Goal: Task Accomplishment & Management: Manage account settings

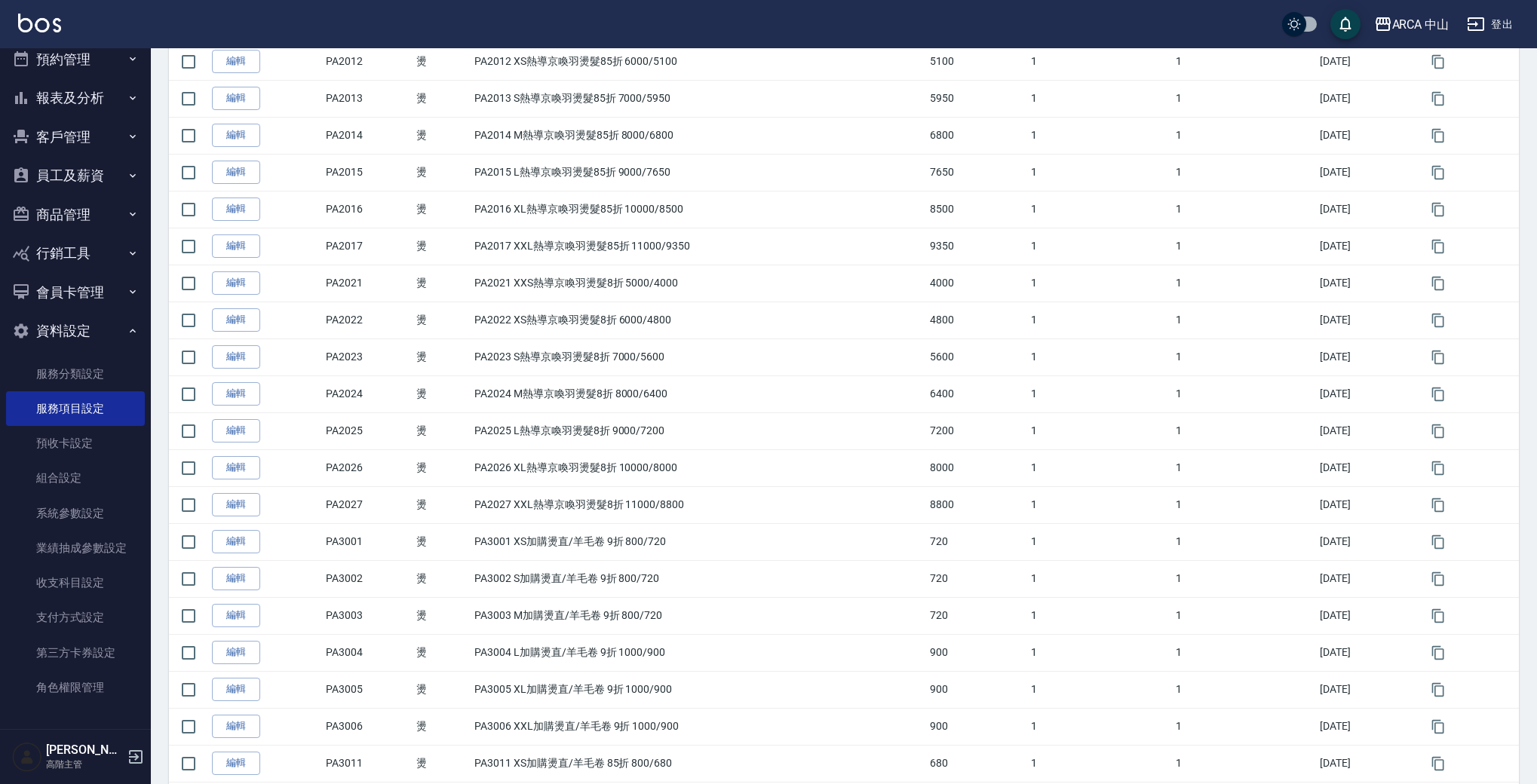
scroll to position [1456, 0]
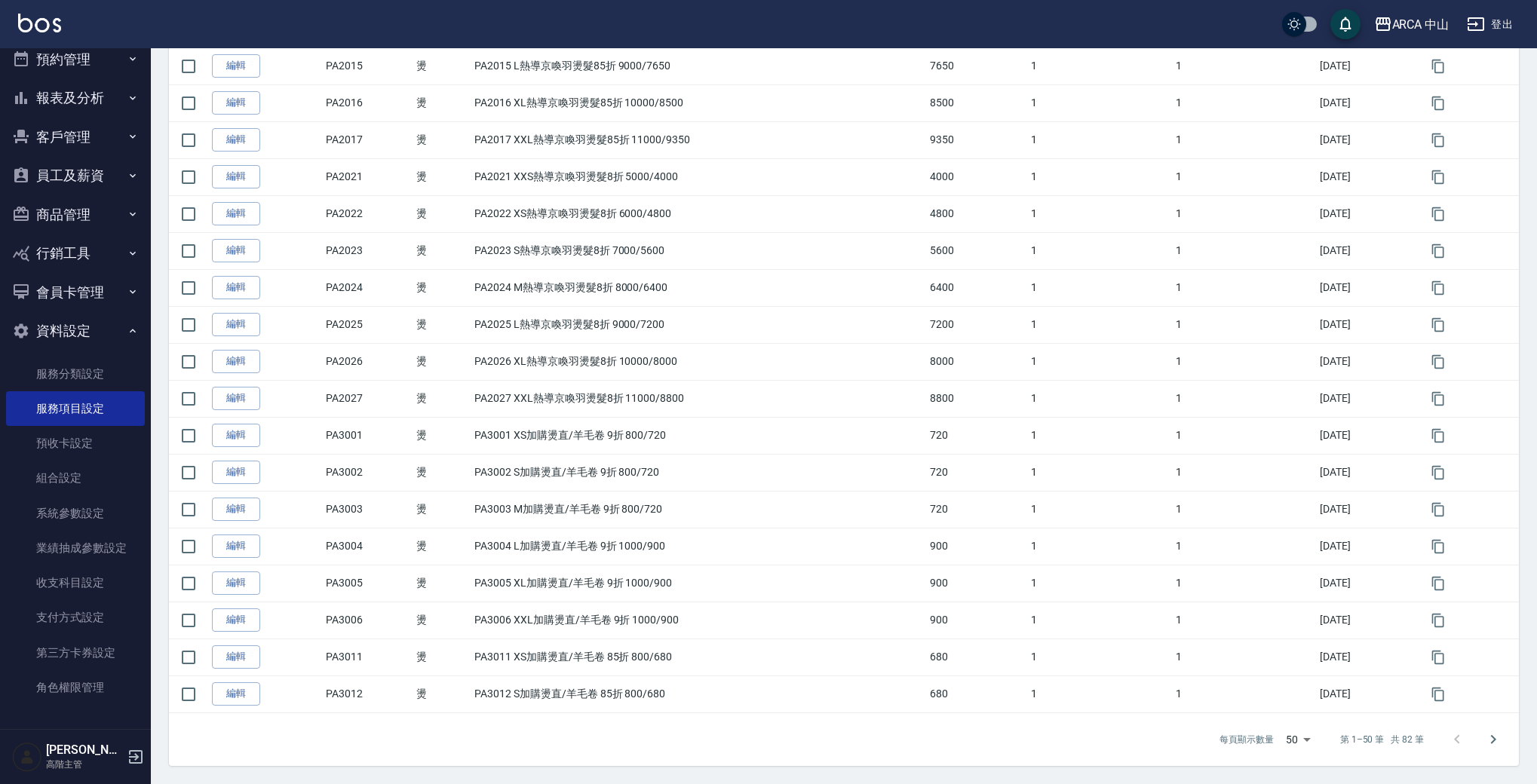
click at [633, 458] on div "每頁顯示數量 50 50 第 1–50 筆 共 82 筆" at bounding box center [843, 739] width 1350 height 53
click at [372, 458] on div "每頁顯示數量 50 50 第 1–50 筆 共 82 筆" at bounding box center [843, 739] width 1350 height 53
click at [363, 458] on div "每頁顯示數量 50 50 第 1–50 筆 共 82 筆" at bounding box center [843, 739] width 1350 height 53
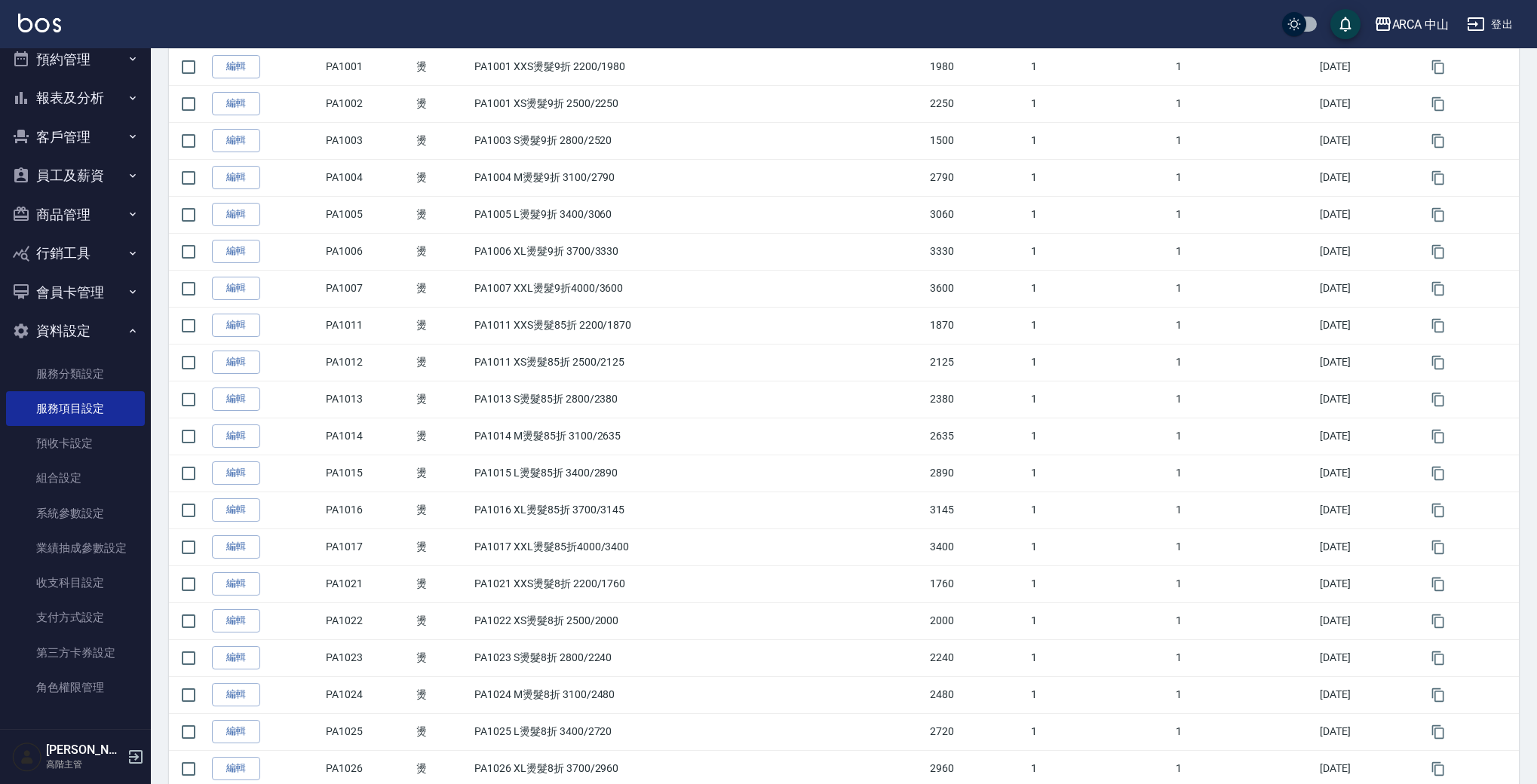
scroll to position [0, 0]
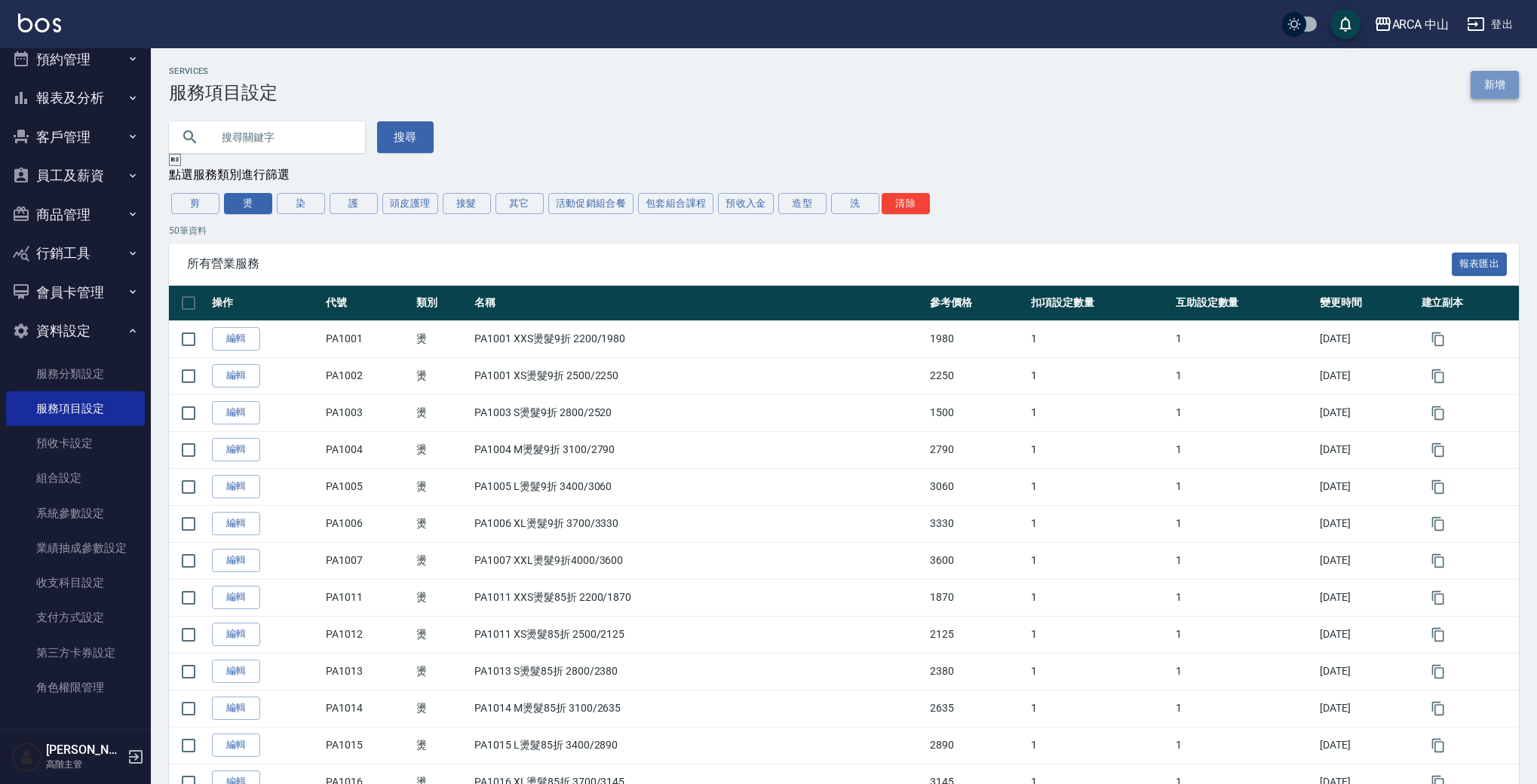
click at [957, 86] on link "新增" at bounding box center [1495, 85] width 48 height 28
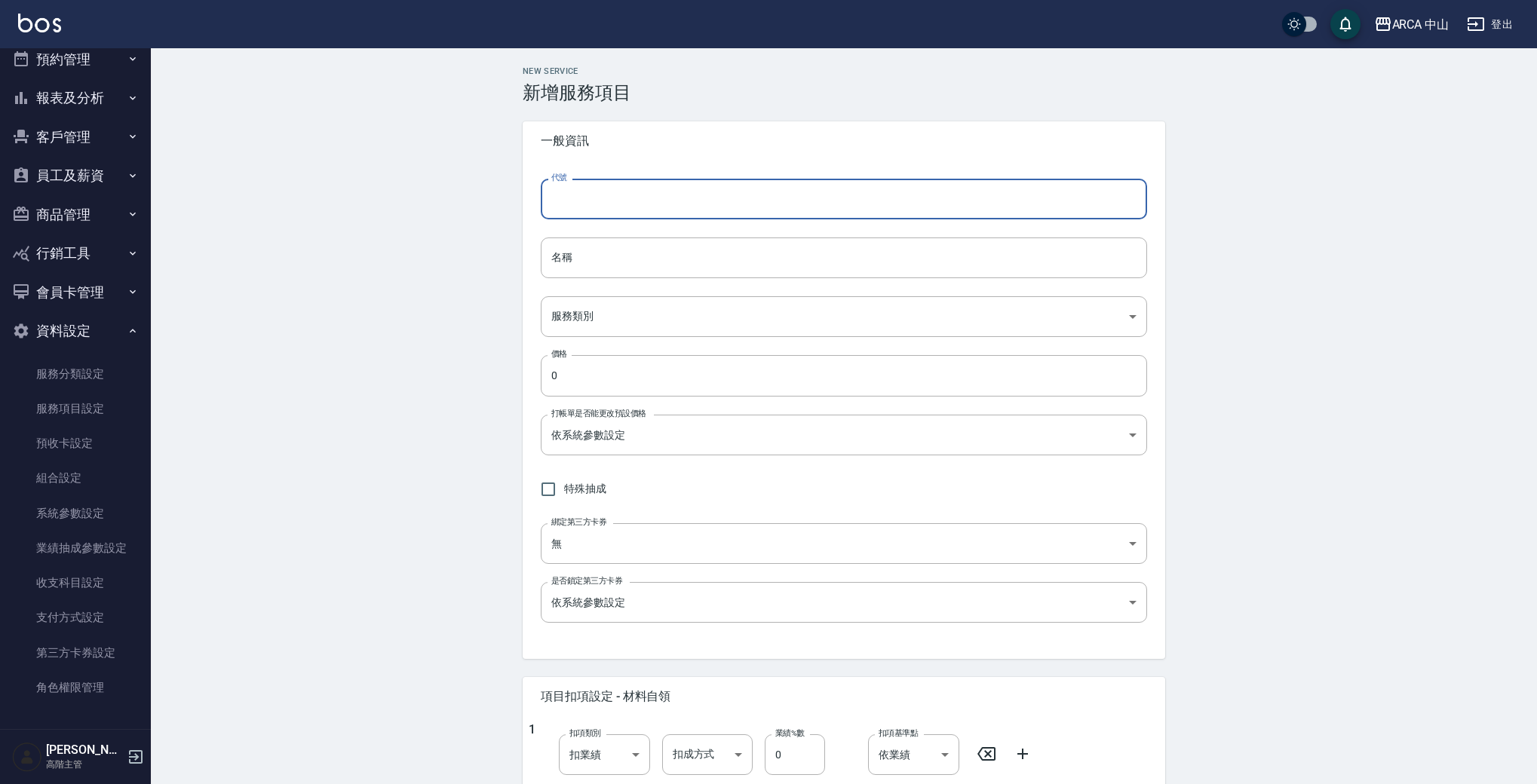
click at [624, 199] on input "代號" at bounding box center [844, 199] width 606 height 41
type input "ㄣ"
type input "p"
drag, startPoint x: 604, startPoint y: 191, endPoint x: 524, endPoint y: 189, distance: 80.0
click at [527, 190] on div "代號 PA3014 代號 名稱 名稱 服務類別 ​ 服務類別 價格 0 價格 打帳單是否能更改預設價格 依系統參數設定 UNSET 打帳單是否能更改預設價格 …" at bounding box center [844, 410] width 643 height 498
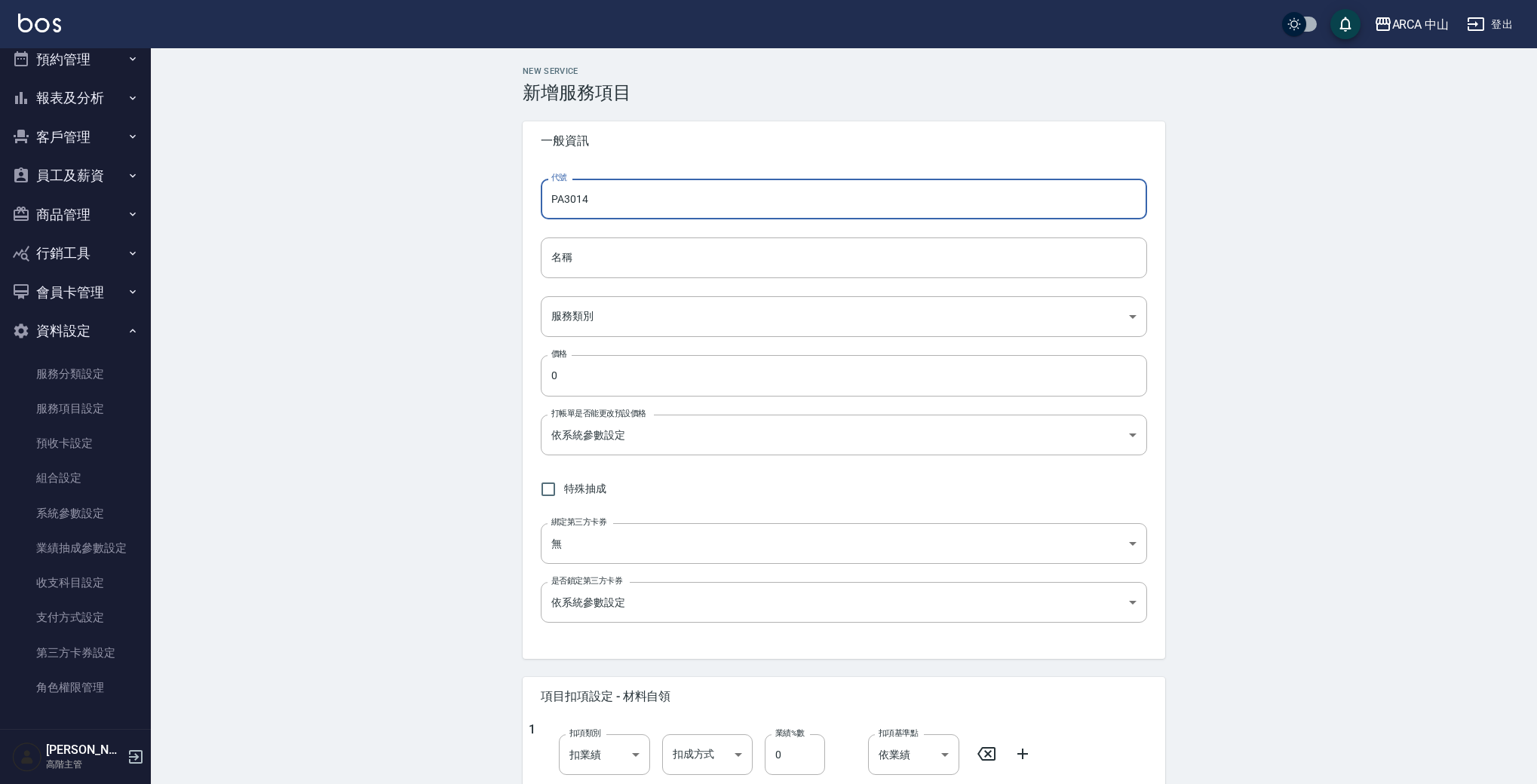
drag, startPoint x: 574, startPoint y: 199, endPoint x: 472, endPoint y: 199, distance: 102.0
click at [472, 199] on div "New Service 新增服務項目 一般資訊 代號 PA3014 代號 名稱 名稱 服務類別 ​ 服務類別 價格 0 價格 打帳單是否能更改預設價格 依系統…" at bounding box center [843, 637] width 1386 height 1179
type input "PA3014"
click at [611, 269] on input "名稱" at bounding box center [844, 258] width 606 height 41
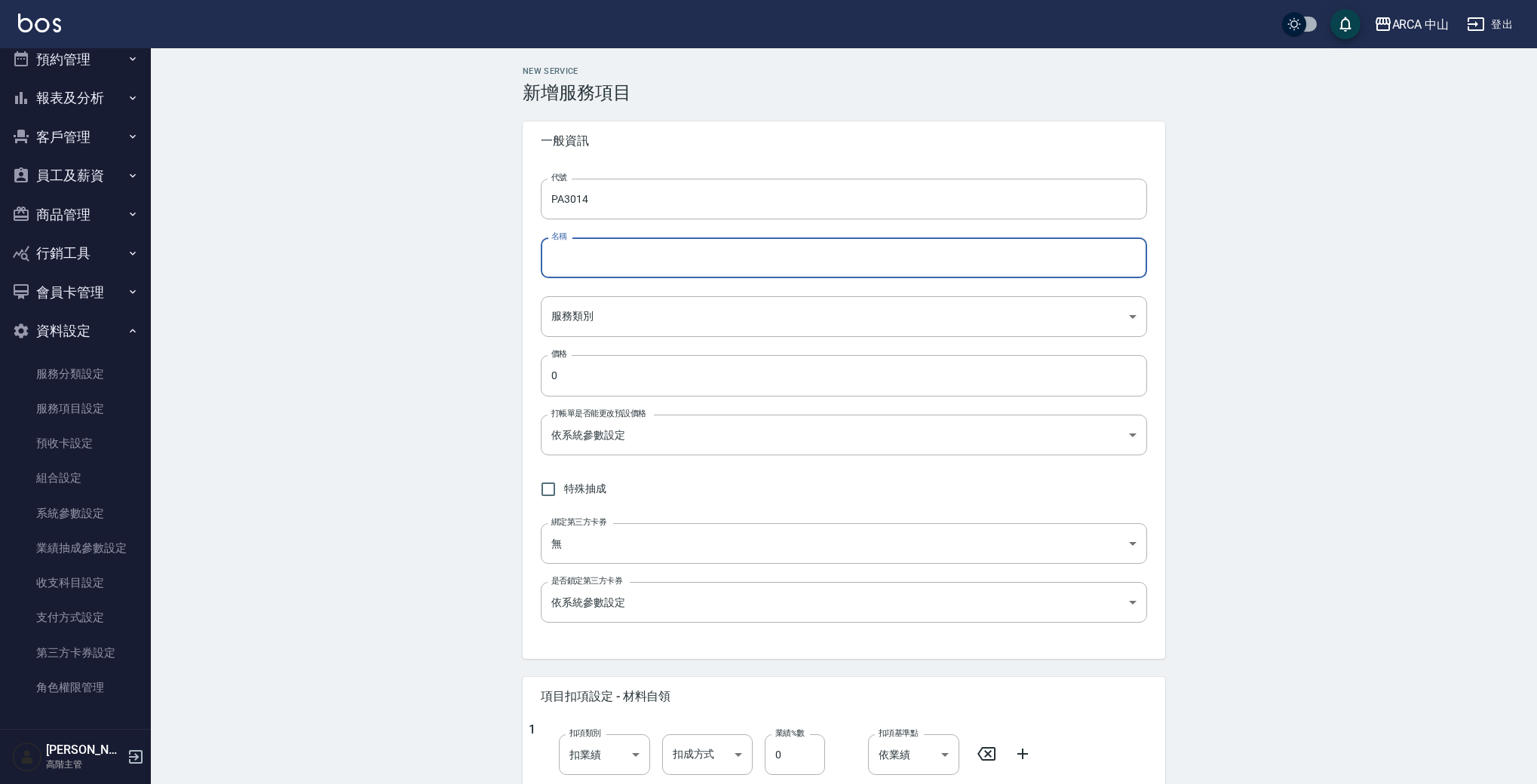
paste input "PA3014"
type input "PA3014M羊毛卷85折800/680"
click at [467, 318] on div "New Service 新增服務項目 一般資訊 代號 PA3014 代號 名稱 PA3014M羊毛卷85折800/680 名稱 服務類別 ​ 服務類別 價格 …" at bounding box center [843, 634] width 1386 height 1179
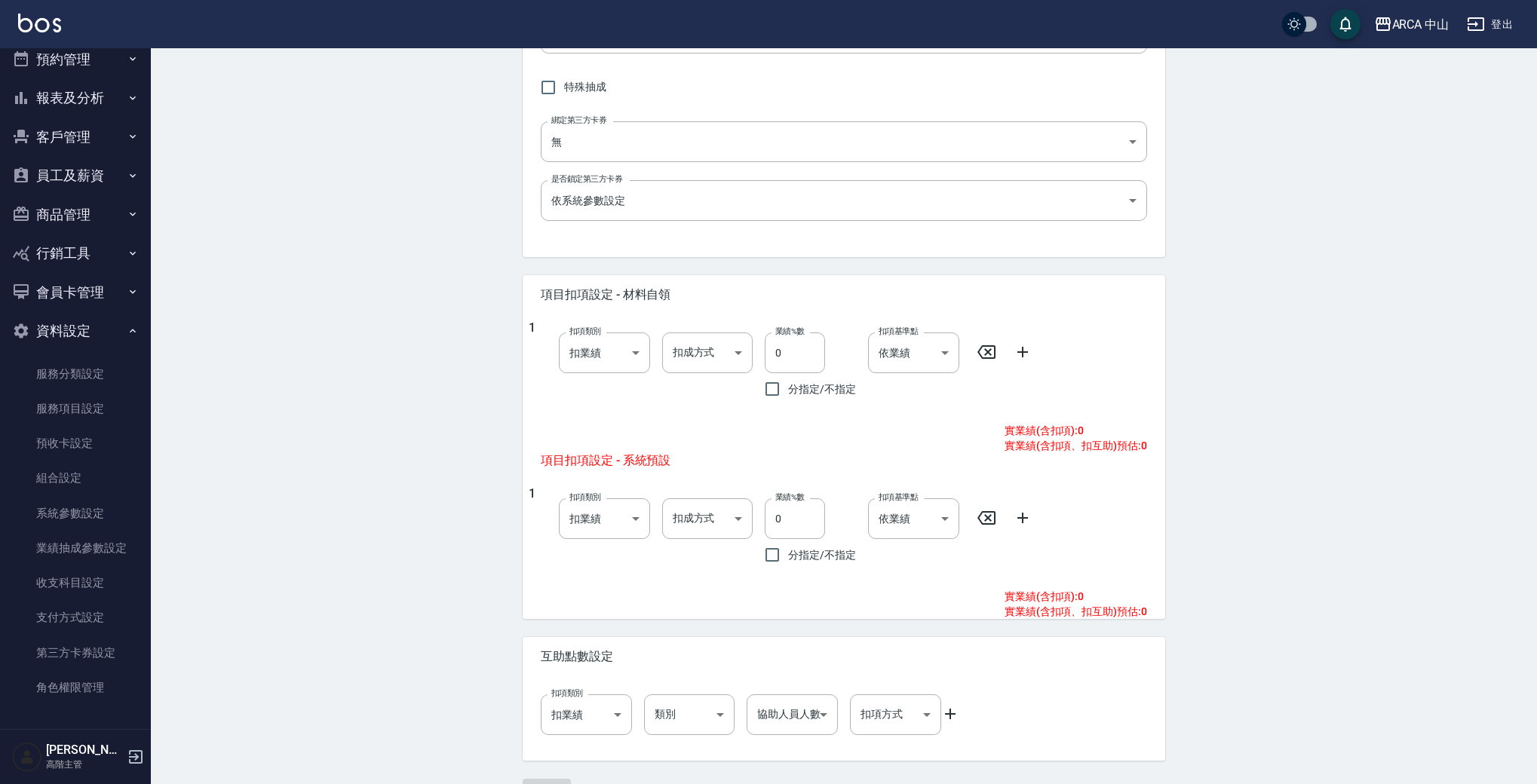
scroll to position [442, 0]
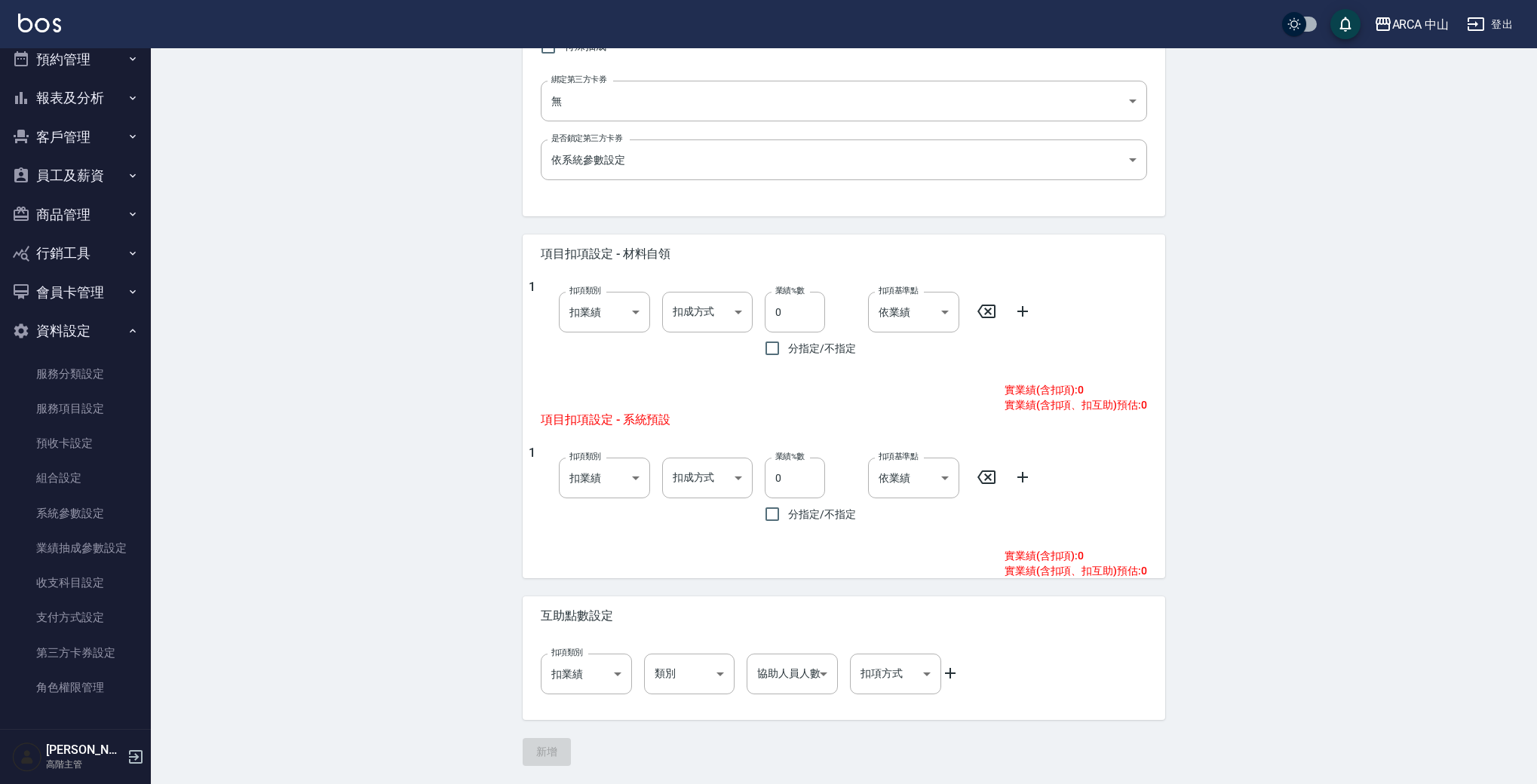
click at [569, 458] on div "新增" at bounding box center [844, 751] width 643 height 28
click at [548, 458] on div "新增" at bounding box center [844, 751] width 643 height 28
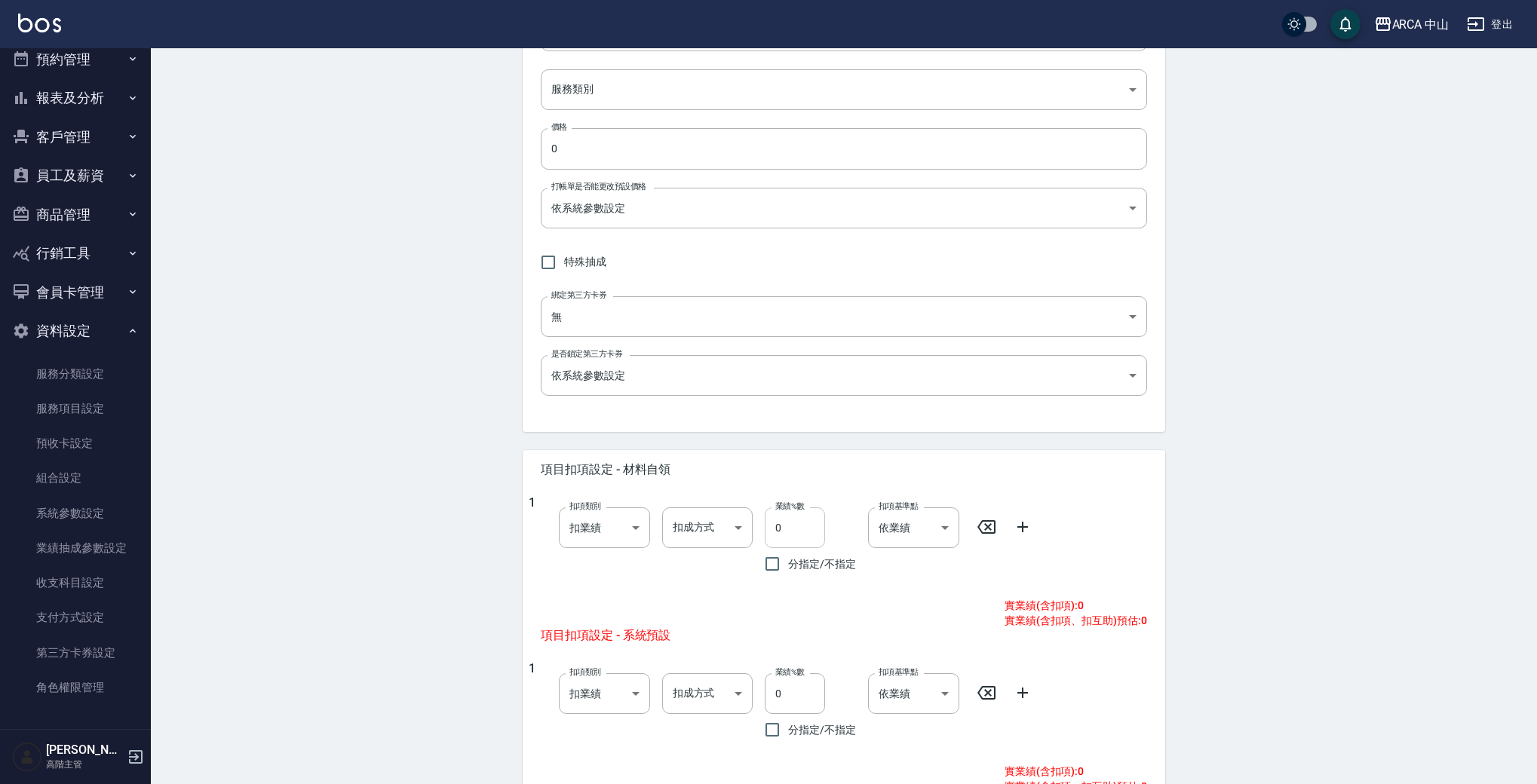
scroll to position [0, 0]
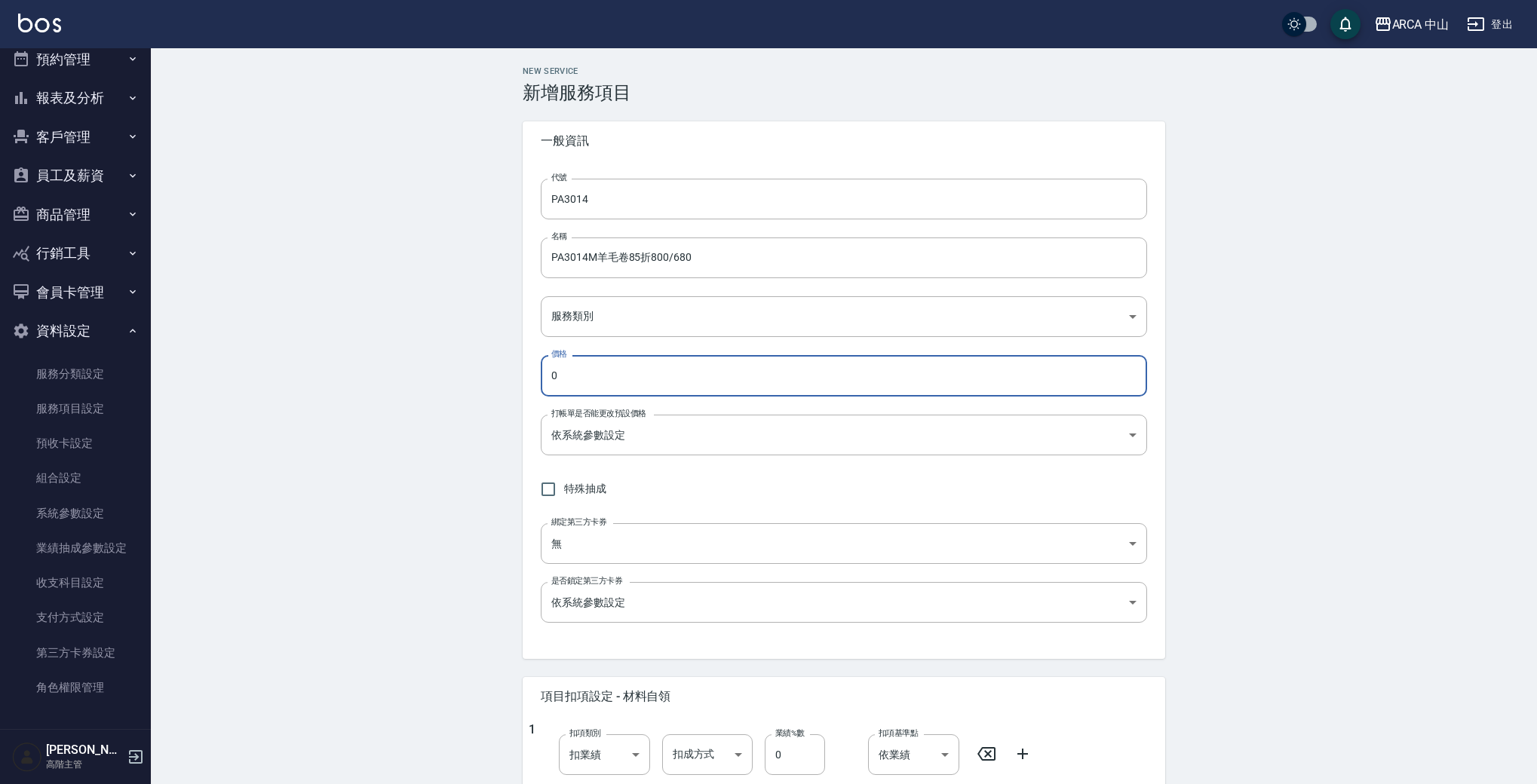
click at [751, 374] on input "0" at bounding box center [844, 376] width 606 height 41
drag, startPoint x: 615, startPoint y: 377, endPoint x: 484, endPoint y: 369, distance: 131.2
click at [484, 370] on div "New Service 新增服務項目 一般資訊 代號 PA3014 代號 名稱 PA3014M羊毛卷85折800/680 名稱 服務類別 ​ 服務類別 價格 …" at bounding box center [843, 637] width 1386 height 1179
type input "680"
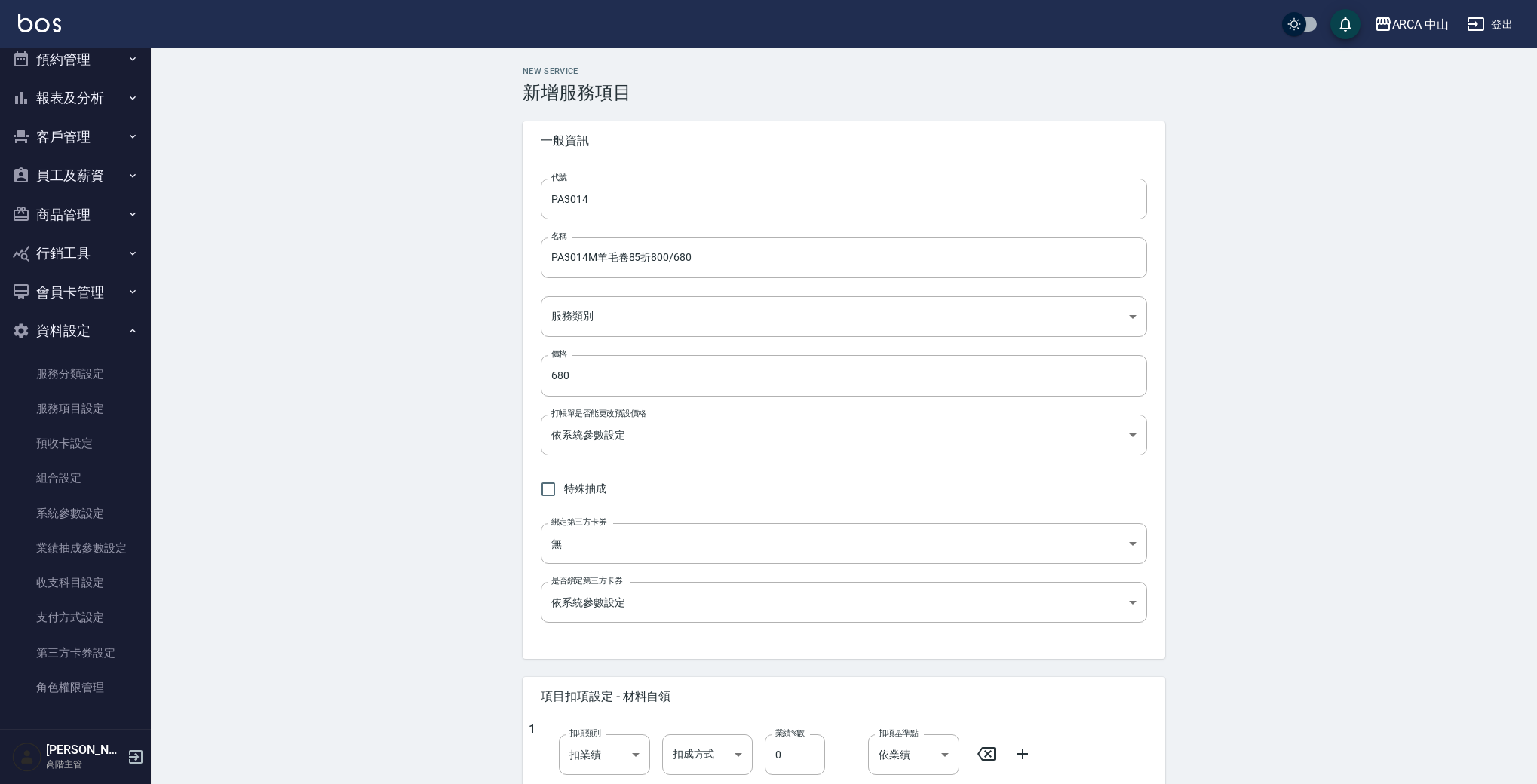
click at [458, 404] on div "New Service 新增服務項目 一般資訊 代號 PA3014 代號 名稱 PA3014M羊毛卷85折800/680 名稱 服務類別 ​ 服務類別 價格 …" at bounding box center [843, 637] width 1386 height 1179
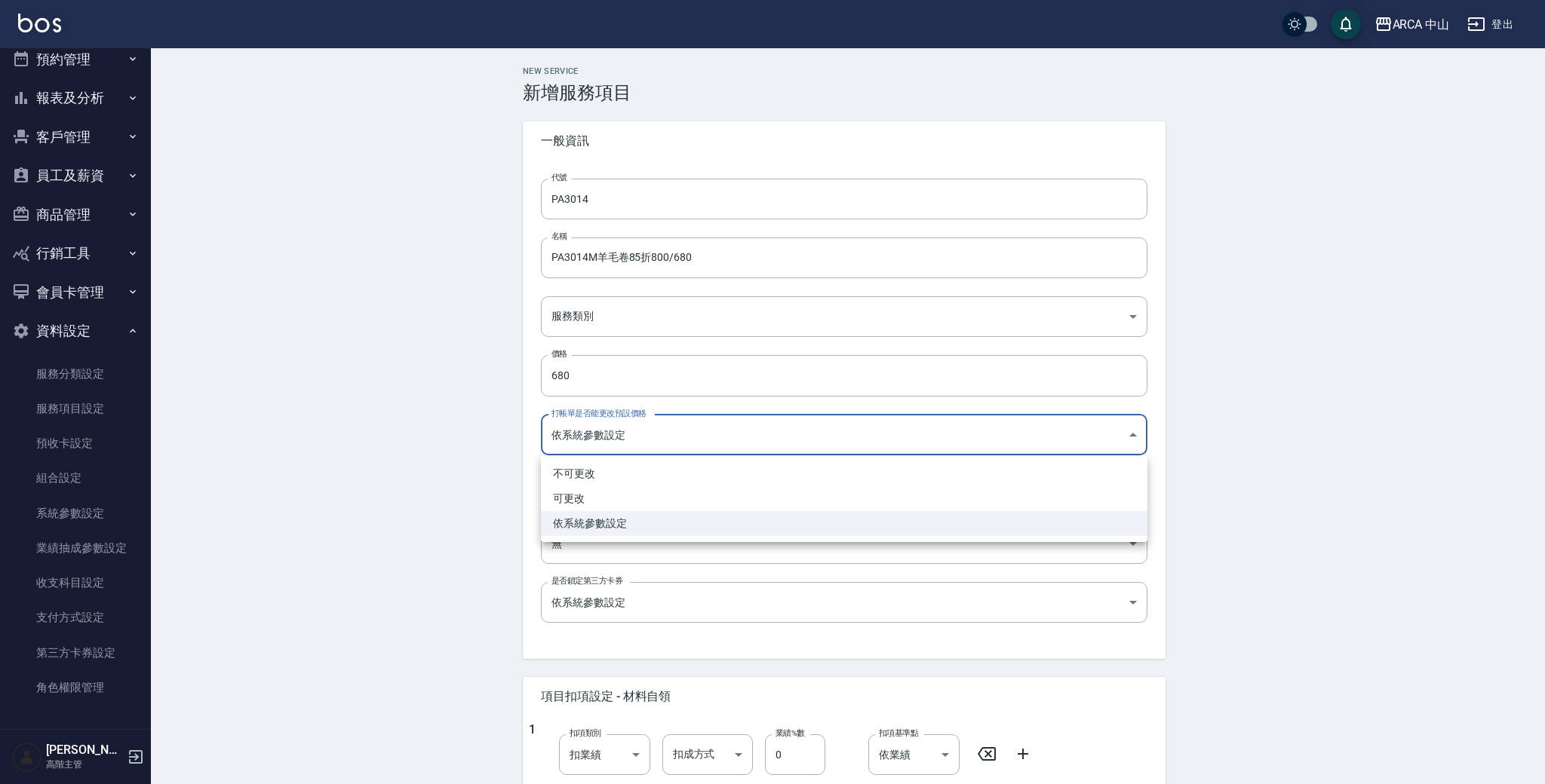
click at [751, 425] on body "ARCA 中山 登出 櫃檯作業 打帳單 帳單列表 掛單列表 座位開單 營業儀表板 現金收支登錄 高階收支登錄 材料自購登錄 每日結帳 排班表 現場電腦打卡 掃…" at bounding box center [772, 613] width 1545 height 1226
click at [694, 458] on li "可更改" at bounding box center [844, 498] width 606 height 25
type input "FALSE"
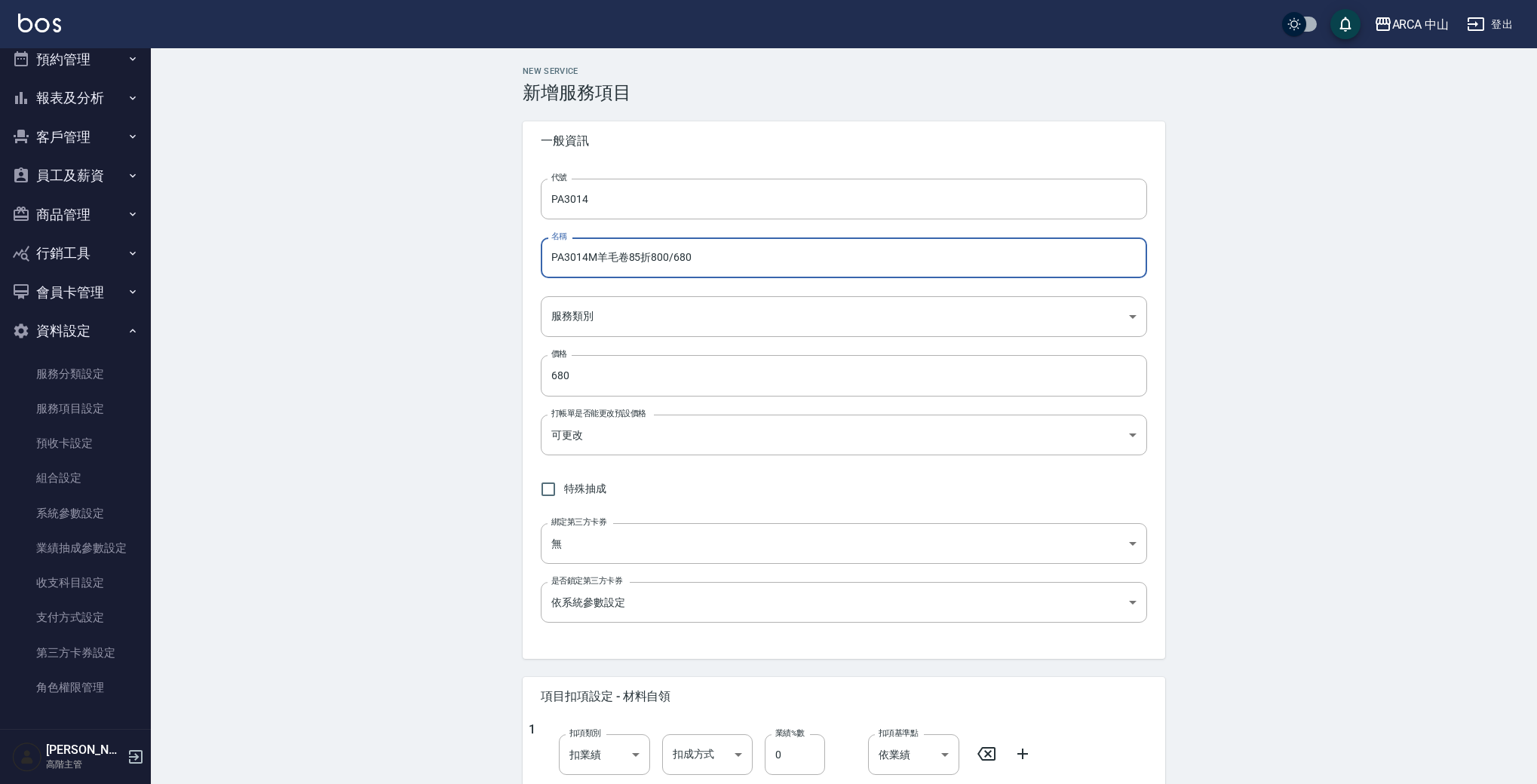
click at [587, 256] on input "PA3014M羊毛卷85折800/680" at bounding box center [844, 258] width 606 height 41
type input "PA3013M羊毛卷85折800/680"
click at [618, 197] on input "PA3014" at bounding box center [844, 199] width 606 height 41
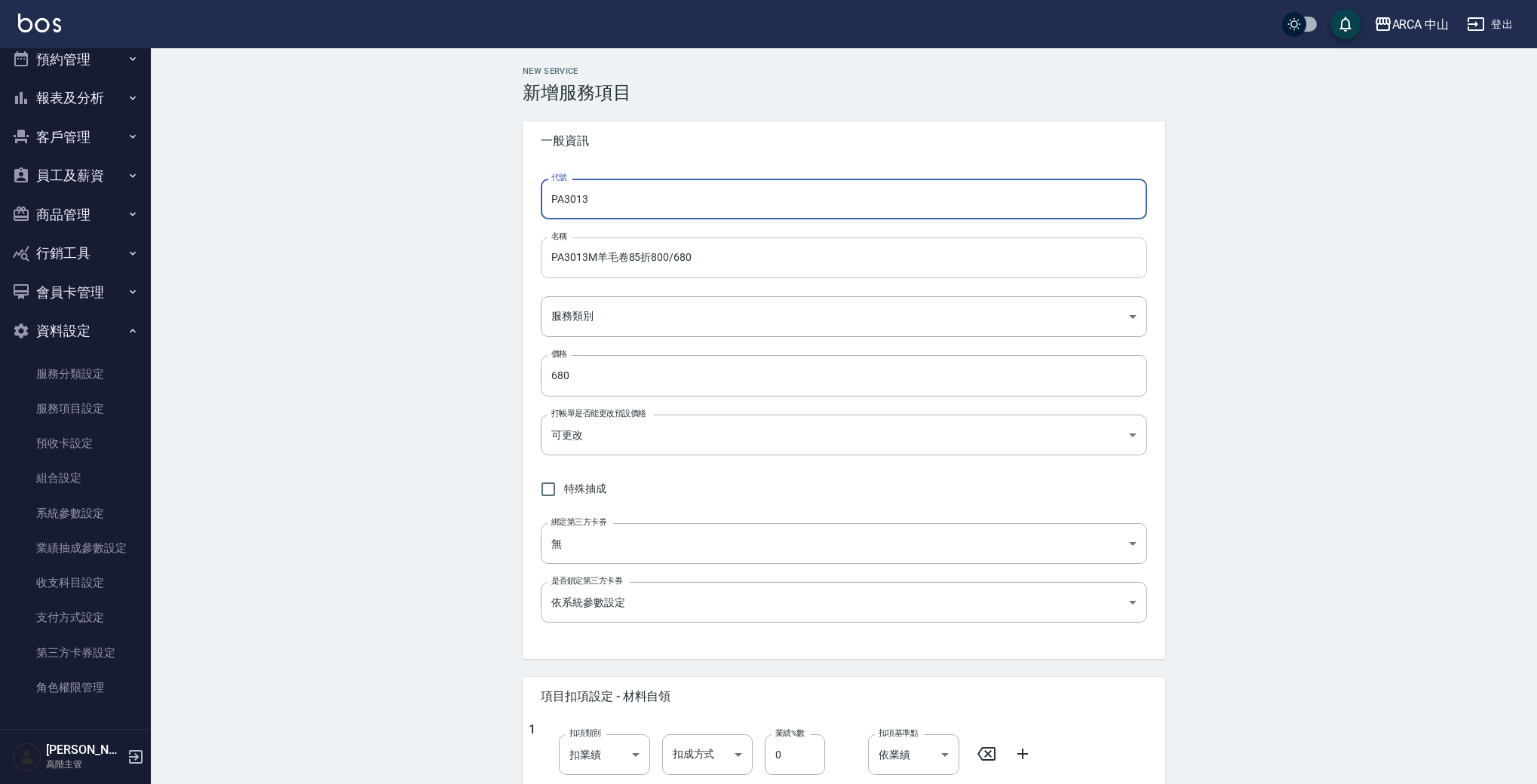
type input "PA3013"
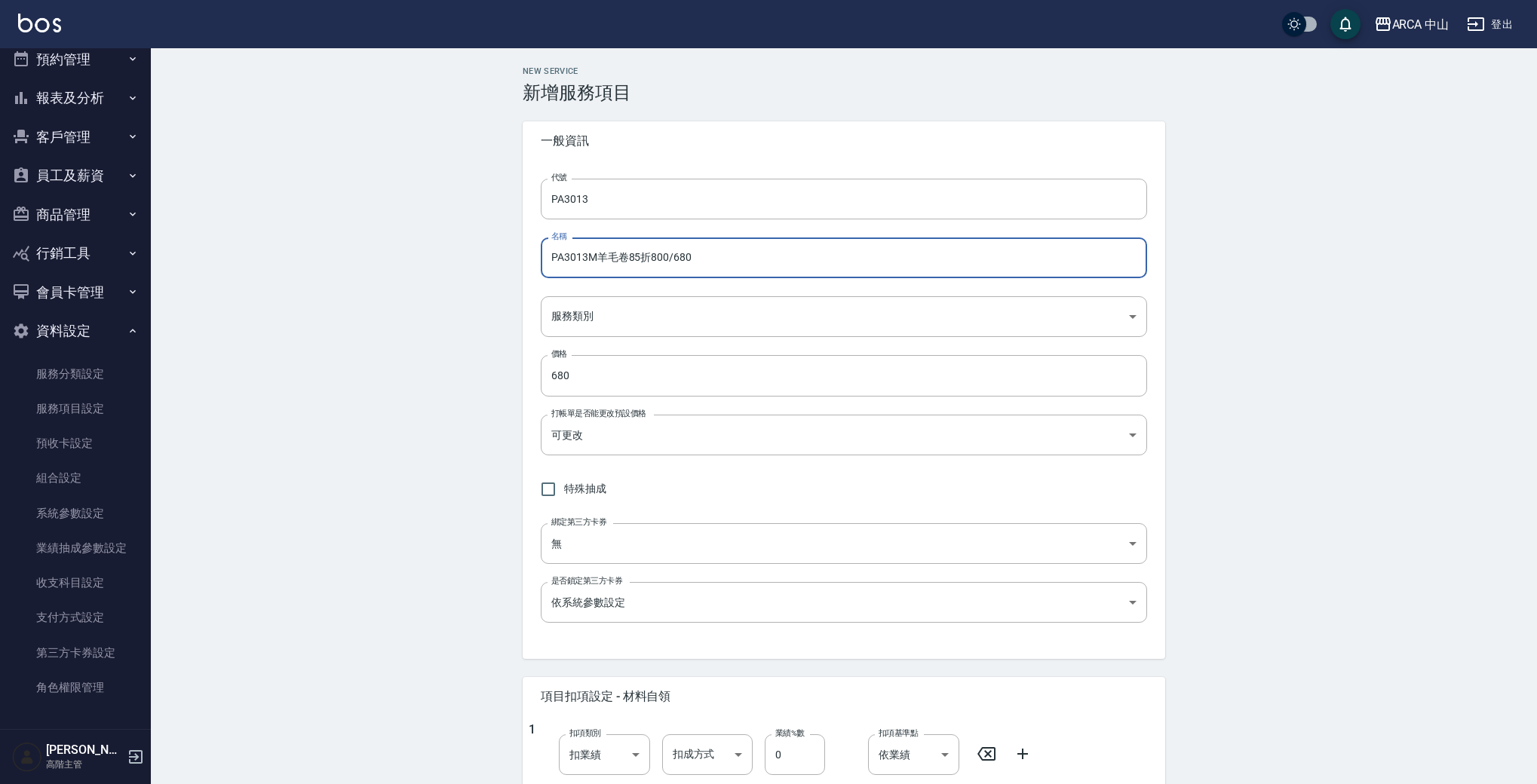
click at [591, 259] on input "PA3013M羊毛卷85折800/680" at bounding box center [844, 258] width 606 height 41
click at [605, 263] on input "PA3013 M 加購燙直/羊毛卷85折800/680" at bounding box center [844, 258] width 606 height 41
click at [679, 258] on input "PA3013 M加購燙直/羊毛卷85折800/680" at bounding box center [844, 258] width 606 height 41
click at [702, 258] on input "PA3013 M加購燙直/羊毛卷 85折800/680" at bounding box center [844, 258] width 606 height 41
type input "PA3013 M加購燙直/羊毛卷 85折 800/680"
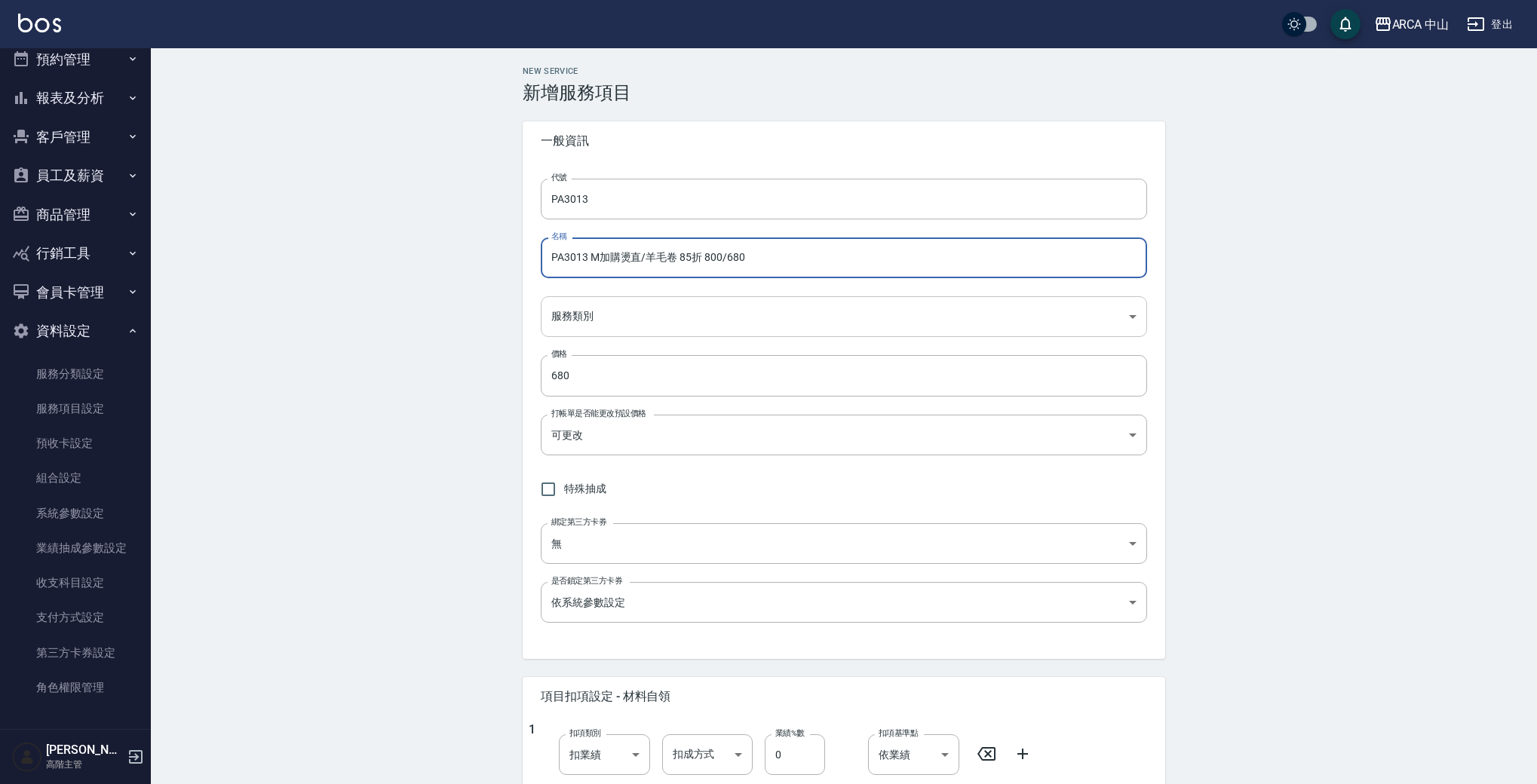
click at [738, 316] on body "ARCA 中山 登出 櫃檯作業 打帳單 帳單列表 掛單列表 座位開單 營業儀表板 現金收支登錄 高階收支登錄 材料自購登錄 每日結帳 排班表 現場電腦打卡 掃…" at bounding box center [768, 613] width 1537 height 1226
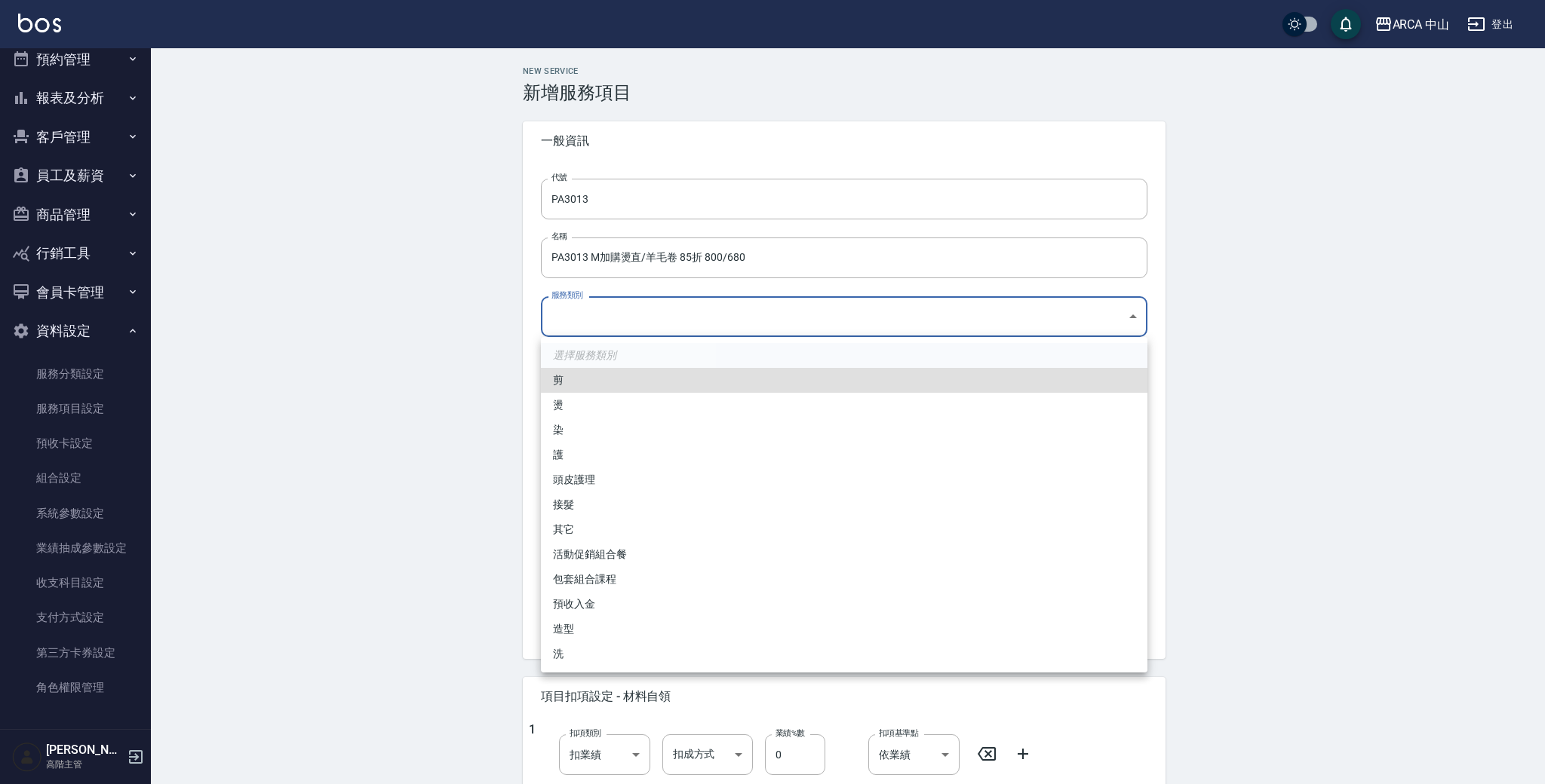
click at [653, 415] on li "燙" at bounding box center [844, 405] width 606 height 25
type input "d57bc0b5-3c88-45ef-9448-ff089779e577"
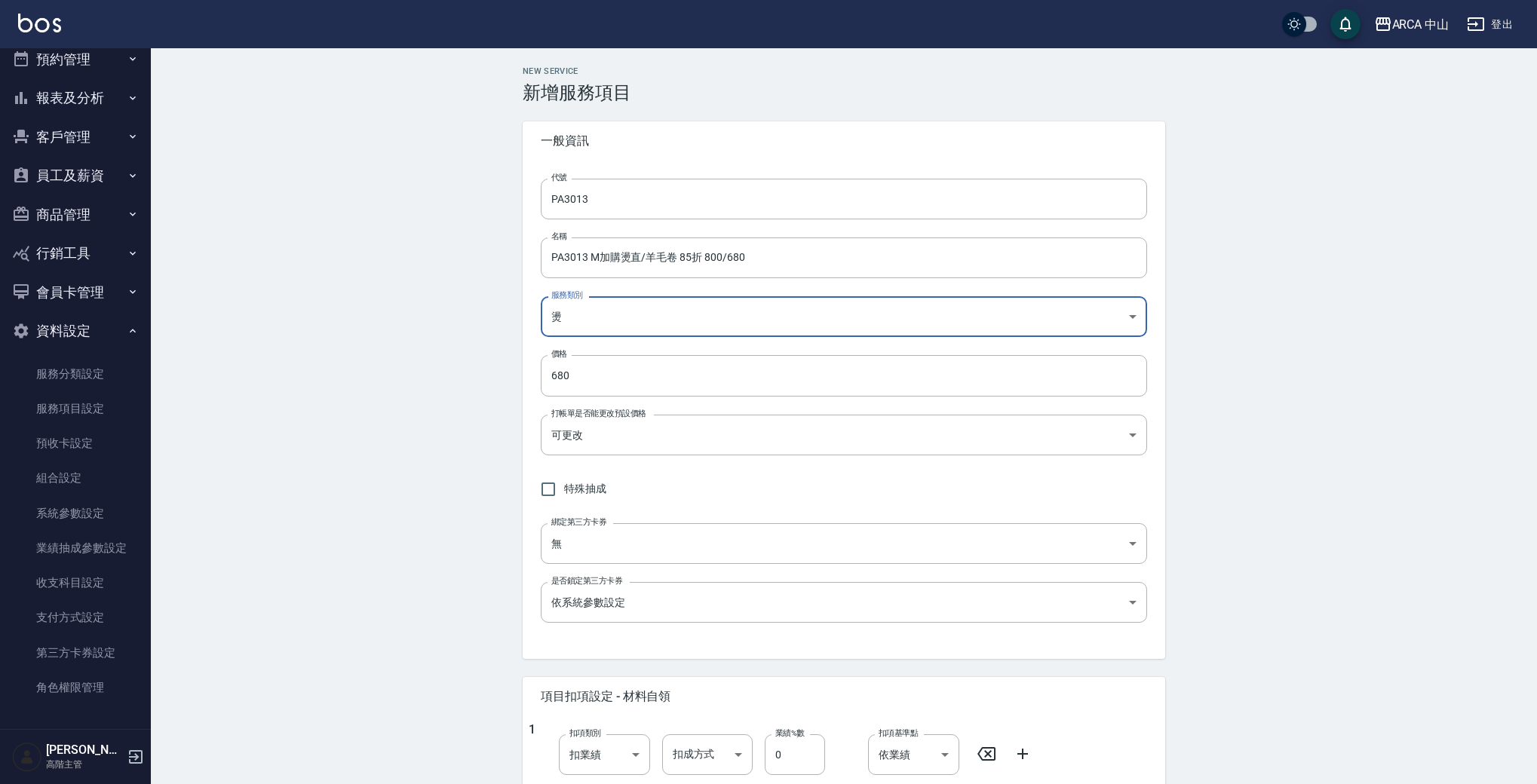
click at [408, 373] on div "New Service 新增服務項目 一般資訊 代號 PA3013 代號 名稱 PA3013 M加購燙直/羊毛卷 85折 800/680 名稱 服務類別 燙 …" at bounding box center [843, 637] width 1386 height 1179
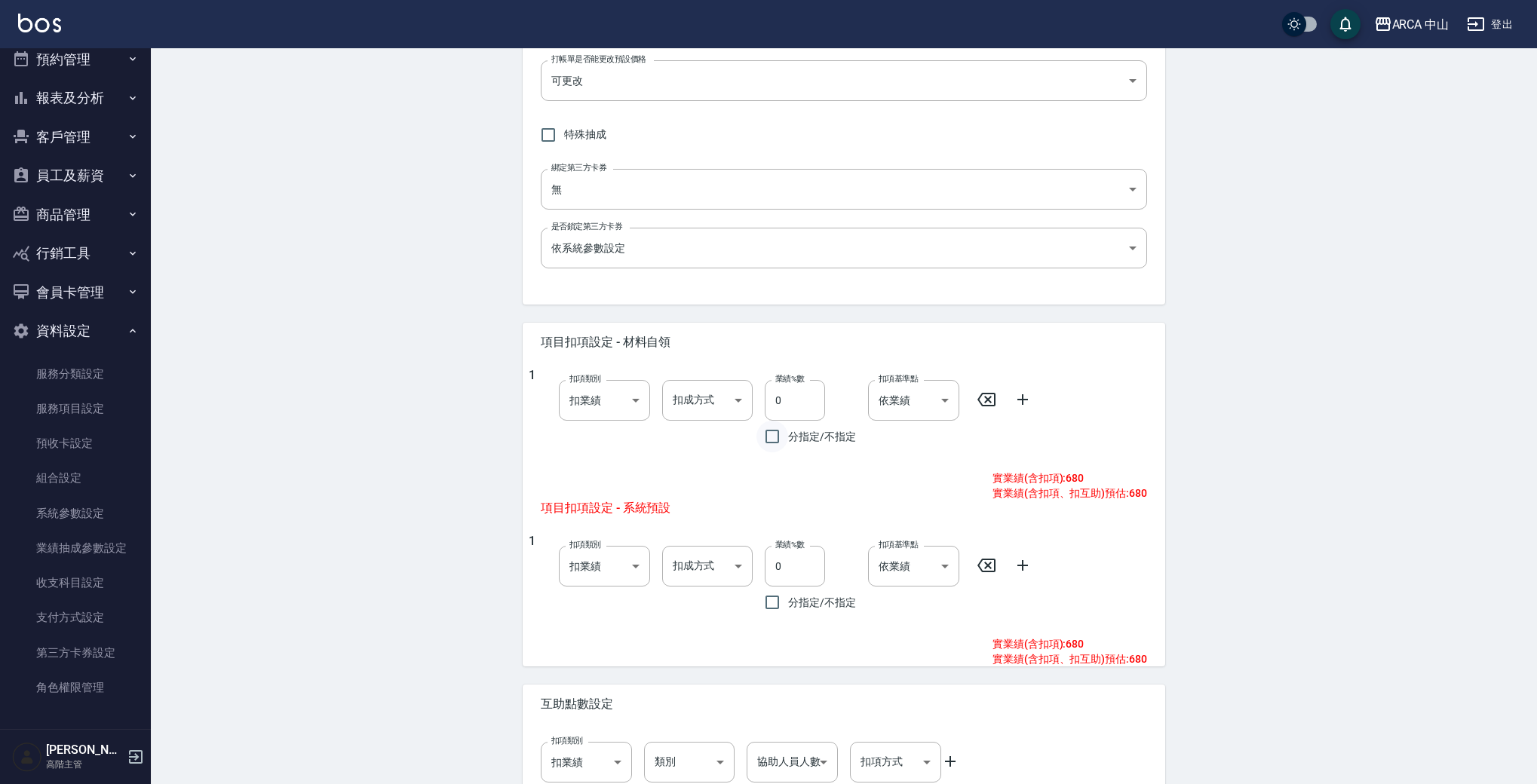
scroll to position [442, 0]
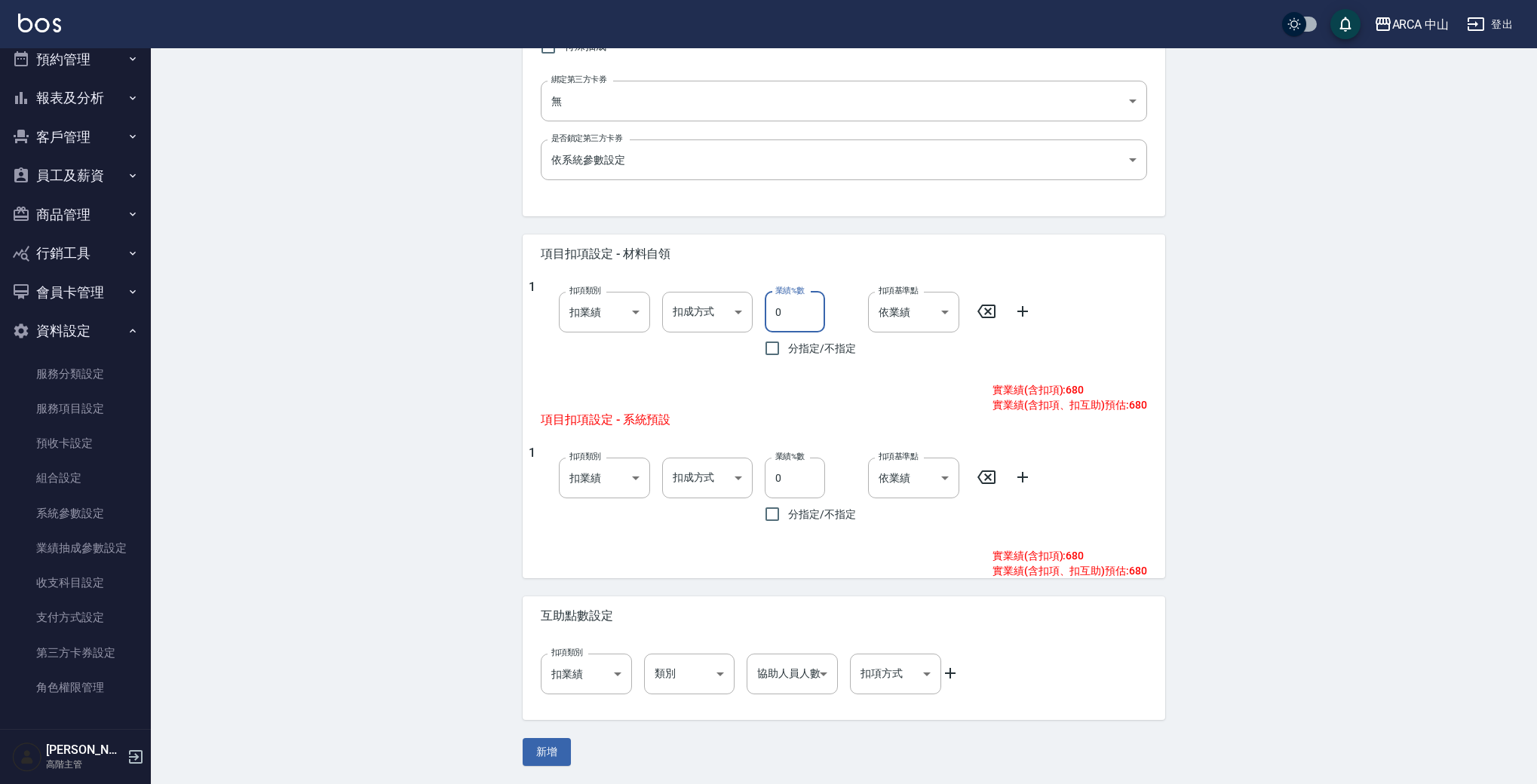
click at [801, 309] on input "0" at bounding box center [795, 312] width 60 height 41
type input "10"
click at [957, 365] on div "New Service 新增服務項目 一般資訊 代號 PA3013 代號 名稱 PA3013 M加購燙直/羊毛卷 85折 800/680 名稱 服務類別 燙 …" at bounding box center [843, 194] width 1386 height 1179
click at [737, 318] on body "ARCA 中山 登出 櫃檯作業 打帳單 帳單列表 掛單列表 座位開單 營業儀表板 現金收支登錄 高階收支登錄 材料自購登錄 每日結帳 排班表 現場電腦打卡 掃…" at bounding box center [772, 170] width 1545 height 1226
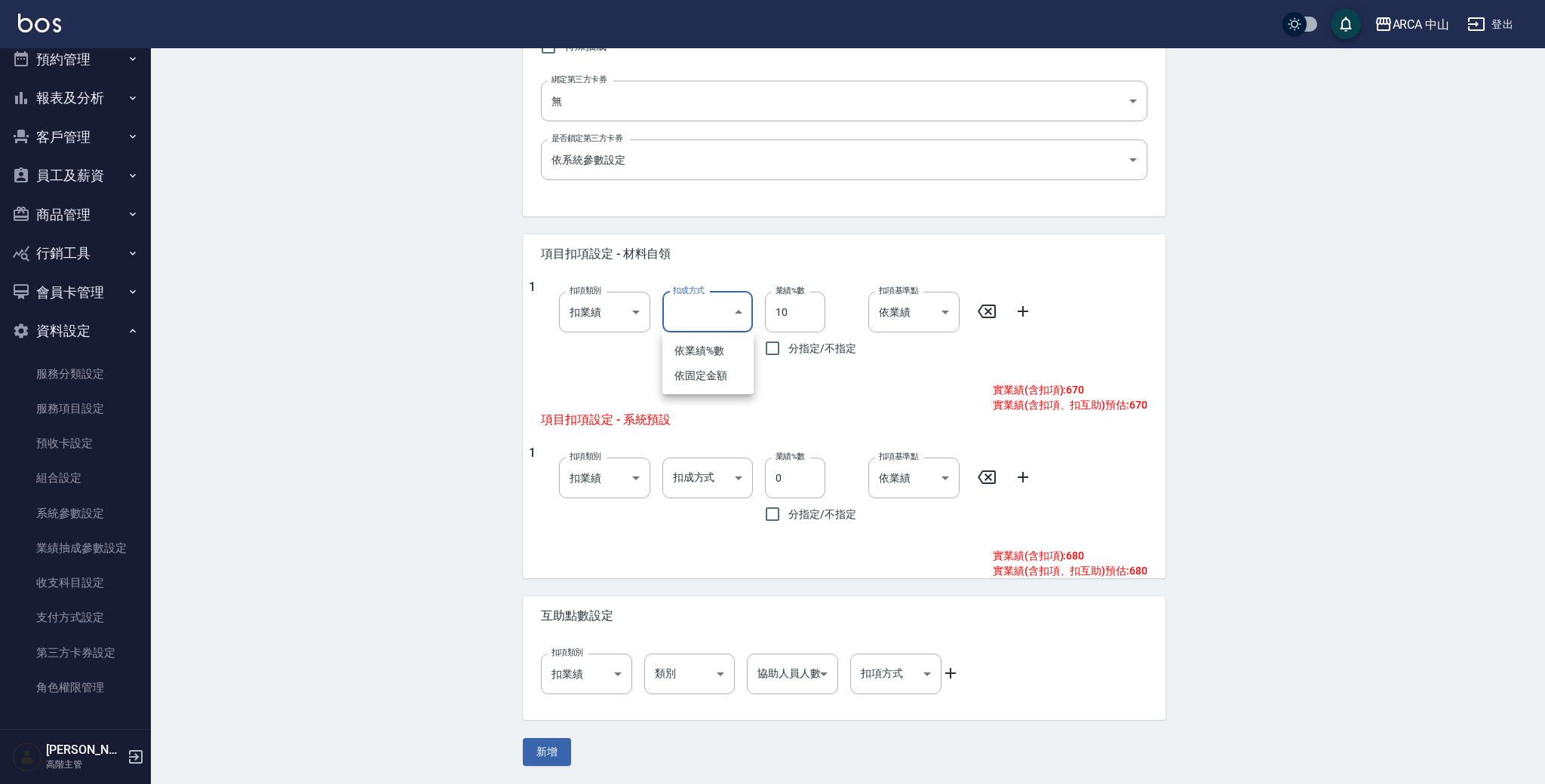
click at [726, 349] on li "依業績%數" at bounding box center [707, 351] width 92 height 25
type input "扣趴數"
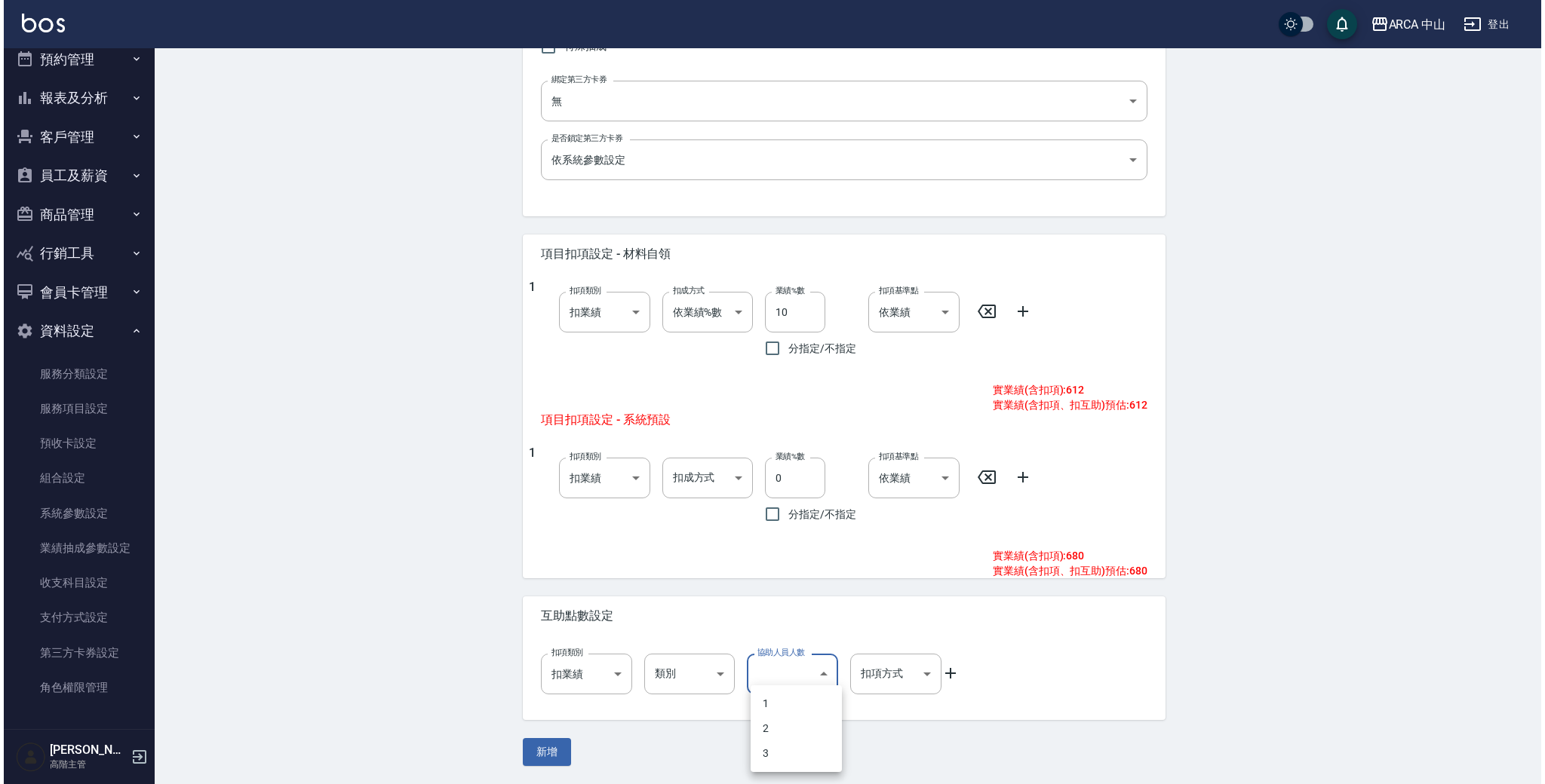
click at [824, 458] on body "ARCA 中山 登出 櫃檯作業 打帳單 帳單列表 掛單列表 座位開單 營業儀表板 現金收支登錄 高階收支登錄 材料自購登錄 每日結帳 排班表 現場電腦打卡 掃…" at bounding box center [768, 170] width 1537 height 1226
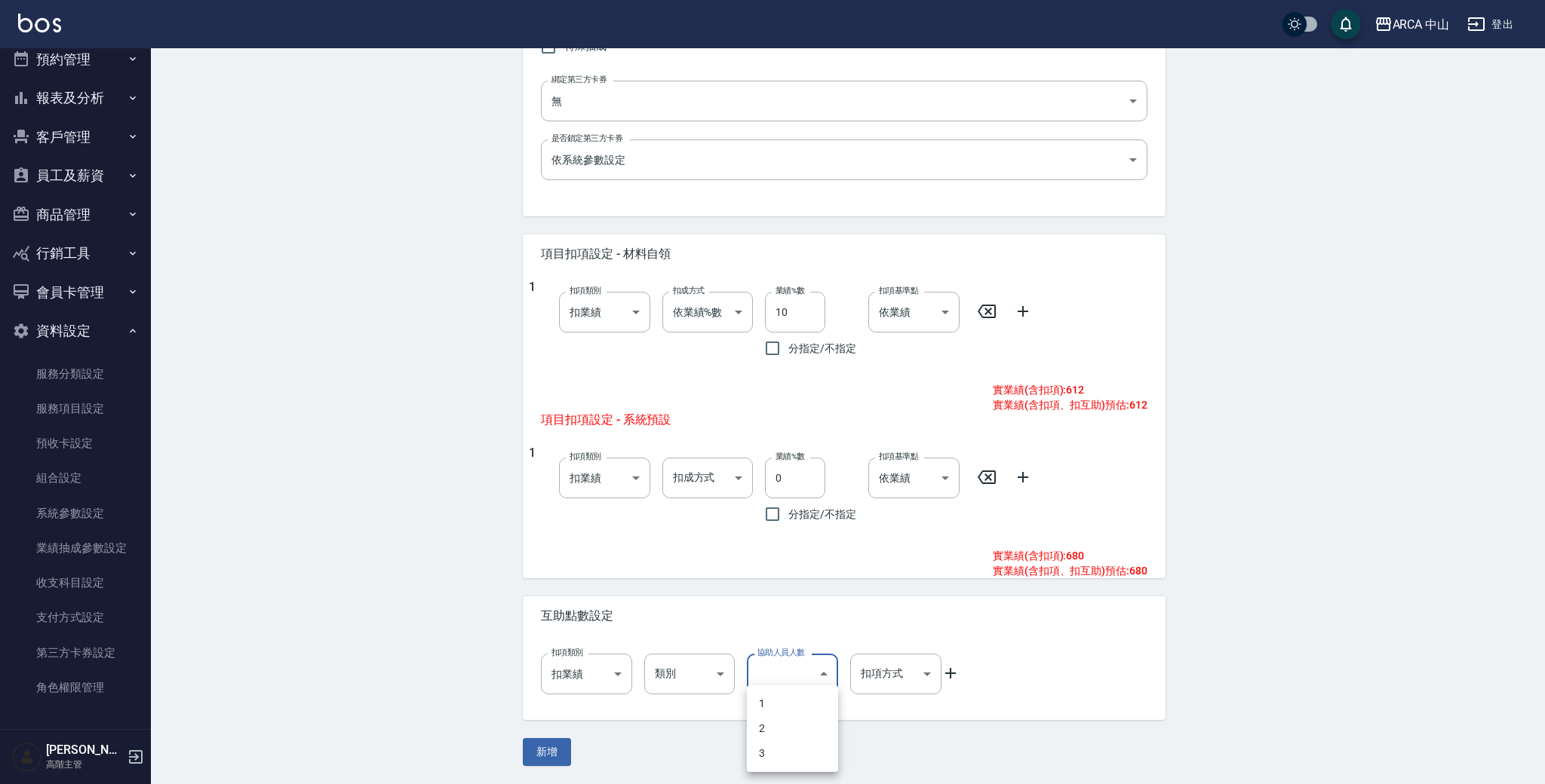
click at [823, 458] on div at bounding box center [772, 392] width 1545 height 784
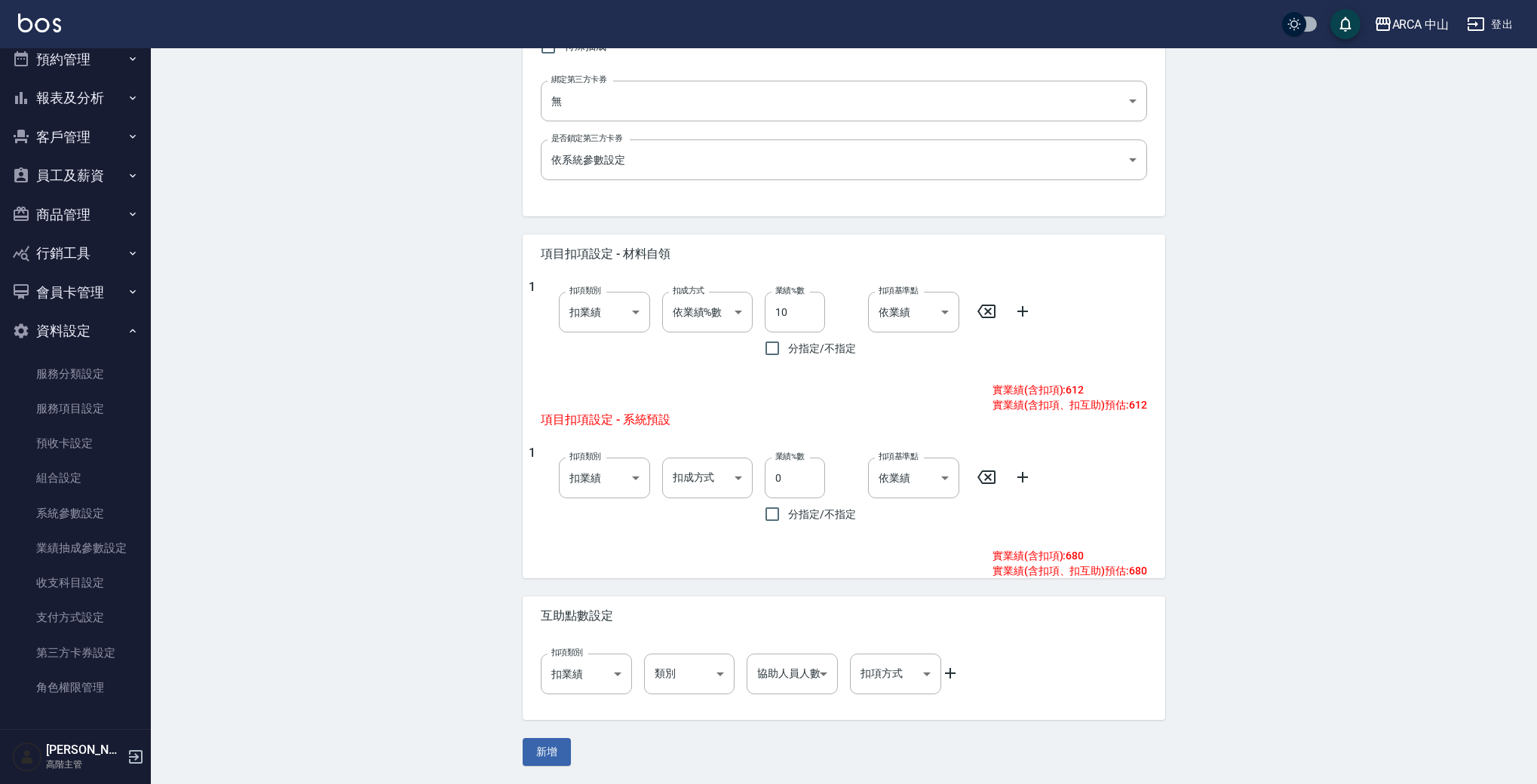
click at [362, 281] on div "New Service 新增服務項目 一般資訊 代號 PA3013 代號 名稱 PA3013 M加購燙直/羊毛卷 85折 800/680 名稱 服務類別 燙 …" at bounding box center [843, 194] width 1386 height 1179
click at [828, 458] on body "ARCA 中山 登出 櫃檯作業 打帳單 帳單列表 掛單列表 座位開單 營業儀表板 現金收支登錄 高階收支登錄 材料自購登錄 每日結帳 排班表 現場電腦打卡 掃…" at bounding box center [768, 170] width 1537 height 1226
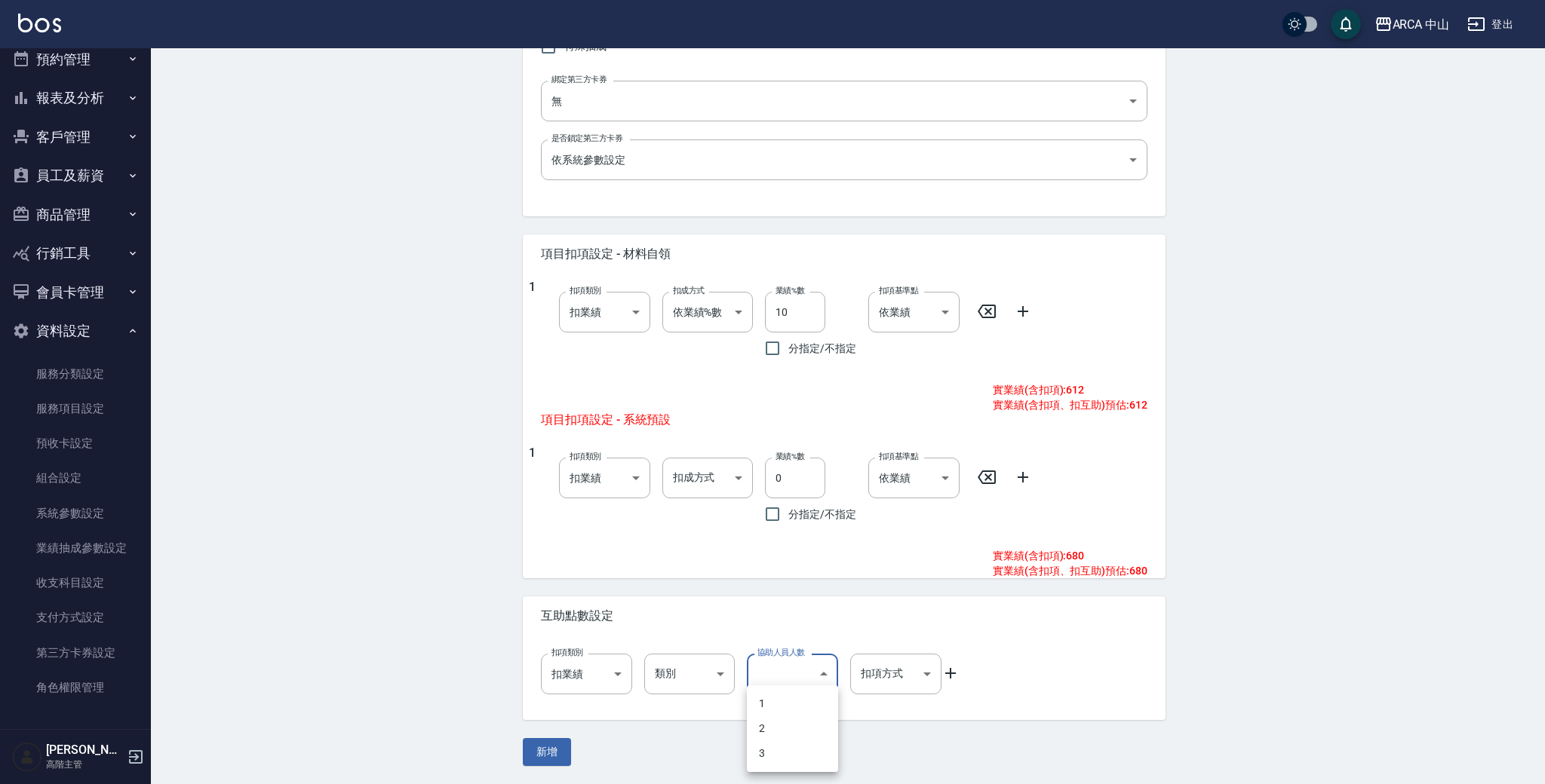
click at [791, 458] on div at bounding box center [772, 392] width 1545 height 784
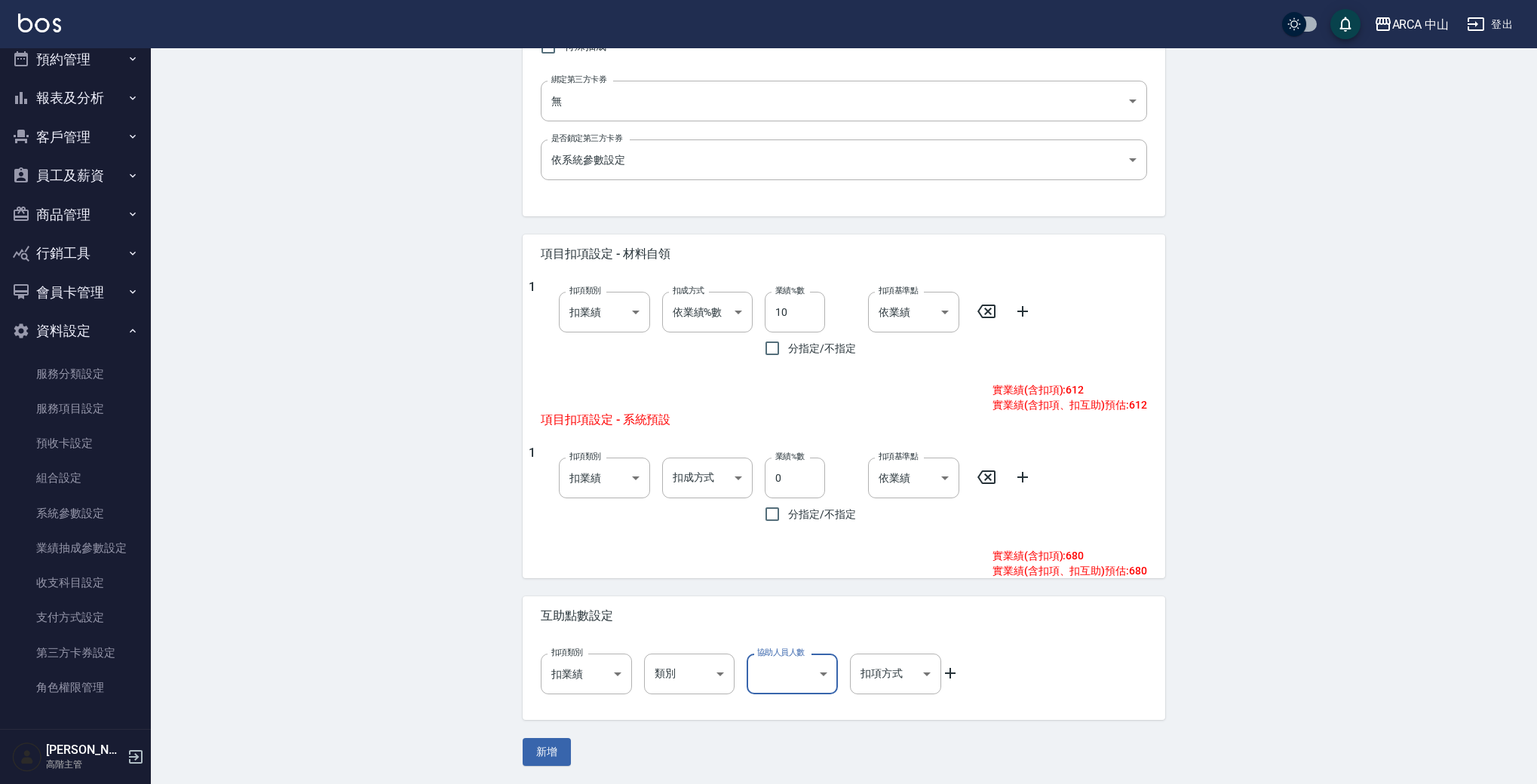
click at [283, 458] on div "New Service 新增服務項目 一般資訊 代號 PA3013 代號 名稱 PA3013 M加購燙直/羊毛卷 85折 800/680 名稱 服務類別 燙 …" at bounding box center [843, 194] width 1386 height 1179
click at [805, 458] on body "ARCA 中山 登出 櫃檯作業 打帳單 帳單列表 掛單列表 座位開單 營業儀表板 現金收支登錄 高階收支登錄 材料自購登錄 每日結帳 排班表 現場電腦打卡 掃…" at bounding box center [772, 170] width 1545 height 1226
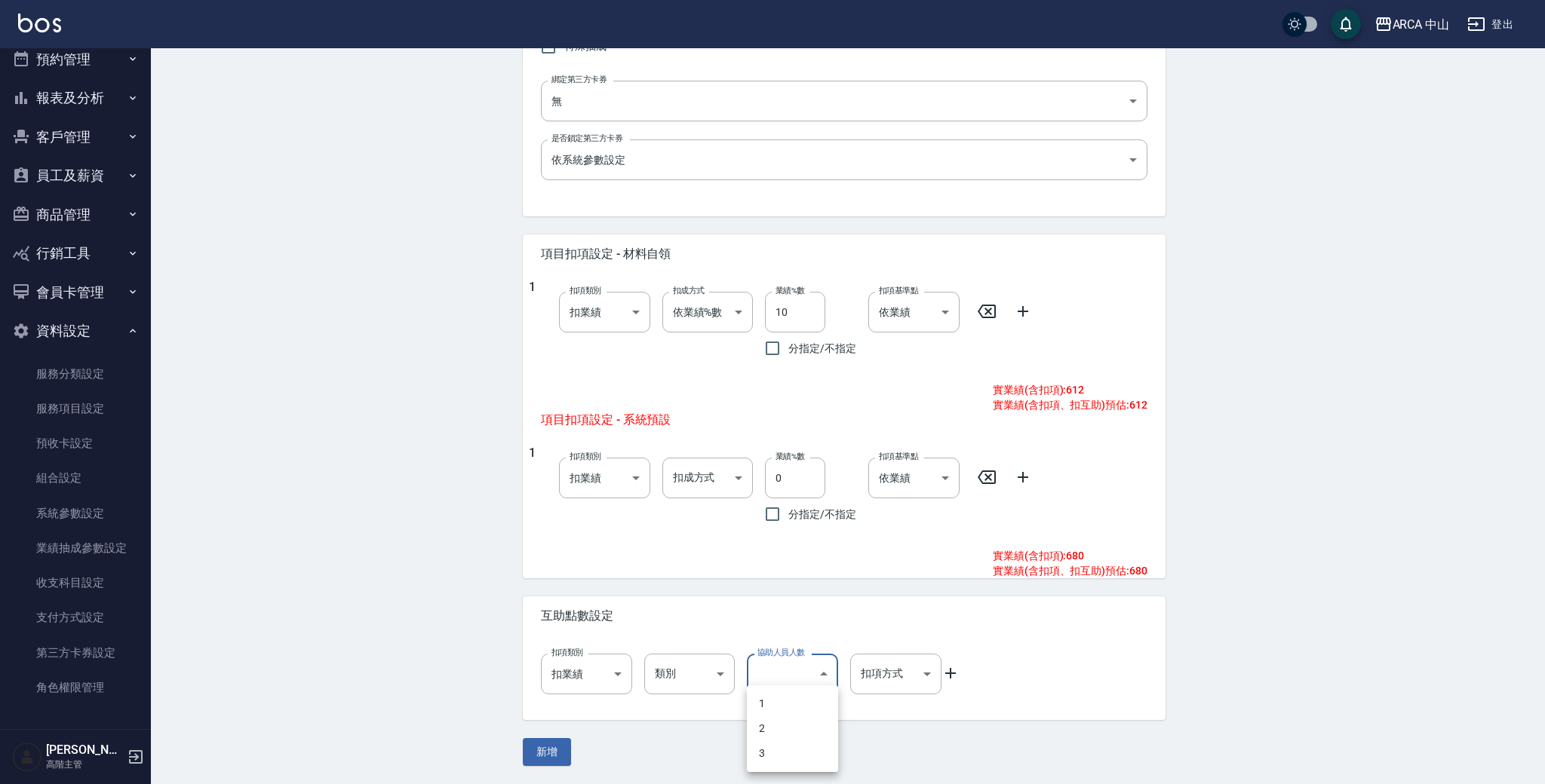
click at [793, 458] on div at bounding box center [772, 392] width 1545 height 784
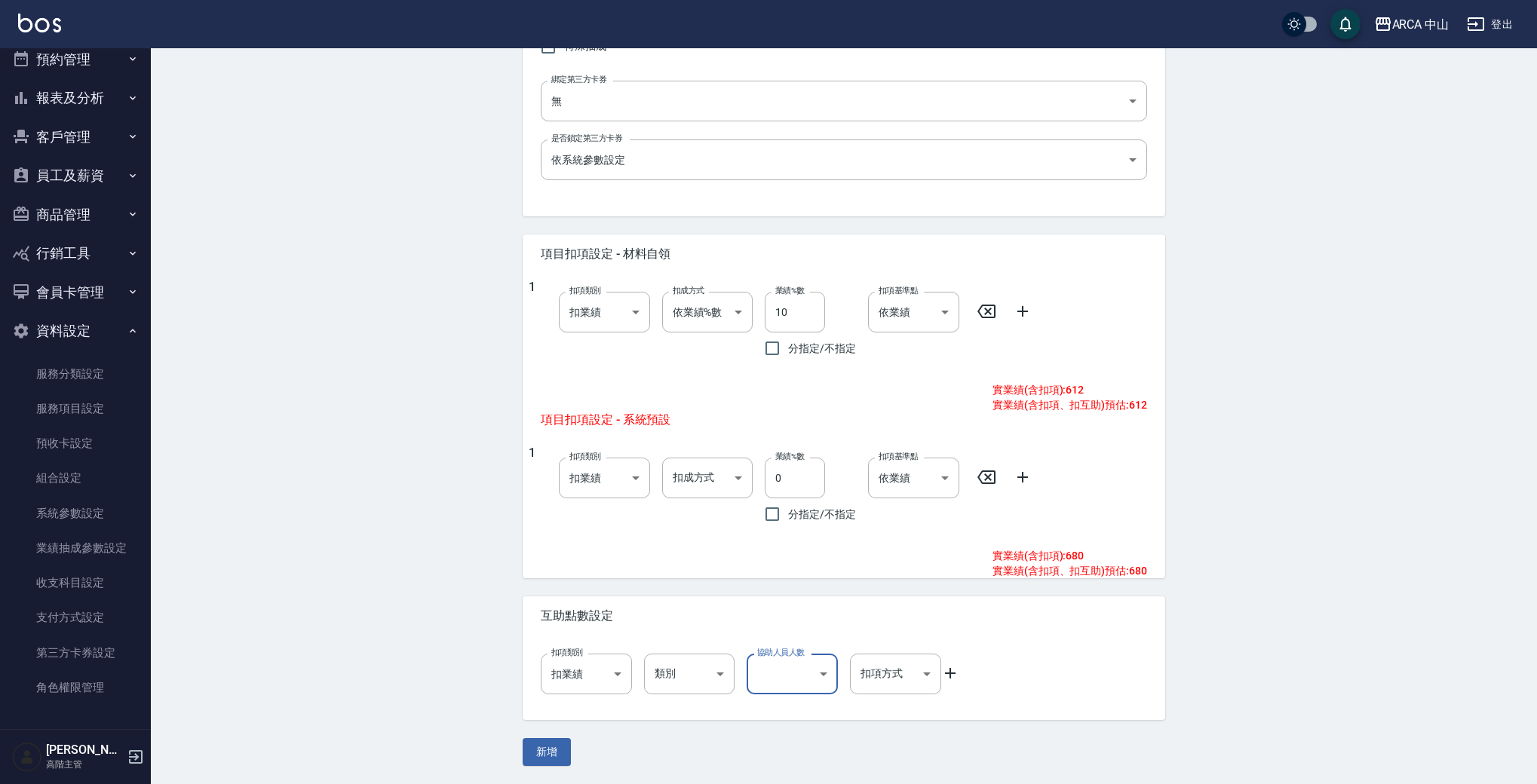
click at [537, 458] on button "新增" at bounding box center [547, 751] width 48 height 28
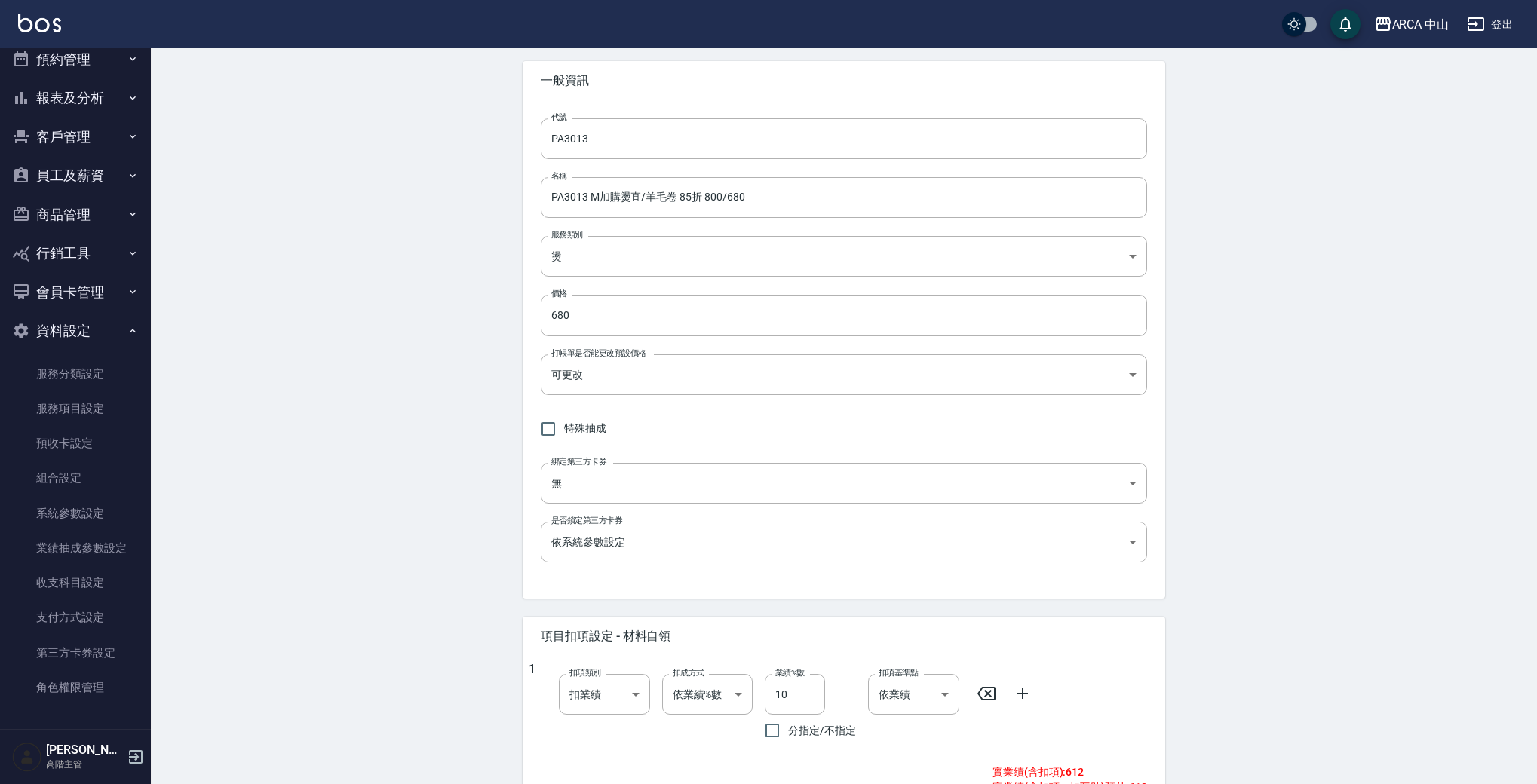
scroll to position [20, 0]
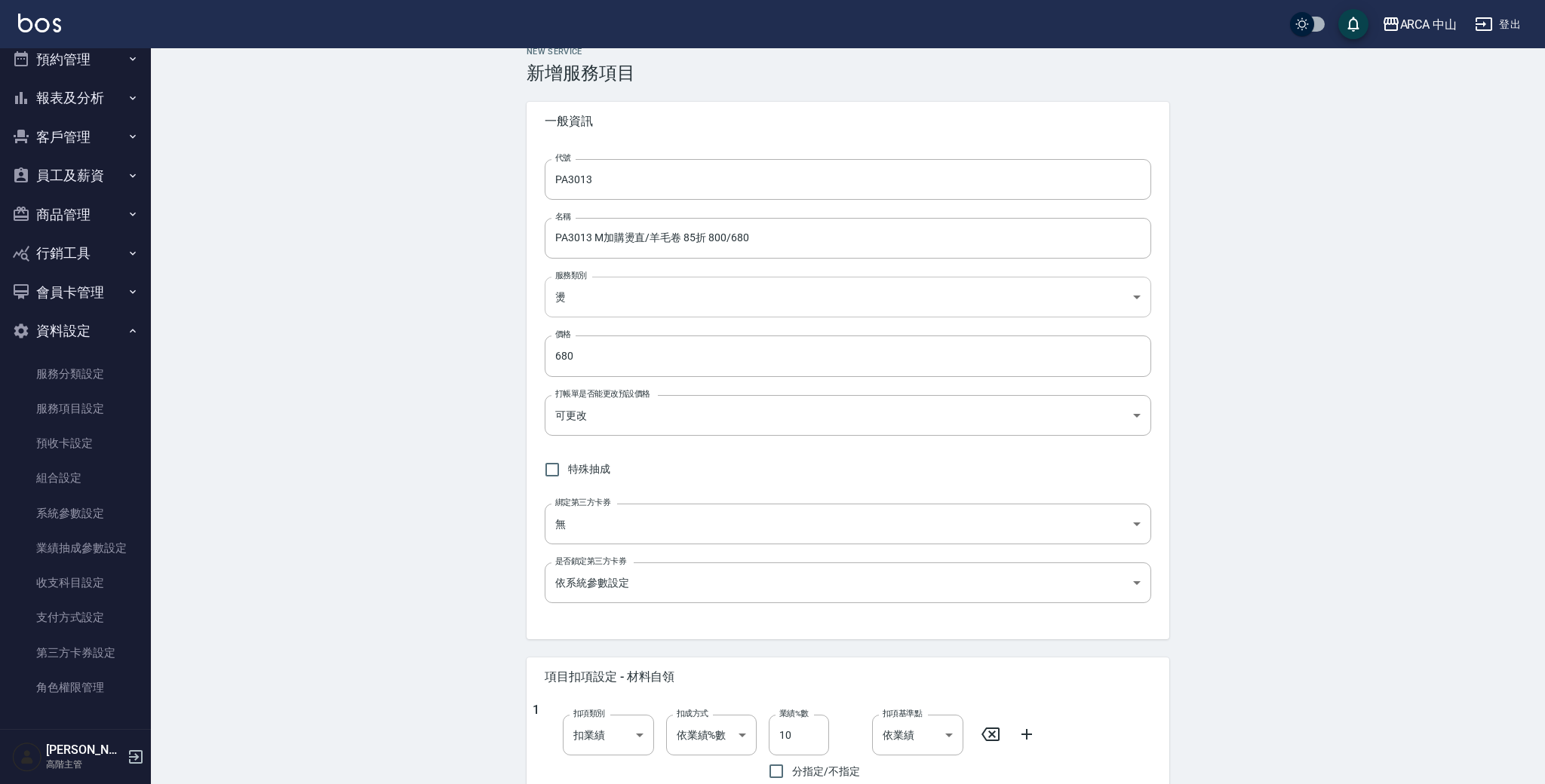
click at [657, 307] on body "ARCA 中山 登出 櫃檯作業 打帳單 帳單列表 掛單列表 座位開單 營業儀表板 現金收支登錄 高階收支登錄 材料自購登錄 每日結帳 排班表 現場電腦打卡 掃…" at bounding box center [772, 593] width 1545 height 1226
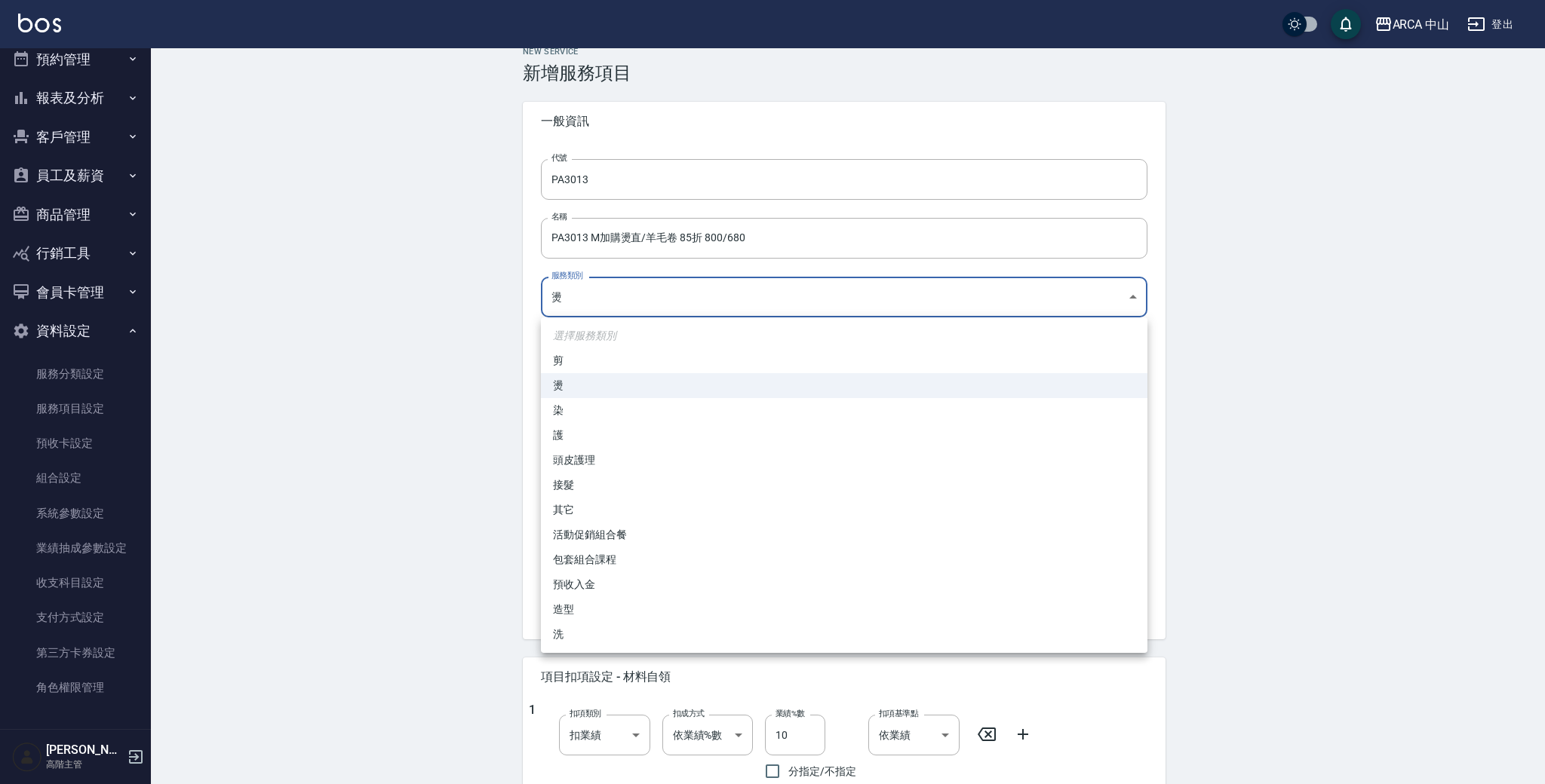
click at [619, 388] on li "燙" at bounding box center [844, 385] width 606 height 25
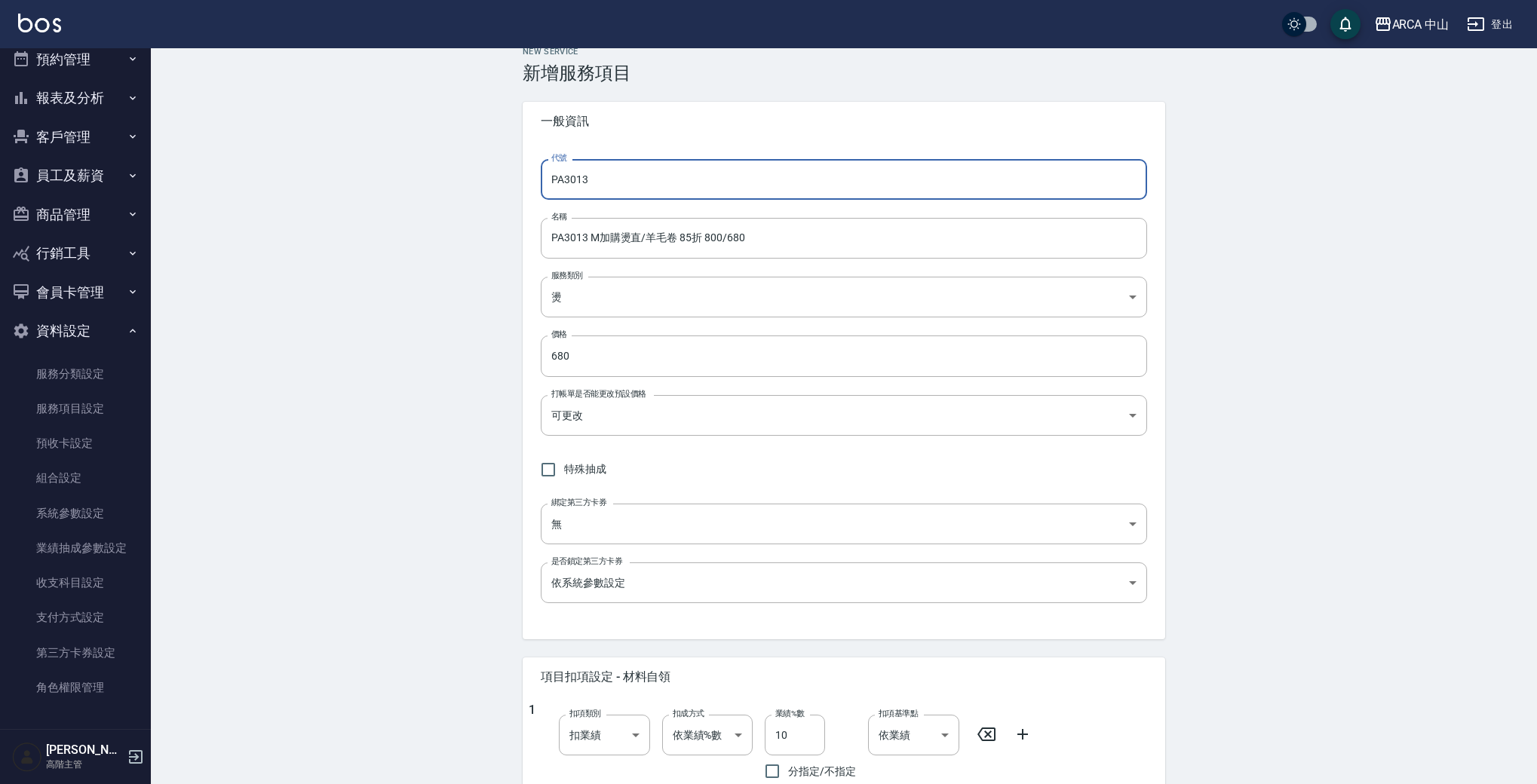
drag, startPoint x: 598, startPoint y: 179, endPoint x: 615, endPoint y: 168, distance: 20.2
click at [567, 175] on input "PA3013" at bounding box center [844, 180] width 606 height 41
drag, startPoint x: 578, startPoint y: 171, endPoint x: 510, endPoint y: 162, distance: 68.6
click at [510, 162] on div "New Service 新增服務項目 一般資訊 代號 PA80 代號 名稱 PA3013 M加購燙直/羊毛卷 85折 800/680 名稱 服務類別 燙 d5…" at bounding box center [843, 618] width 679 height 1143
click at [602, 179] on input "PA80" at bounding box center [844, 180] width 606 height 41
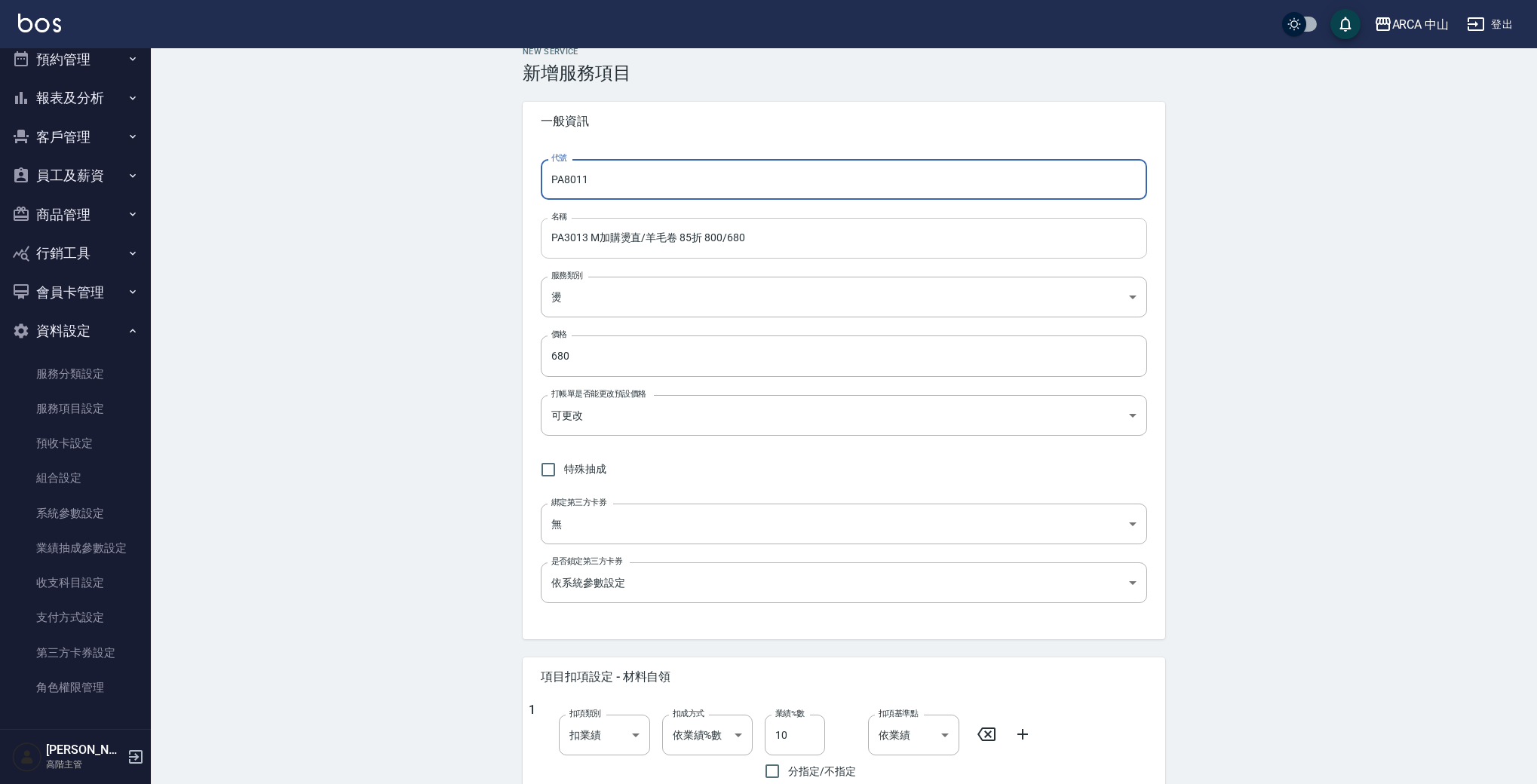
type input "PA8011"
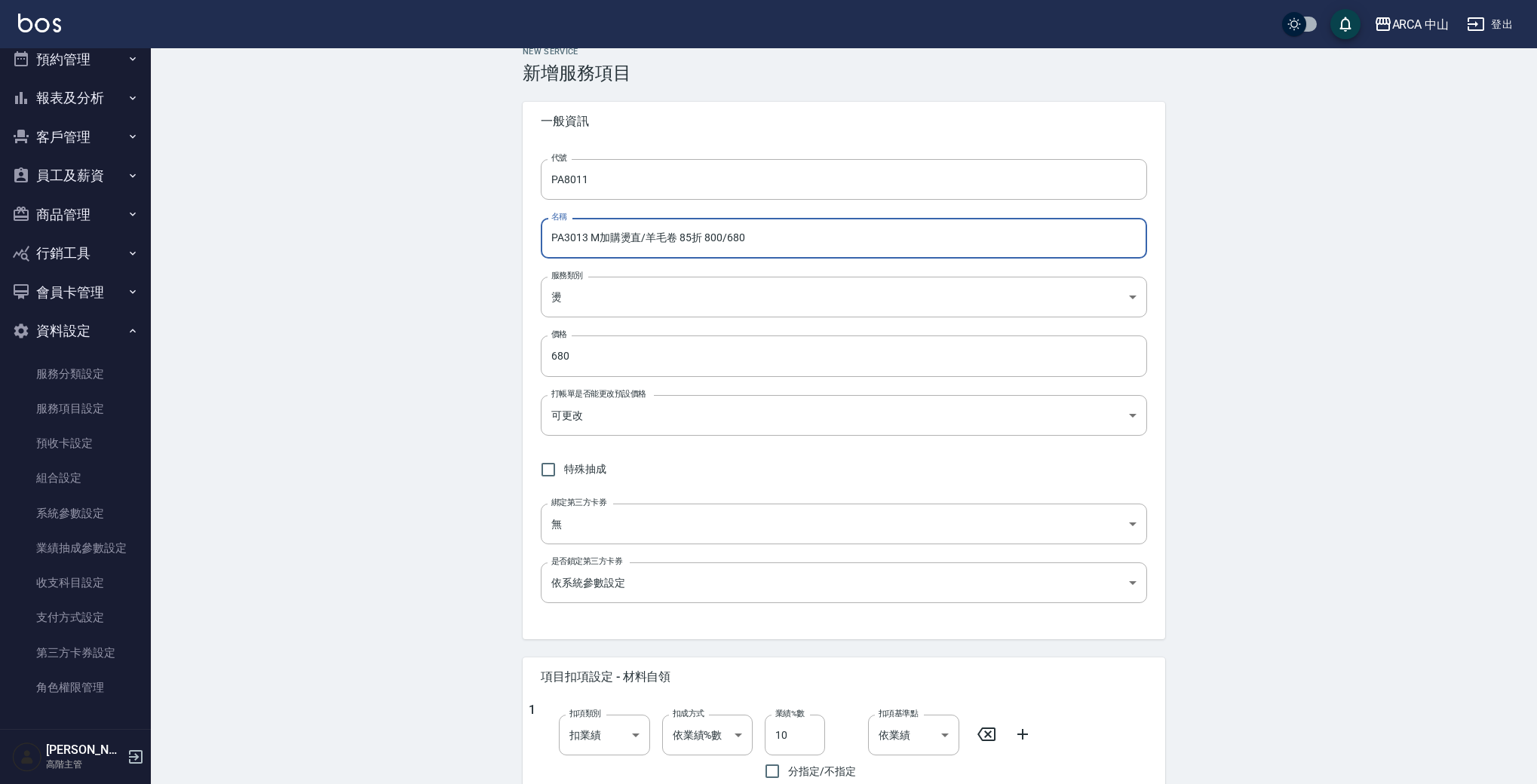
drag, startPoint x: 760, startPoint y: 241, endPoint x: 392, endPoint y: 192, distance: 371.2
click at [391, 192] on div "New Service 新增服務項目 一般資訊 代號 PA8011 代號 名稱 PA3013 M加購燙直/羊毛卷 85折 800/680 名稱 服務類別 燙 …" at bounding box center [843, 617] width 1386 height 1179
paste input "PA8001 燙劉海/局部燙9折 900/72"
click at [568, 235] on input "PA8001 燙[PERSON_NAME]/局部燙9折 900/720" at bounding box center [844, 239] width 606 height 41
click at [481, 238] on div "New Service 新增服務項目 一般資訊 代號 PA8011 代號 名稱 PA8001 燙劉海/局部燙9折 900/720 名稱 服務類別 燙 d57b…" at bounding box center [843, 617] width 1386 height 1179
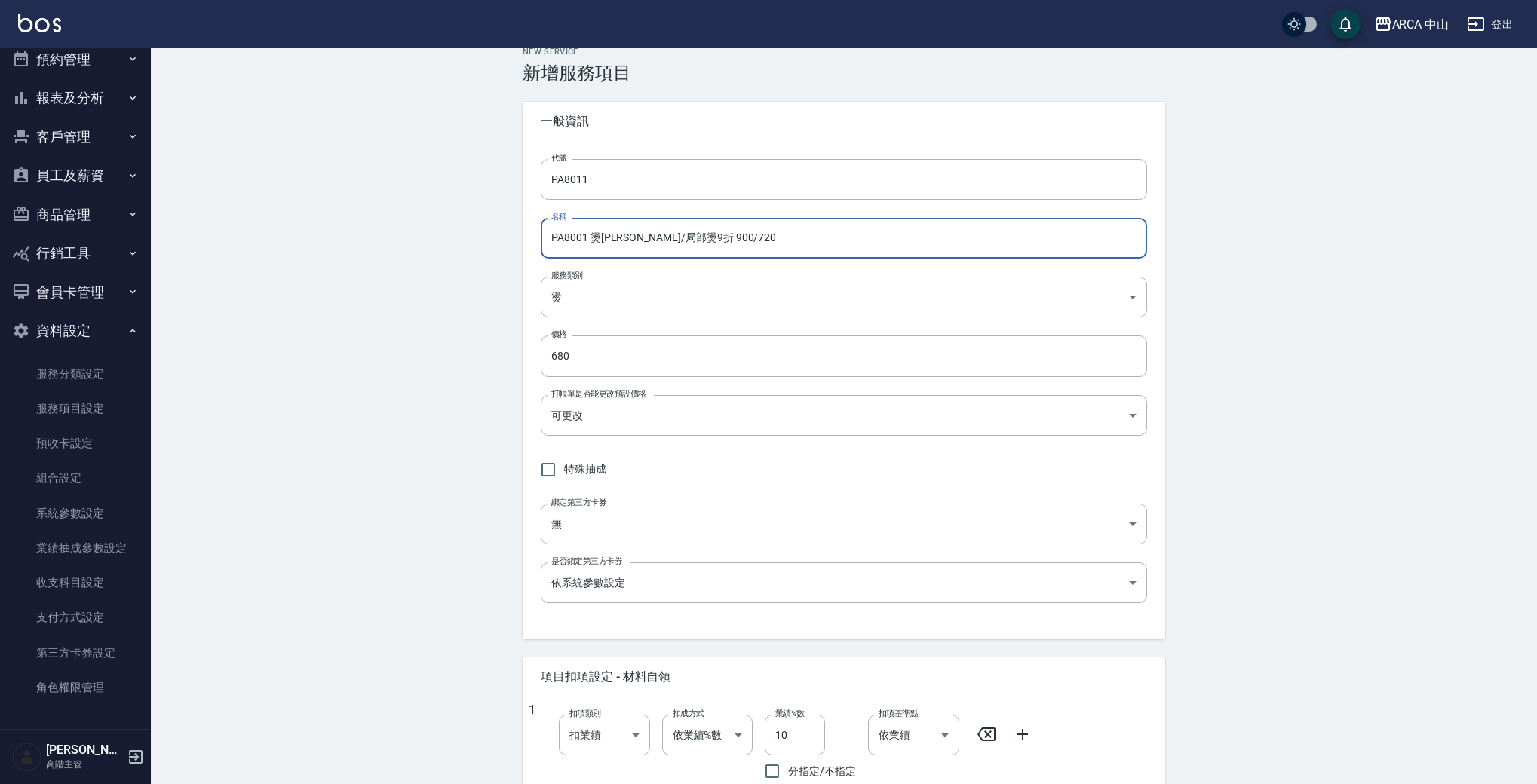
drag, startPoint x: 571, startPoint y: 238, endPoint x: 515, endPoint y: 226, distance: 57.3
click at [515, 226] on div "New Service 新增服務項目 一般資訊 代號 PA8011 代號 名稱 PA8001 燙劉海/局部燙9折 900/720 名稱 服務類別 燙 d57b…" at bounding box center [843, 618] width 679 height 1143
drag, startPoint x: 742, startPoint y: 238, endPoint x: 675, endPoint y: 241, distance: 67.1
click at [741, 238] on input "PA8001 燙[PERSON_NAME]/局部燙9折 900/720" at bounding box center [844, 239] width 606 height 41
drag, startPoint x: 657, startPoint y: 233, endPoint x: 713, endPoint y: 238, distance: 56.2
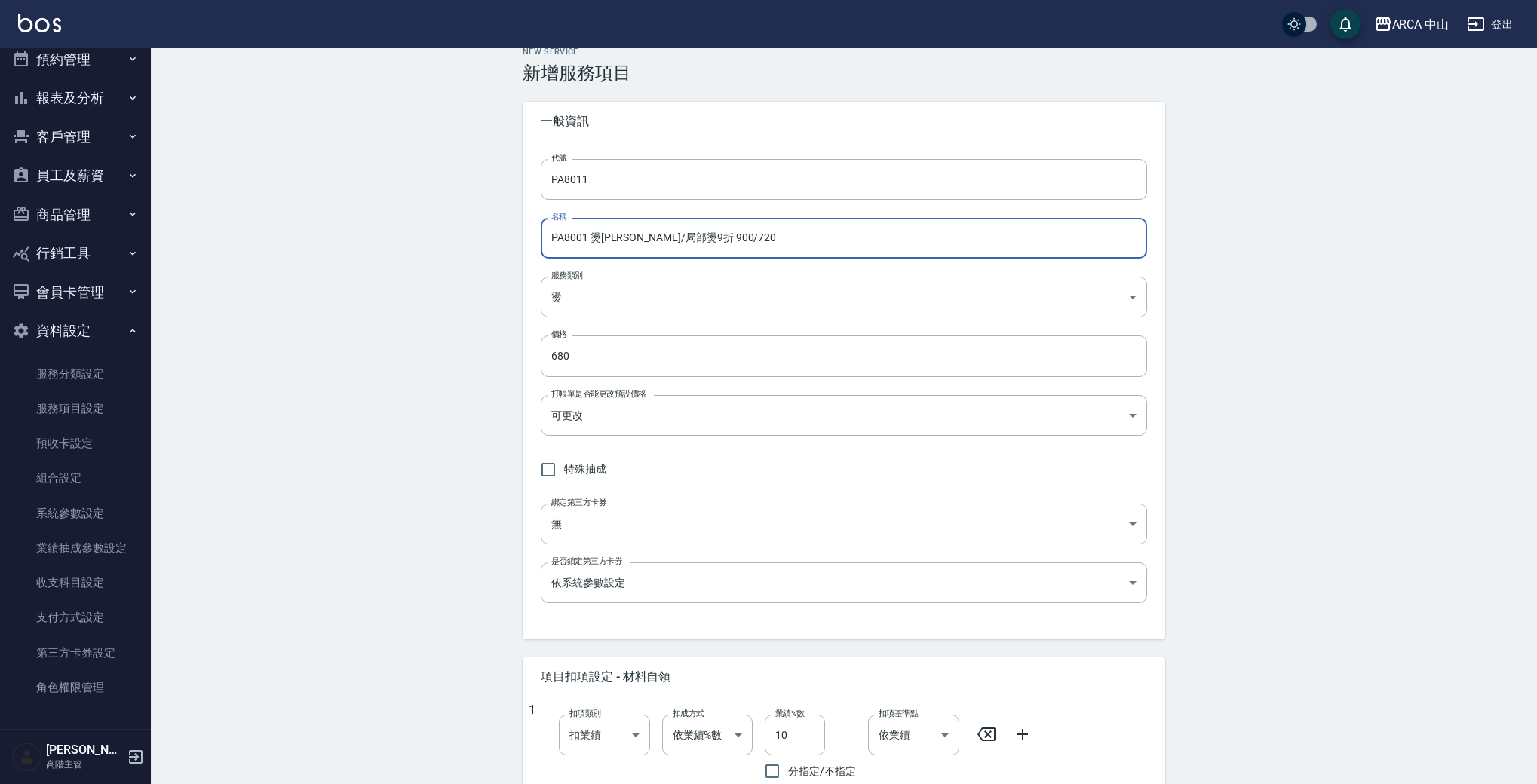
click at [662, 233] on input "PA8001 燙[PERSON_NAME]/局部燙9折 900/720" at bounding box center [844, 239] width 606 height 41
drag, startPoint x: 712, startPoint y: 238, endPoint x: 723, endPoint y: 238, distance: 11.0
click at [723, 238] on input "PA8001 燙劉海/局部燙85折 900/720" at bounding box center [844, 239] width 606 height 41
type input "PA8001 燙劉海/局部燙85折 900/765"
click at [440, 244] on div "New Service 新增服務項目 一般資訊 代號 PA8011 代號 名稱 PA8001 燙劉海/局部燙85折 900/765 名稱 服務類別 燙 d57…" at bounding box center [843, 617] width 1386 height 1179
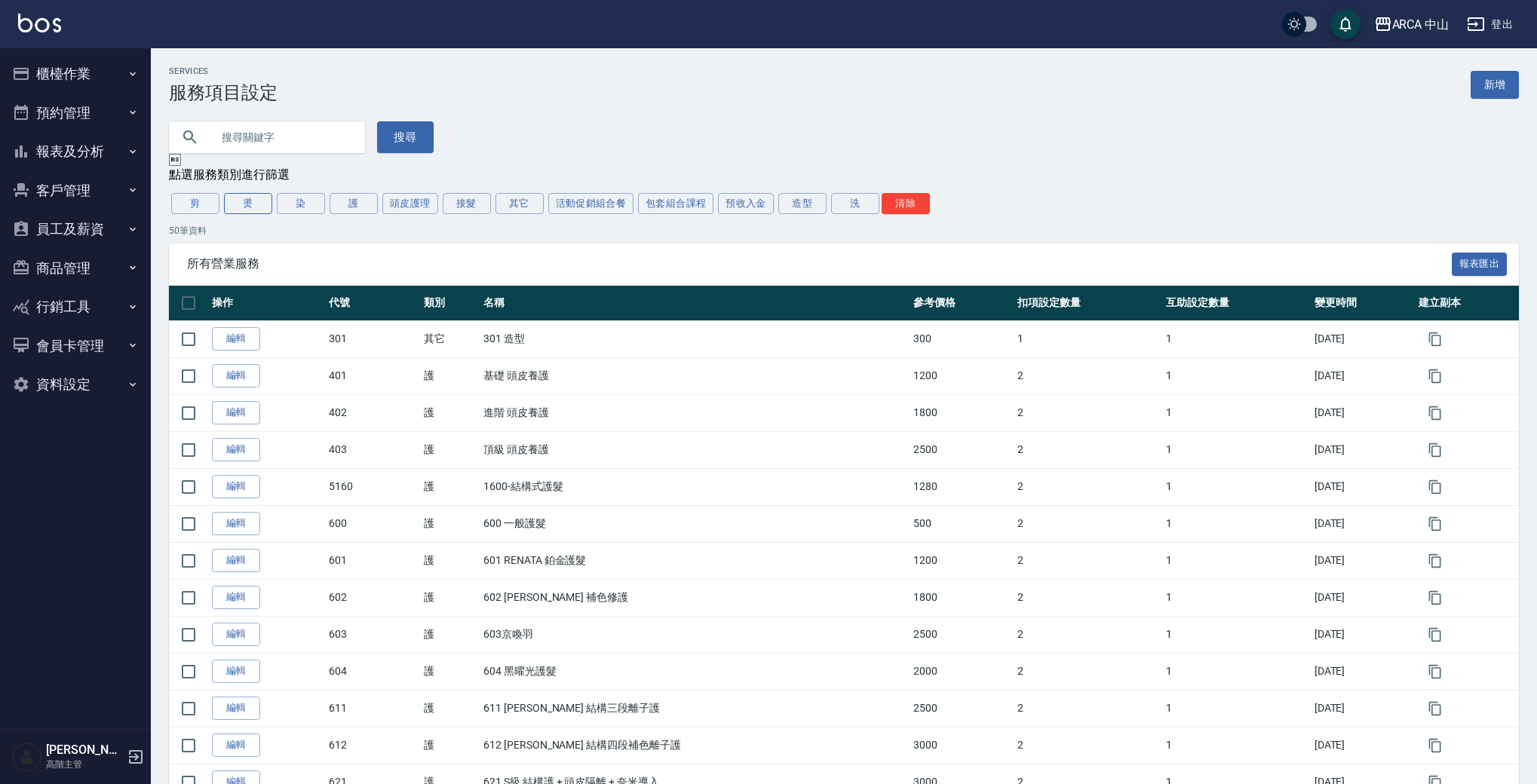
click at [249, 206] on button "燙" at bounding box center [248, 204] width 48 height 21
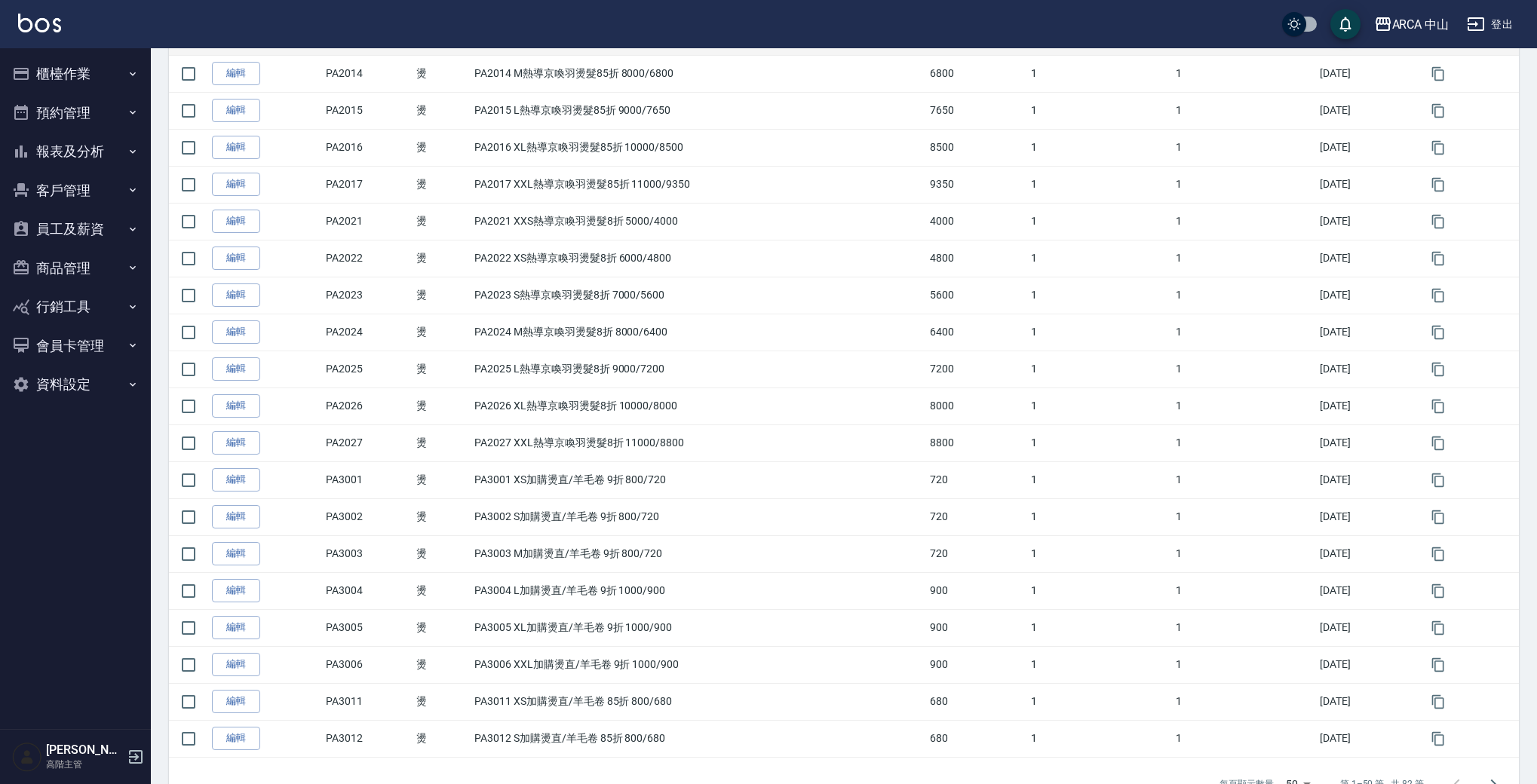
scroll to position [1456, 0]
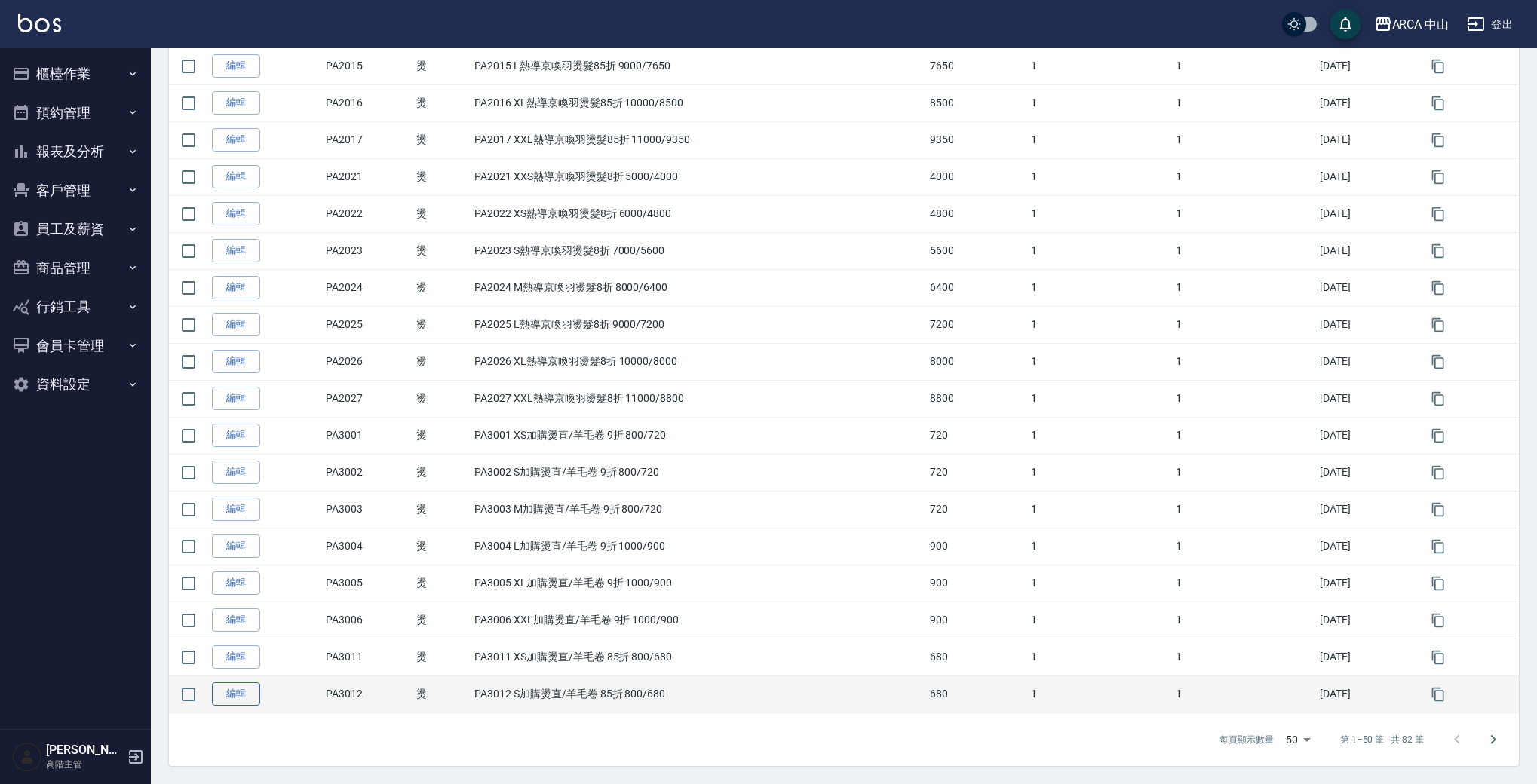
click at [237, 698] on link "編輯" at bounding box center [236, 693] width 48 height 23
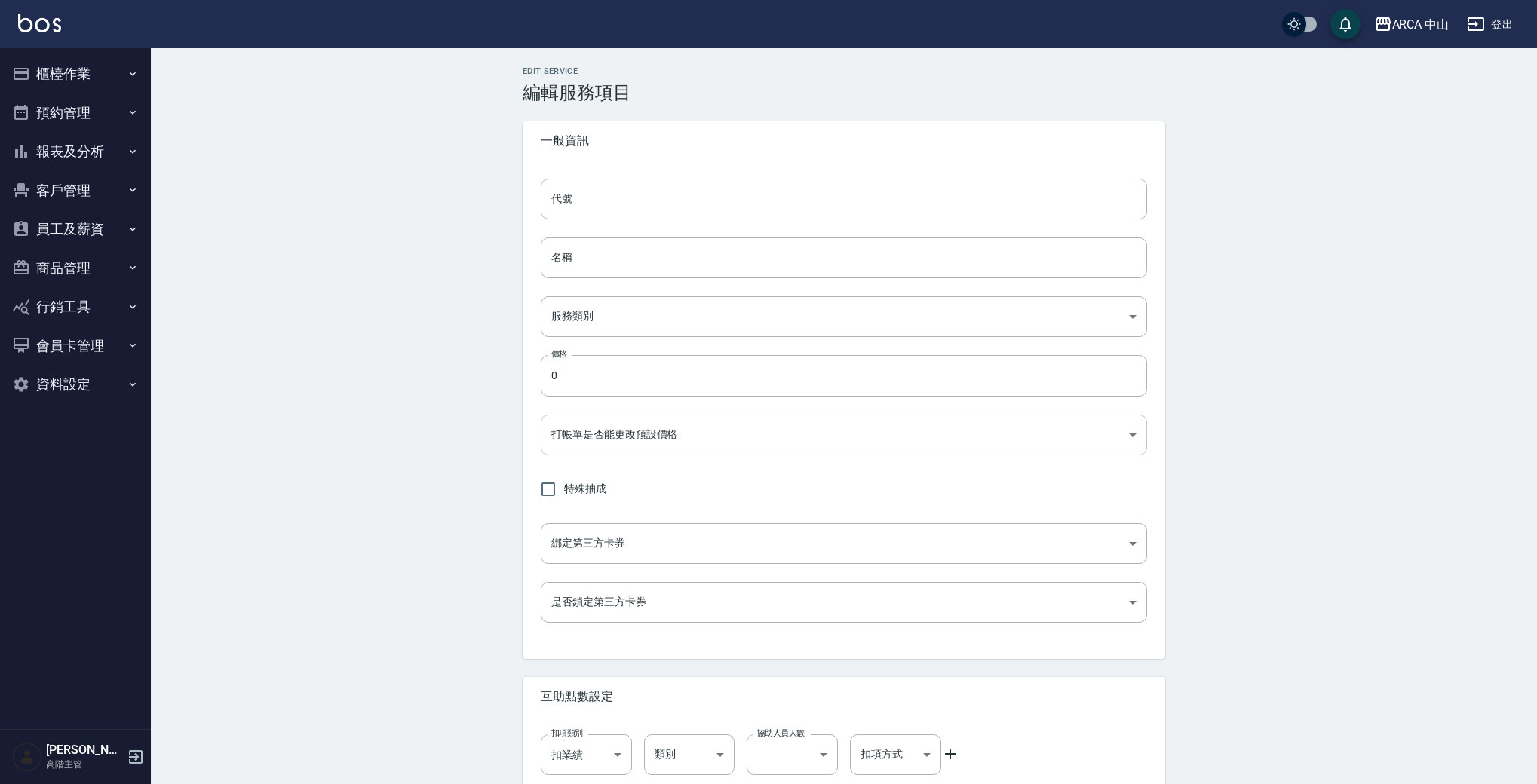
type input "PA3012"
type input "PA3012 S加購燙直/羊毛卷 85折 800/680"
type input "d57bc0b5-3c88-45ef-9448-ff089779e577"
type input "680"
type input "FALSE"
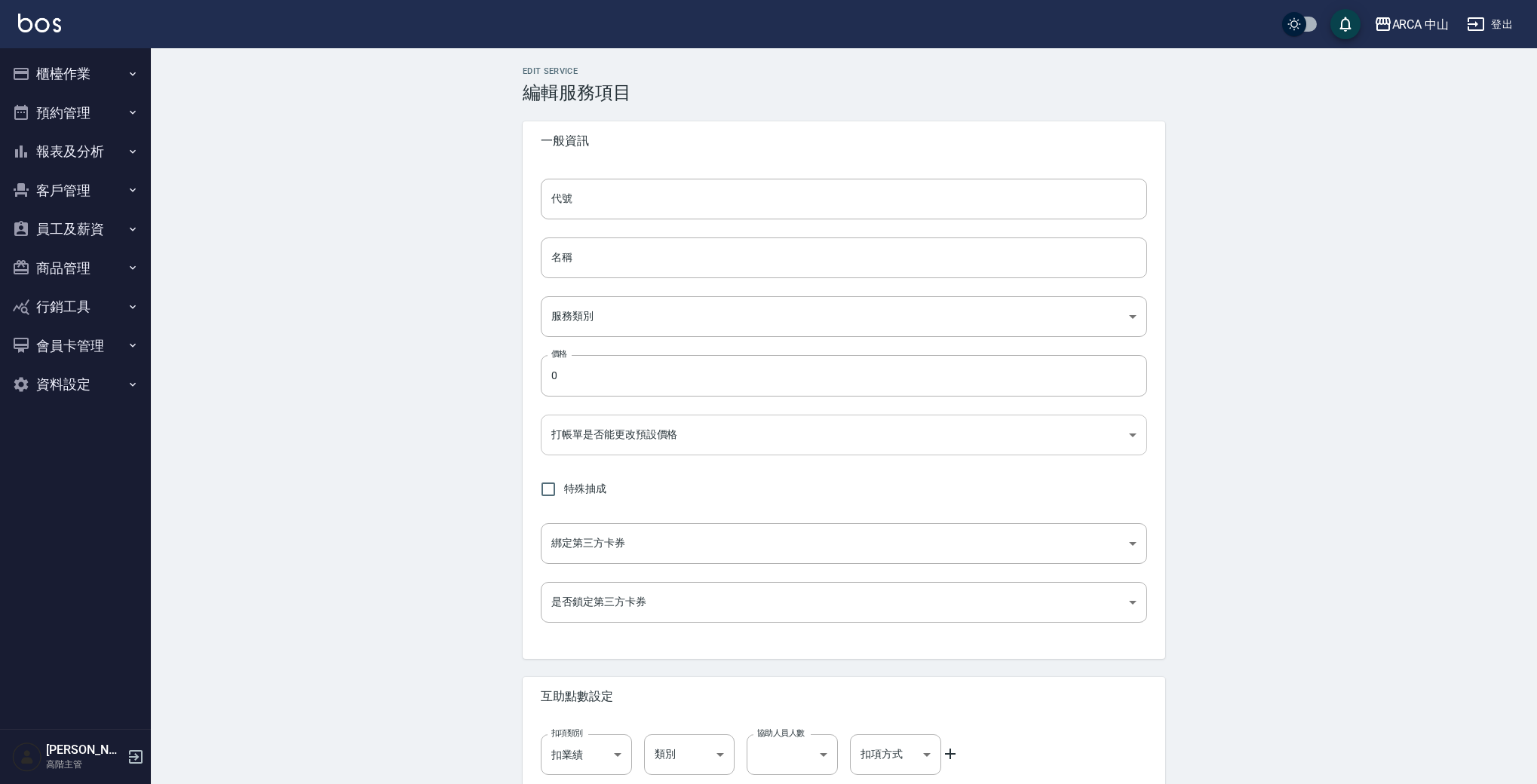
type input "none"
type input "UNSET"
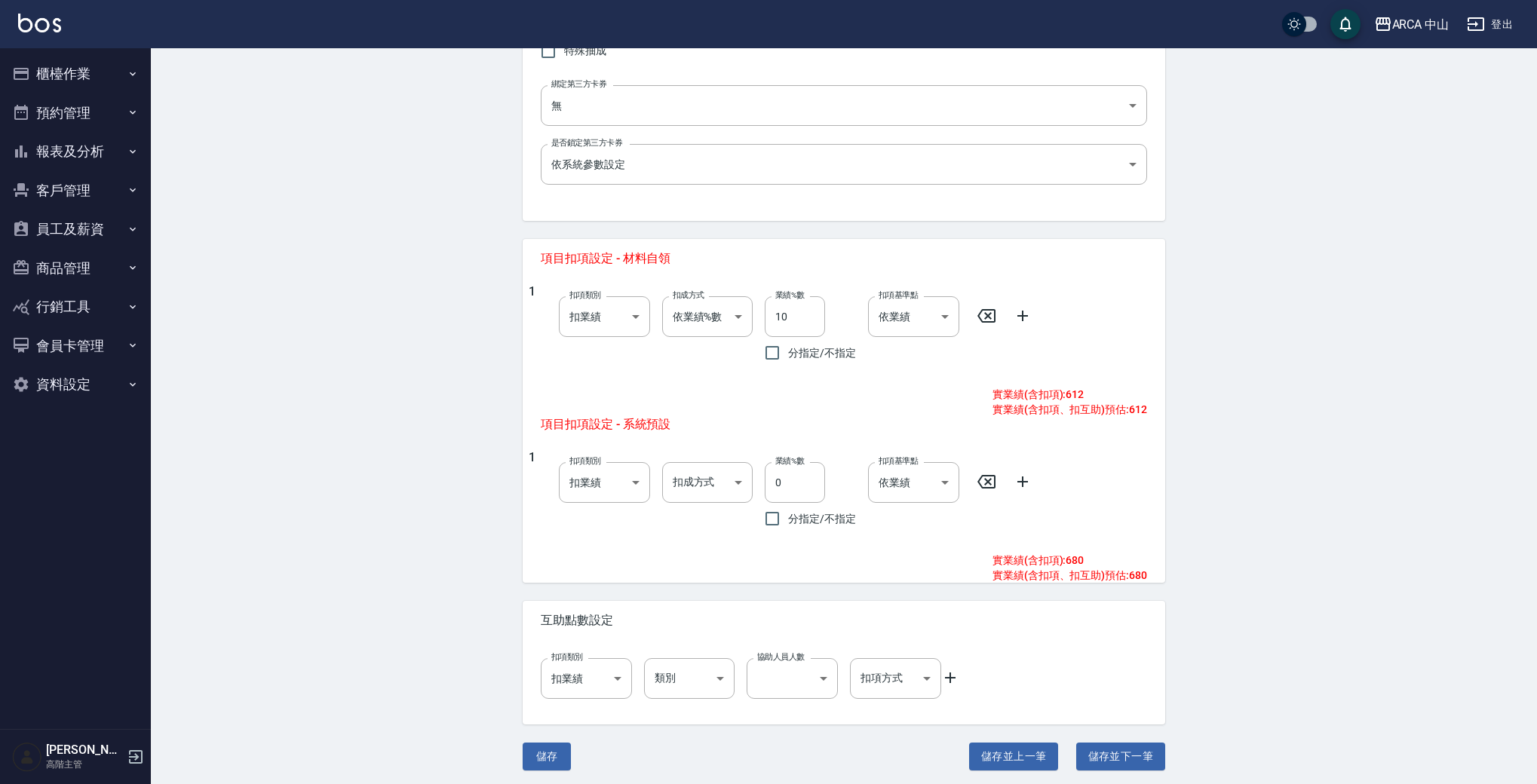
scroll to position [442, 0]
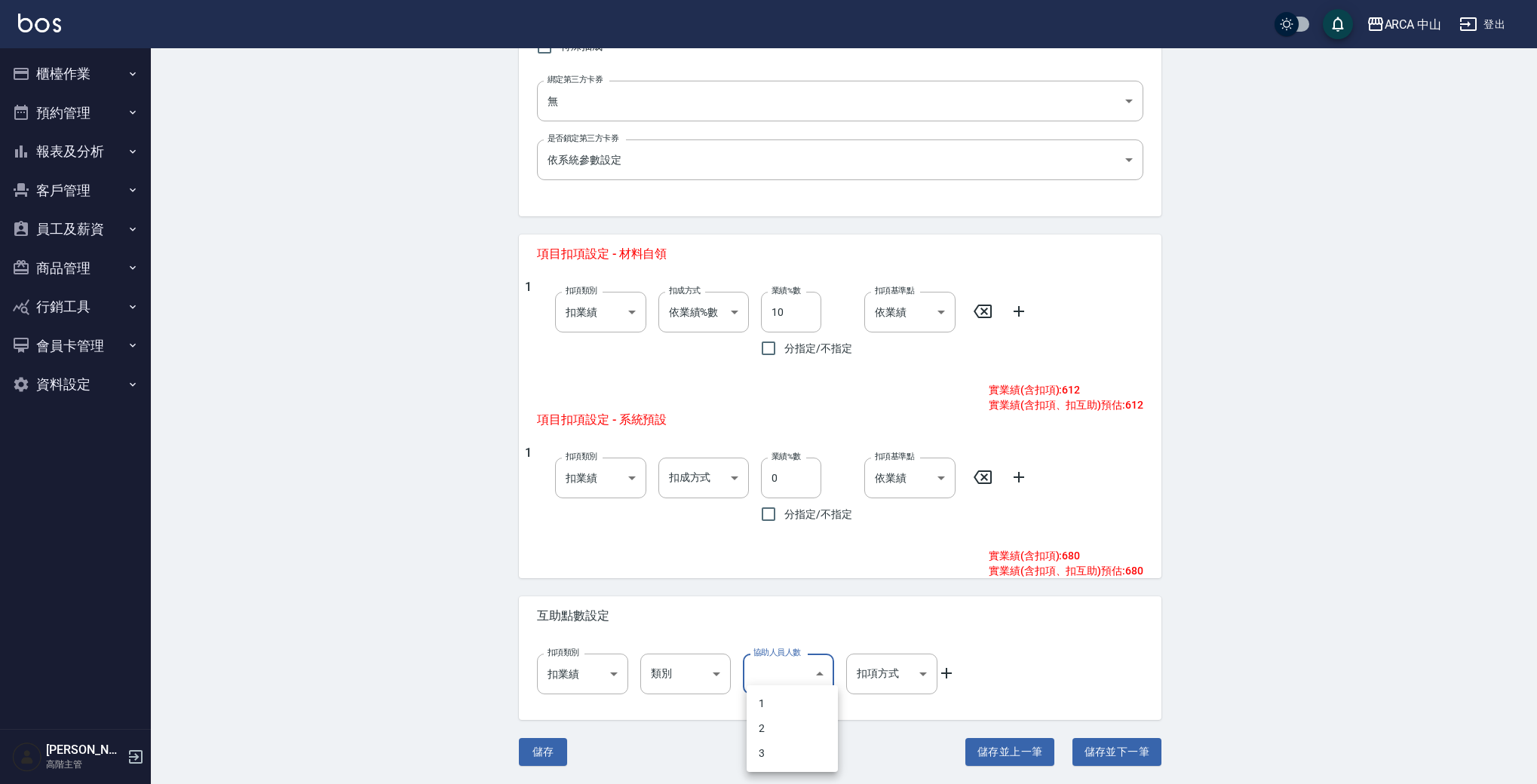
click at [826, 674] on body "ARCA 中山 登出 櫃檯作業 打帳單 帳單列表 掛單列表 座位開單 營業儀表板 現金收支登錄 高階收支登錄 材料自購登錄 每日結帳 排班表 現場電腦打卡 掃…" at bounding box center [768, 170] width 1537 height 1226
click at [828, 669] on div at bounding box center [772, 392] width 1545 height 784
click at [825, 618] on span "互助點數設定" at bounding box center [844, 616] width 606 height 15
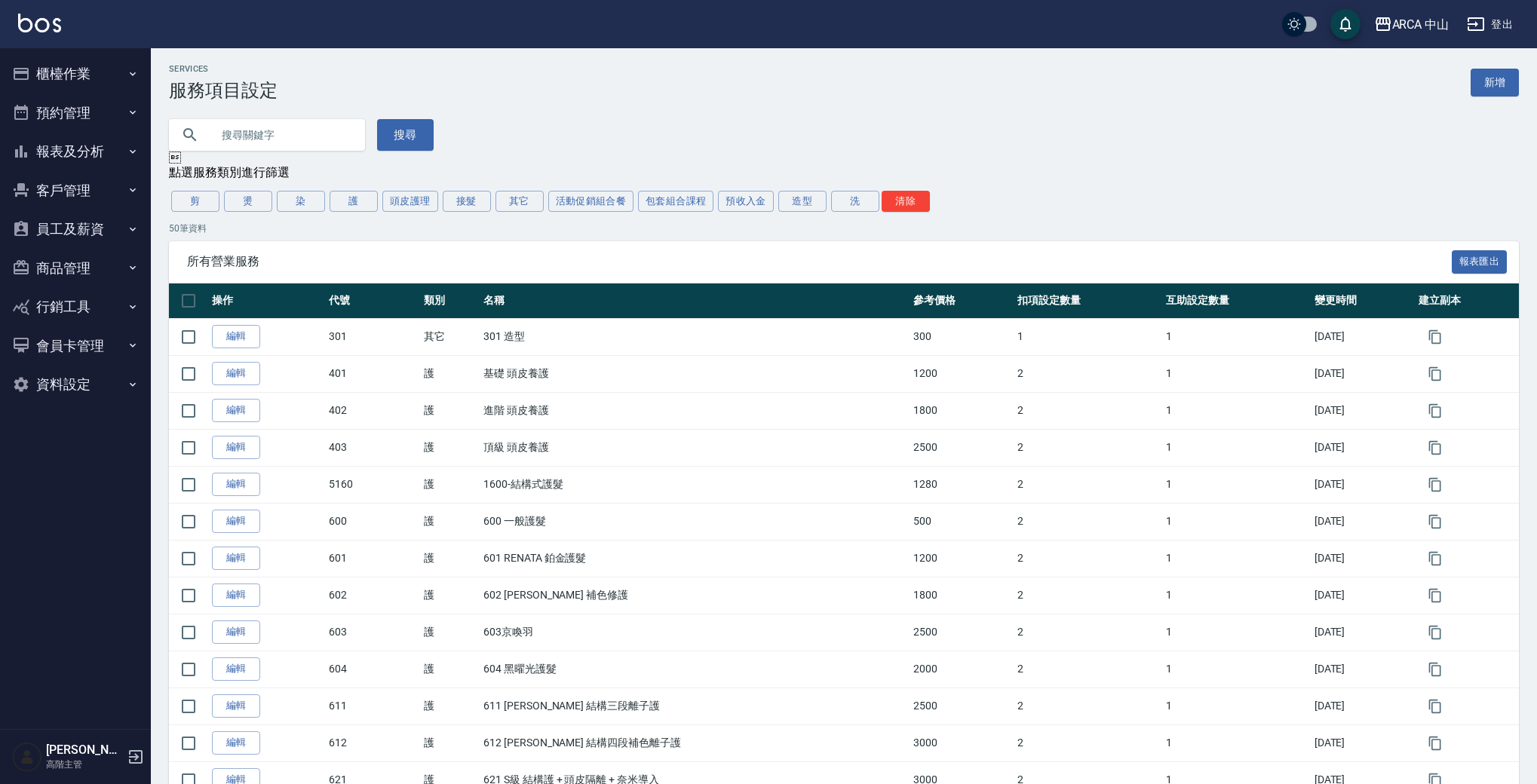
scroll to position [3, 0]
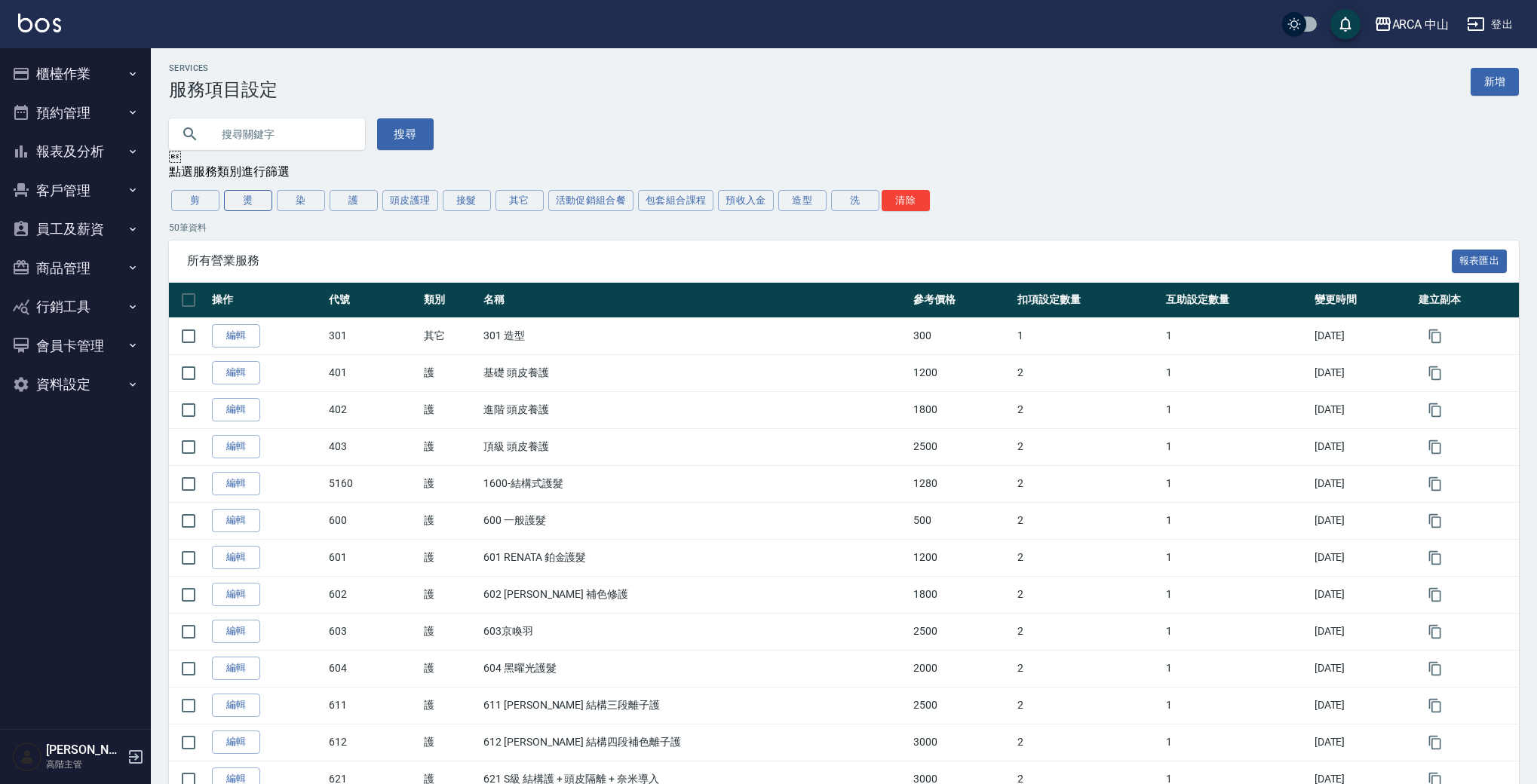
click at [244, 199] on button "燙" at bounding box center [248, 200] width 48 height 21
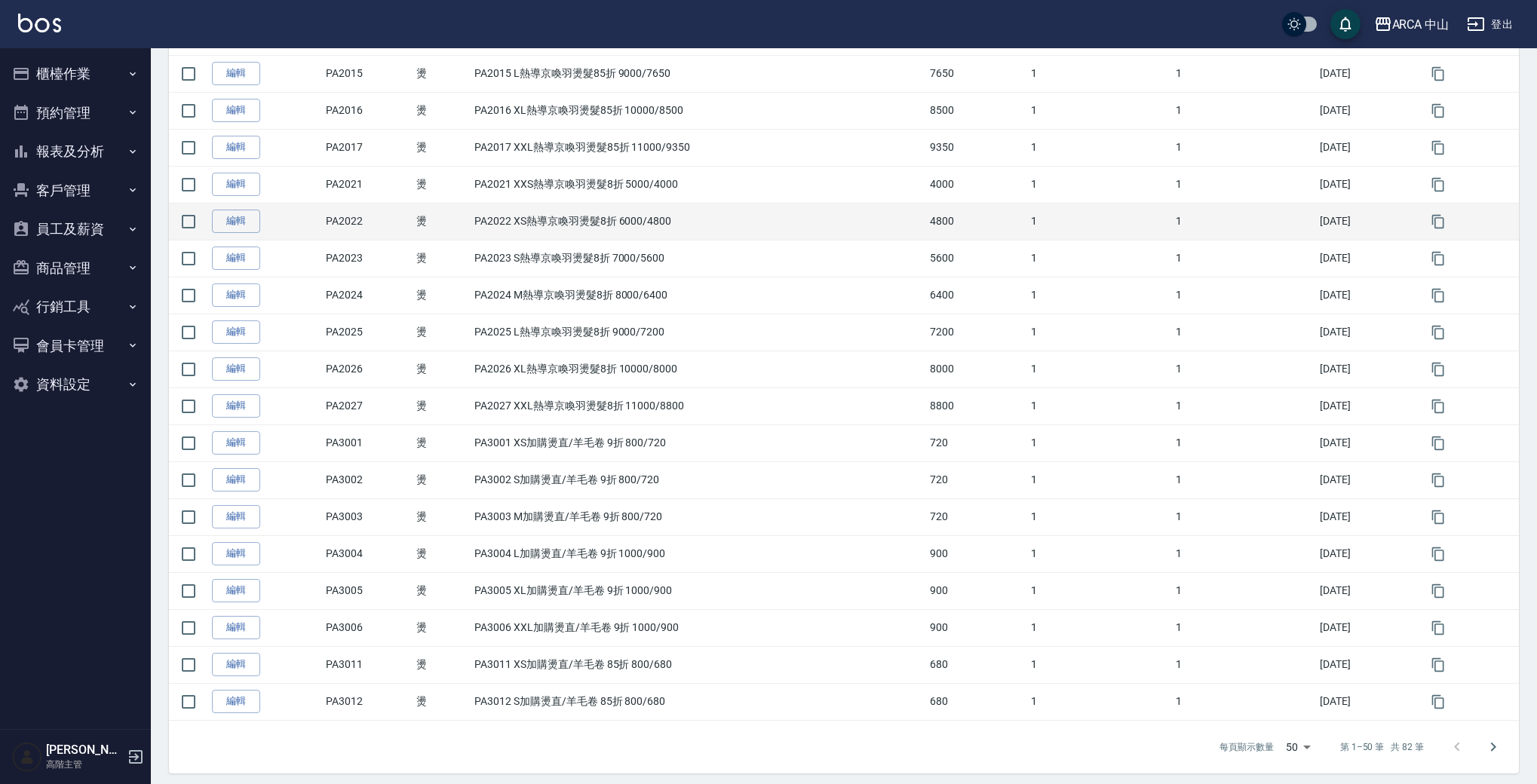
scroll to position [1456, 0]
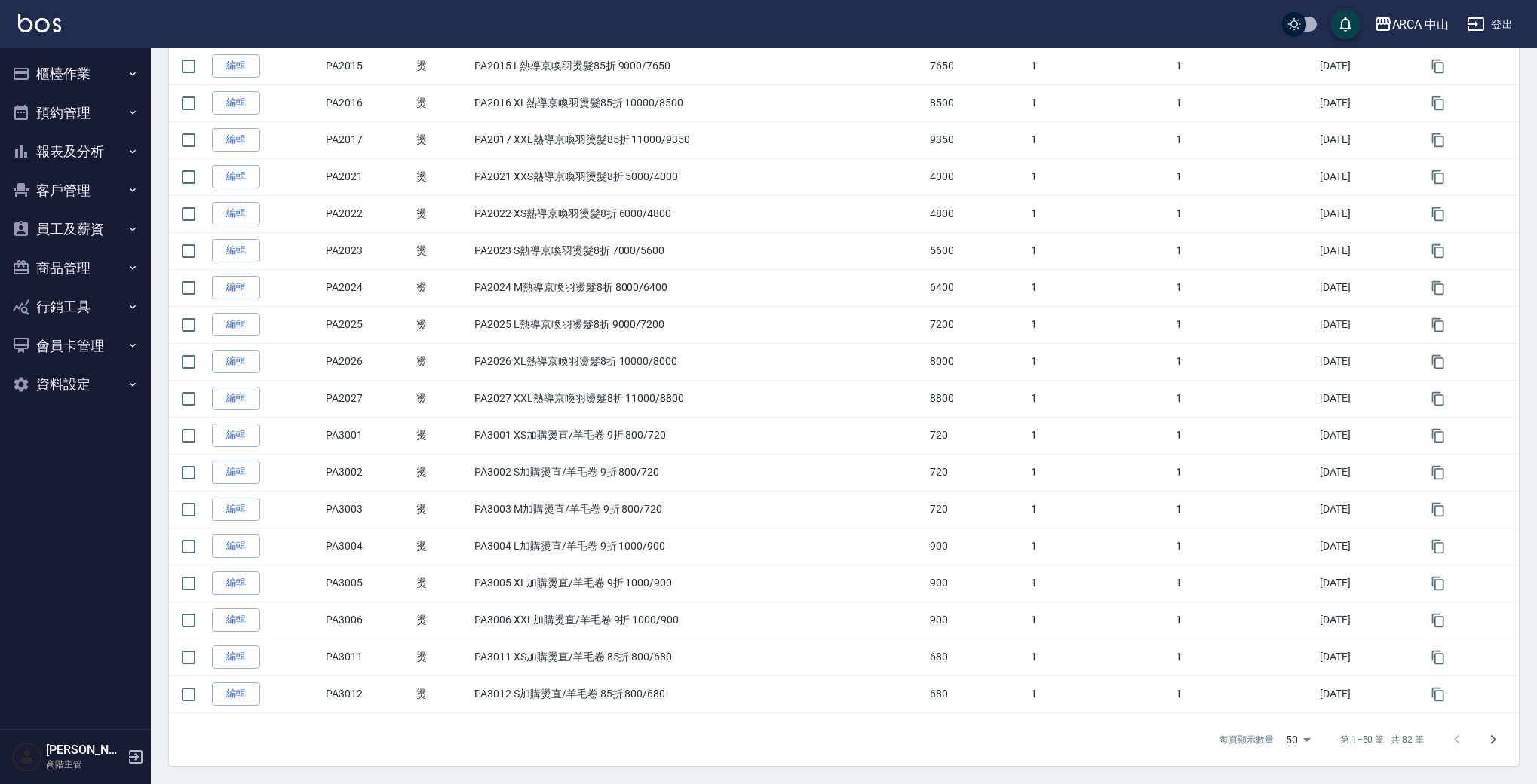
click at [1492, 738] on icon "Go to next page" at bounding box center [1493, 739] width 18 height 18
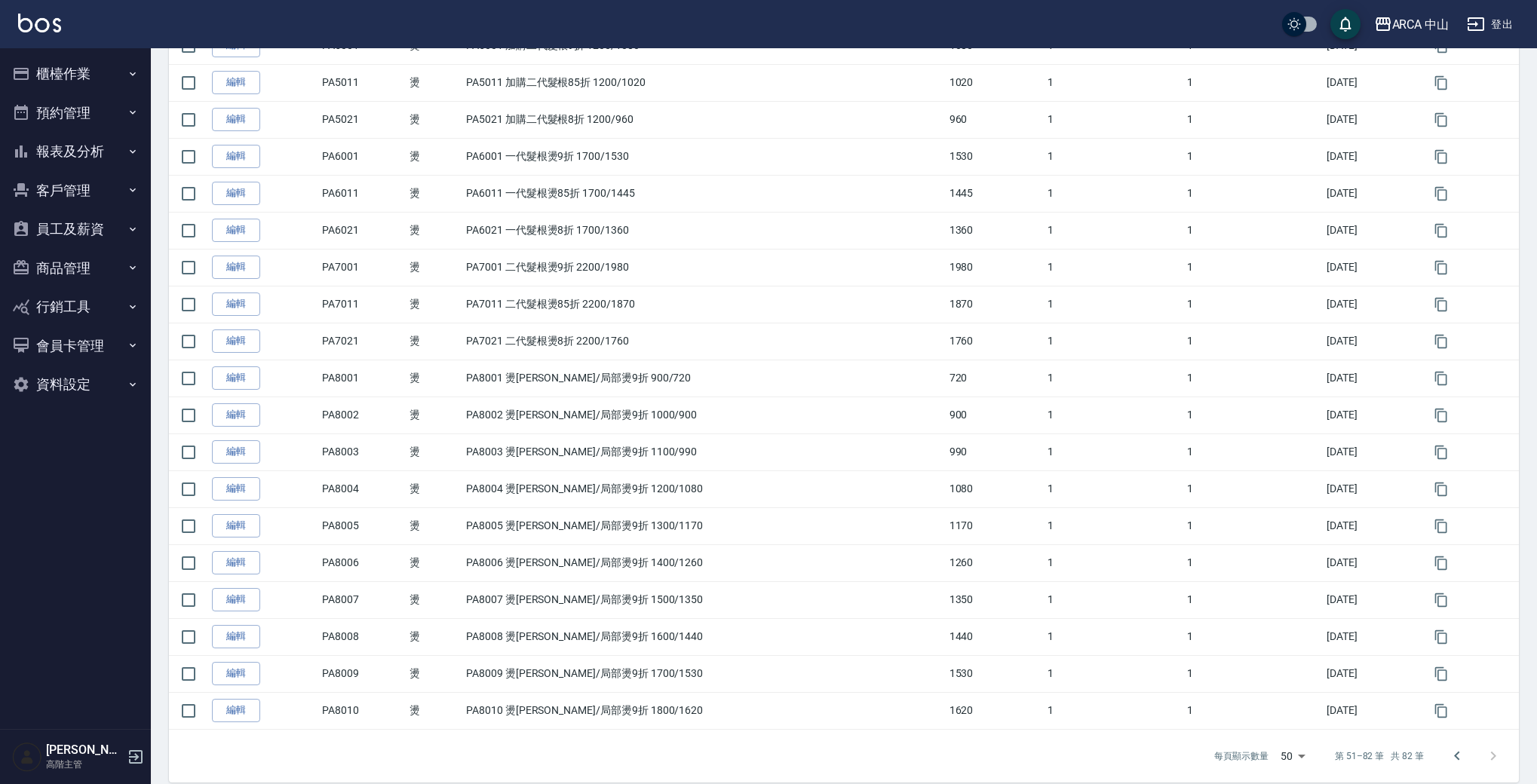
scroll to position [791, 0]
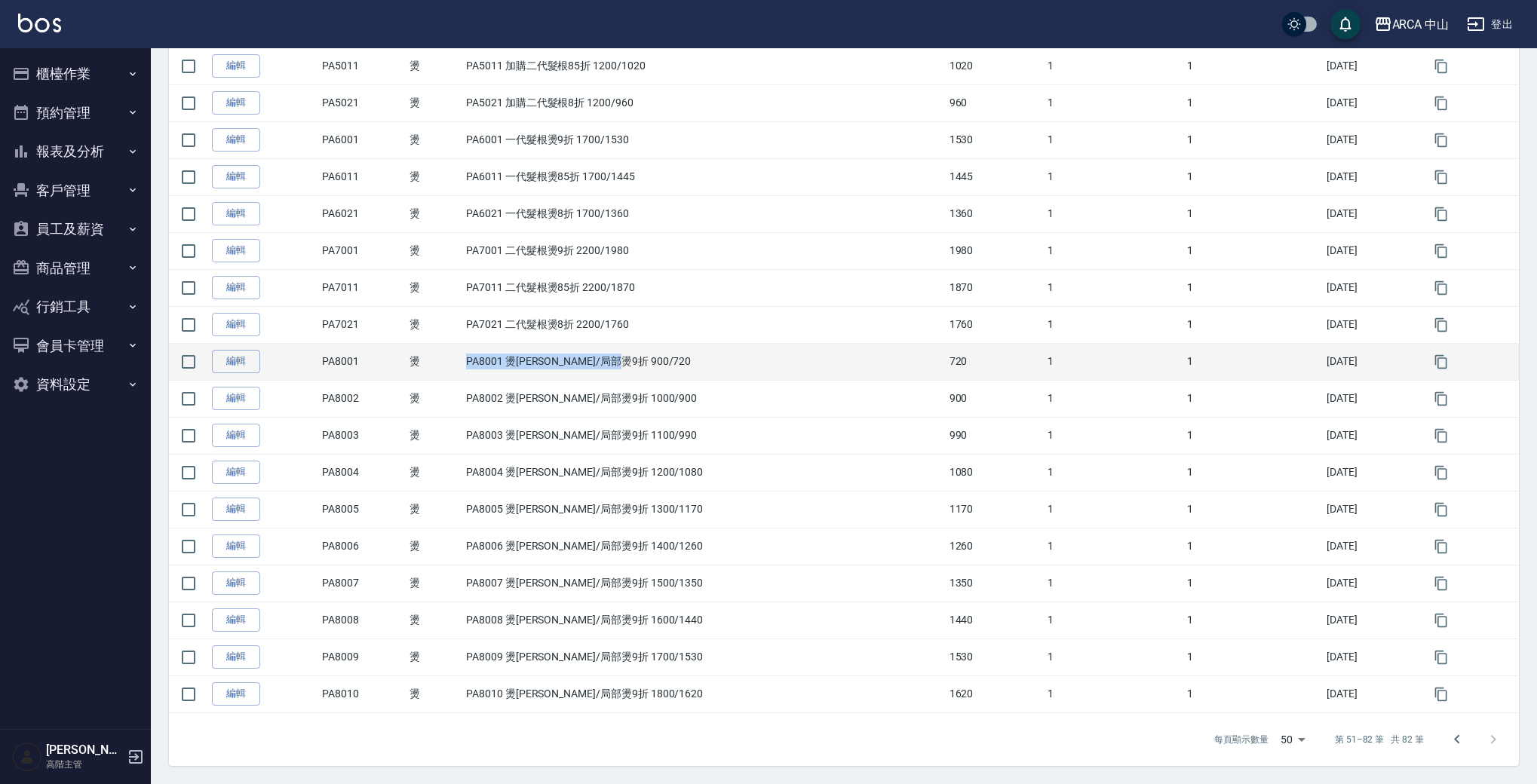
drag, startPoint x: 478, startPoint y: 359, endPoint x: 637, endPoint y: 372, distance: 159.5
click at [637, 372] on tr "編輯 PA8001 燙 PA8001 燙[PERSON_NAME]/局部燙9折 900/720 720 1 1 [DATE]" at bounding box center [843, 361] width 1350 height 37
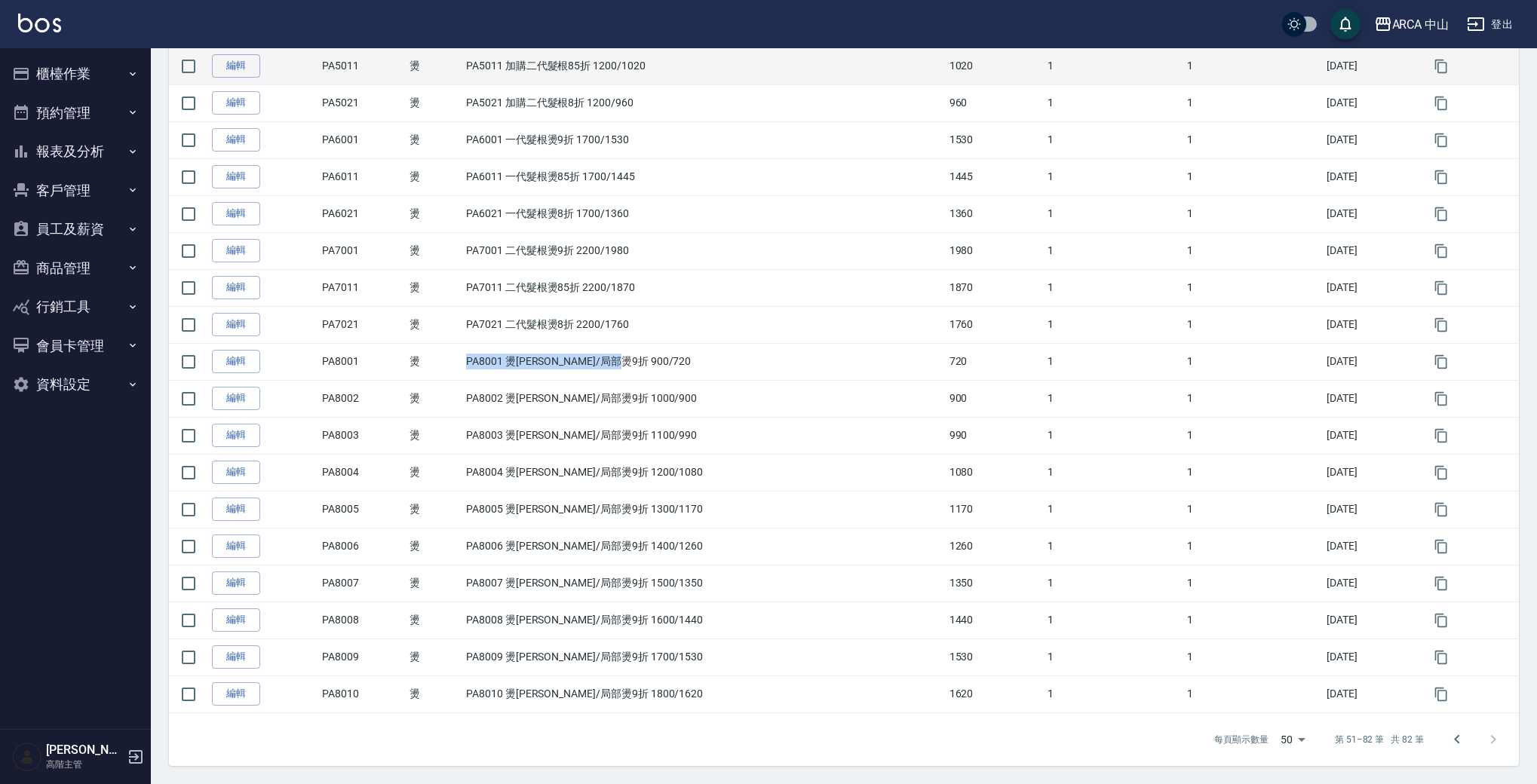
copy tr "燙 PA8001 燙[PERSON_NAME]/局部燙9折 900/720"
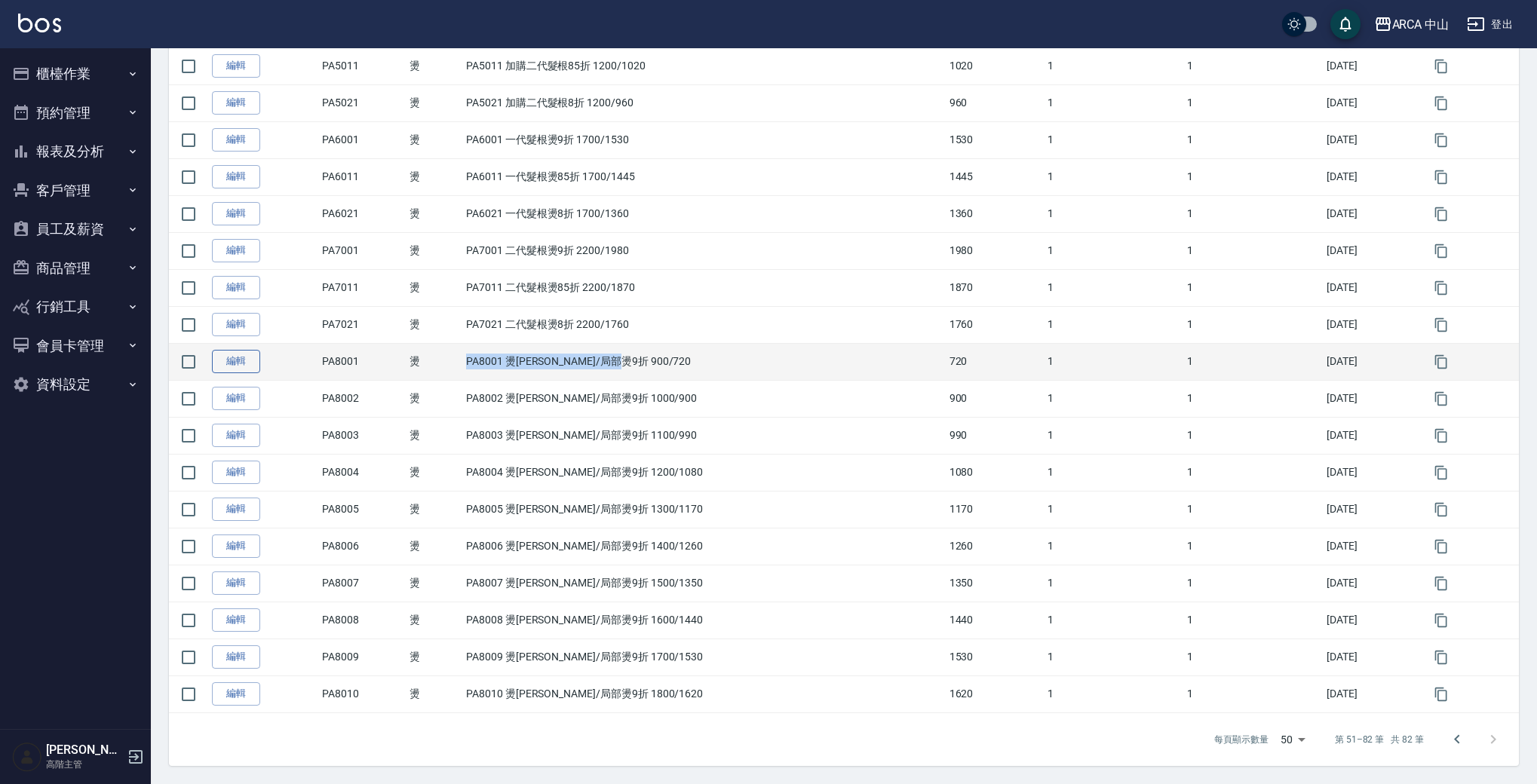
click at [251, 356] on link "編輯" at bounding box center [236, 361] width 48 height 23
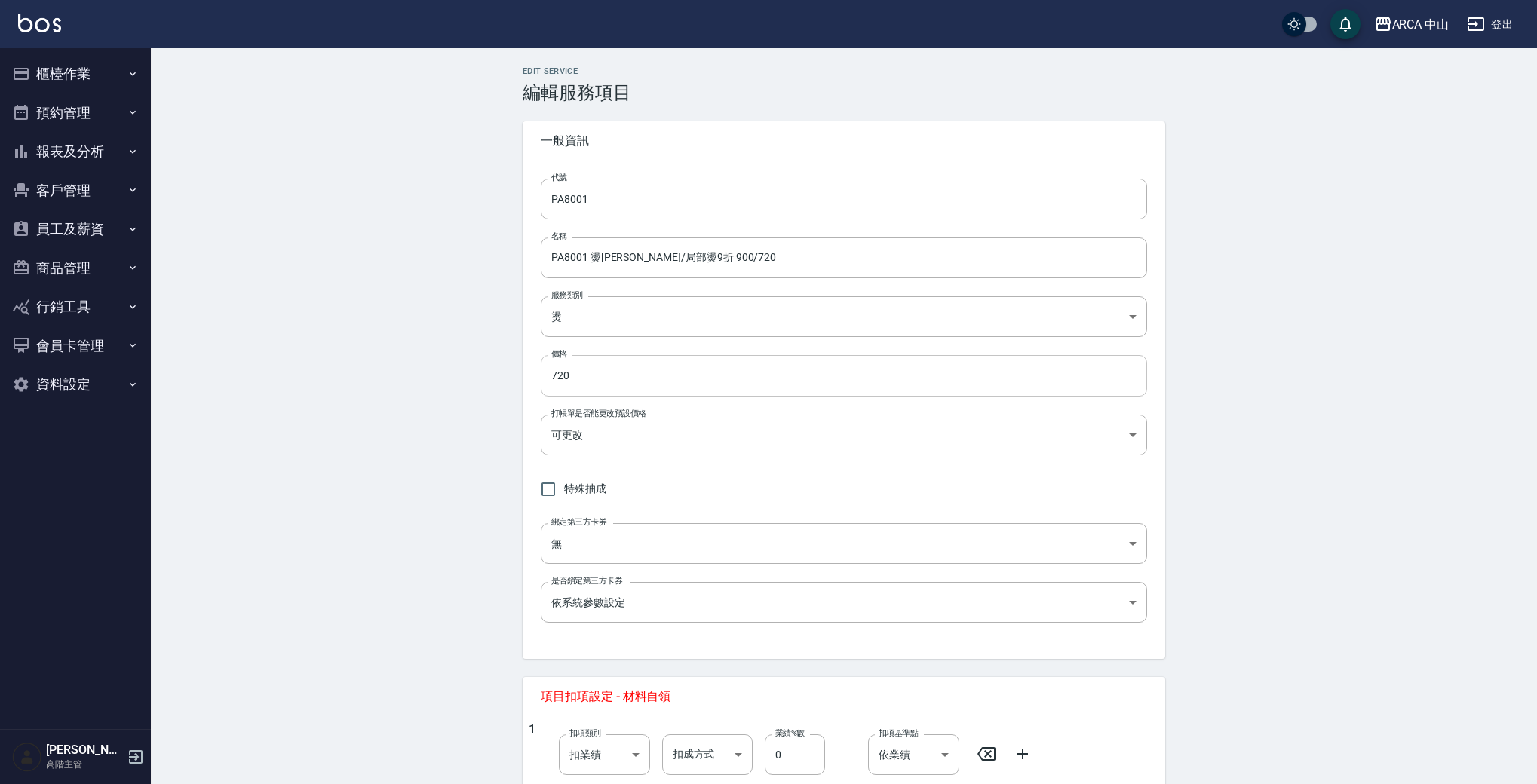
type input "PA8001"
type input "PA8001 燙[PERSON_NAME]/局部燙9折 900/720"
type input "d57bc0b5-3c88-45ef-9448-ff089779e577"
type input "720"
type input "FALSE"
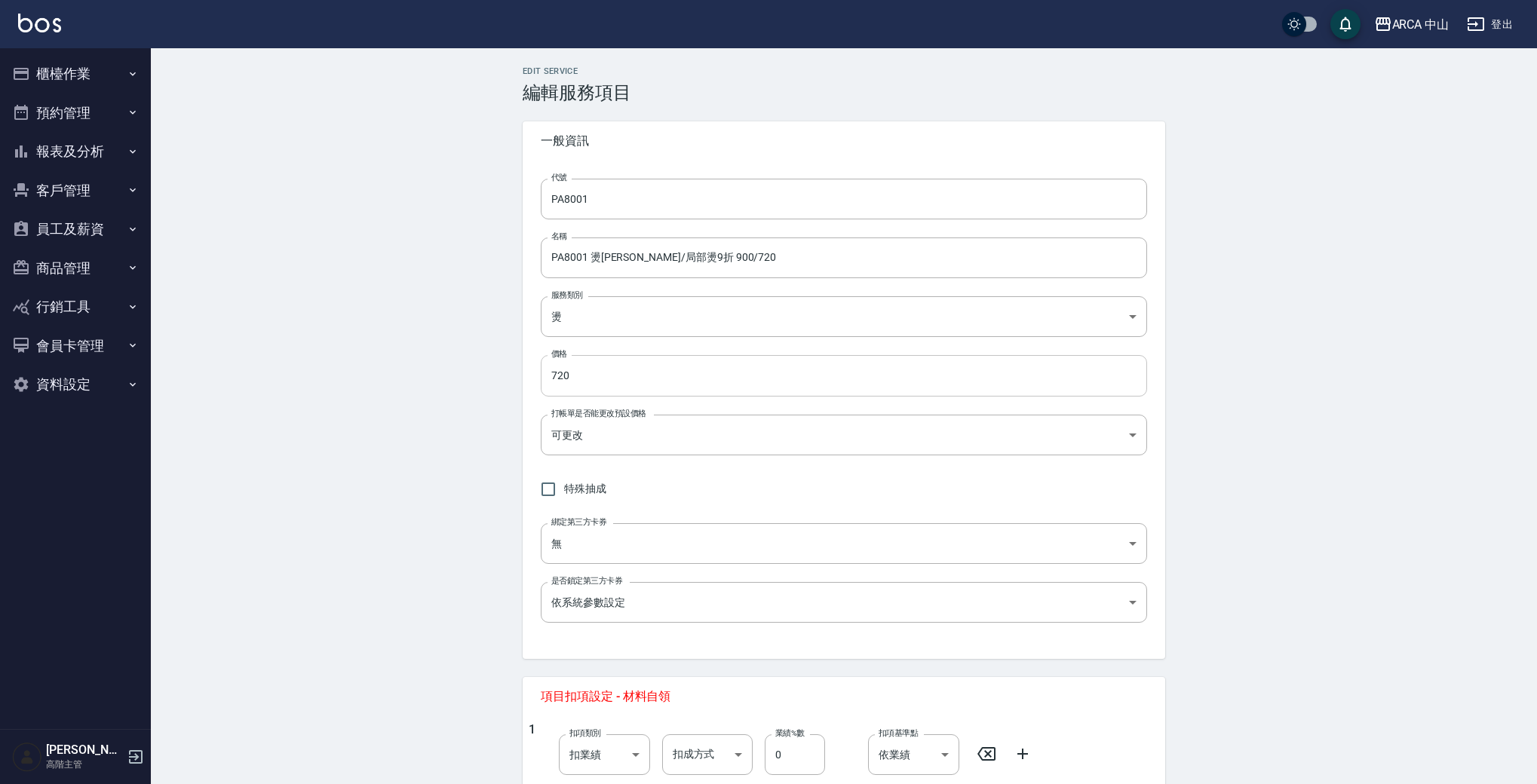
type input "none"
type input "UNSET"
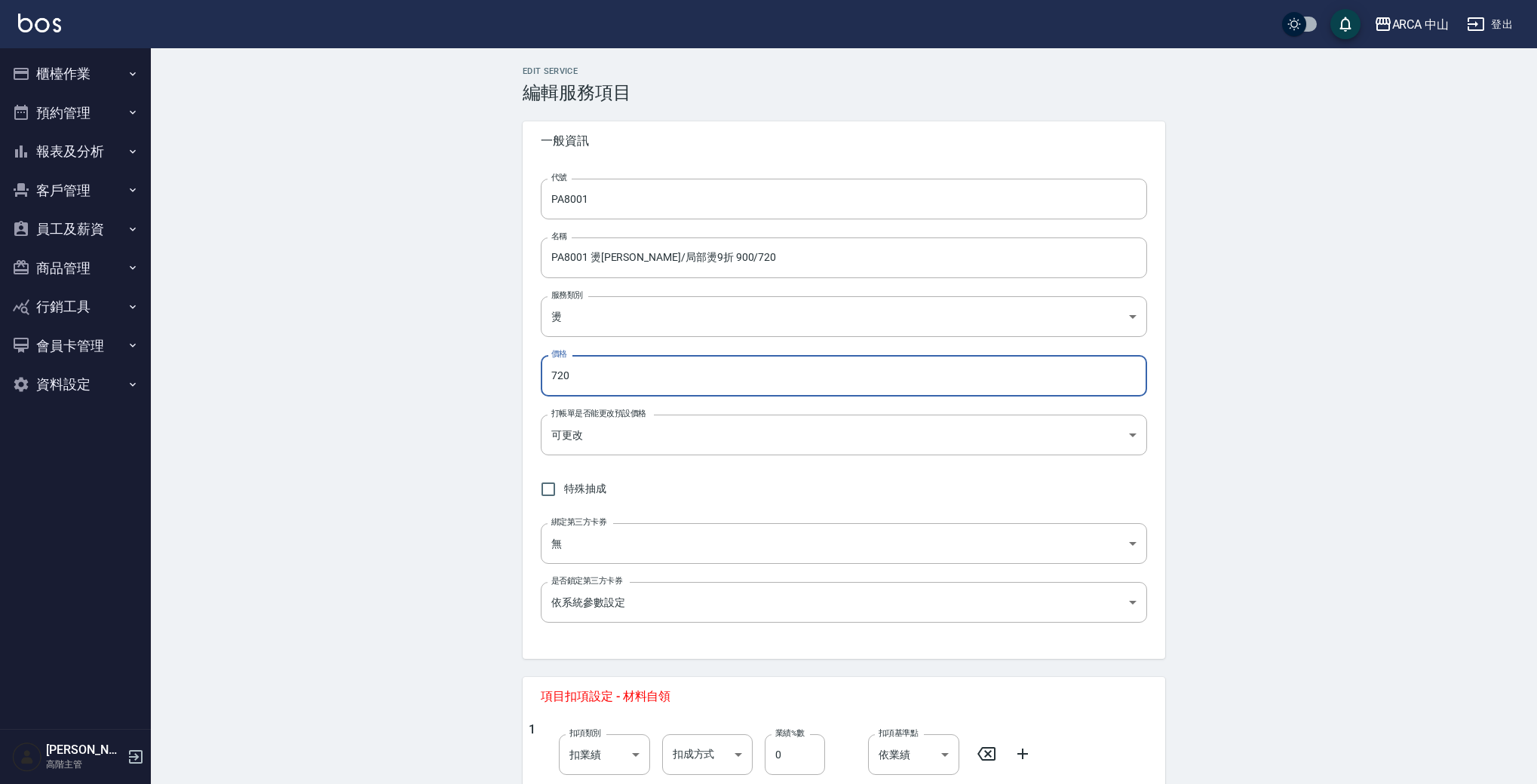
drag, startPoint x: 589, startPoint y: 381, endPoint x: 462, endPoint y: 365, distance: 128.0
click at [462, 365] on div "Edit Service 編輯服務項目 一般資訊 代號 PA8001 代號 名稱 PA8001 燙[PERSON_NAME]/局部燙9折 900/720 名稱…" at bounding box center [843, 637] width 1386 height 1179
type input "810"
click at [491, 375] on div "Edit Service 編輯服務項目 一般資訊 代號 PA8001 代號 名稱 PA8001 燙[PERSON_NAME]/局部燙9折 900/720 名稱…" at bounding box center [843, 637] width 1386 height 1179
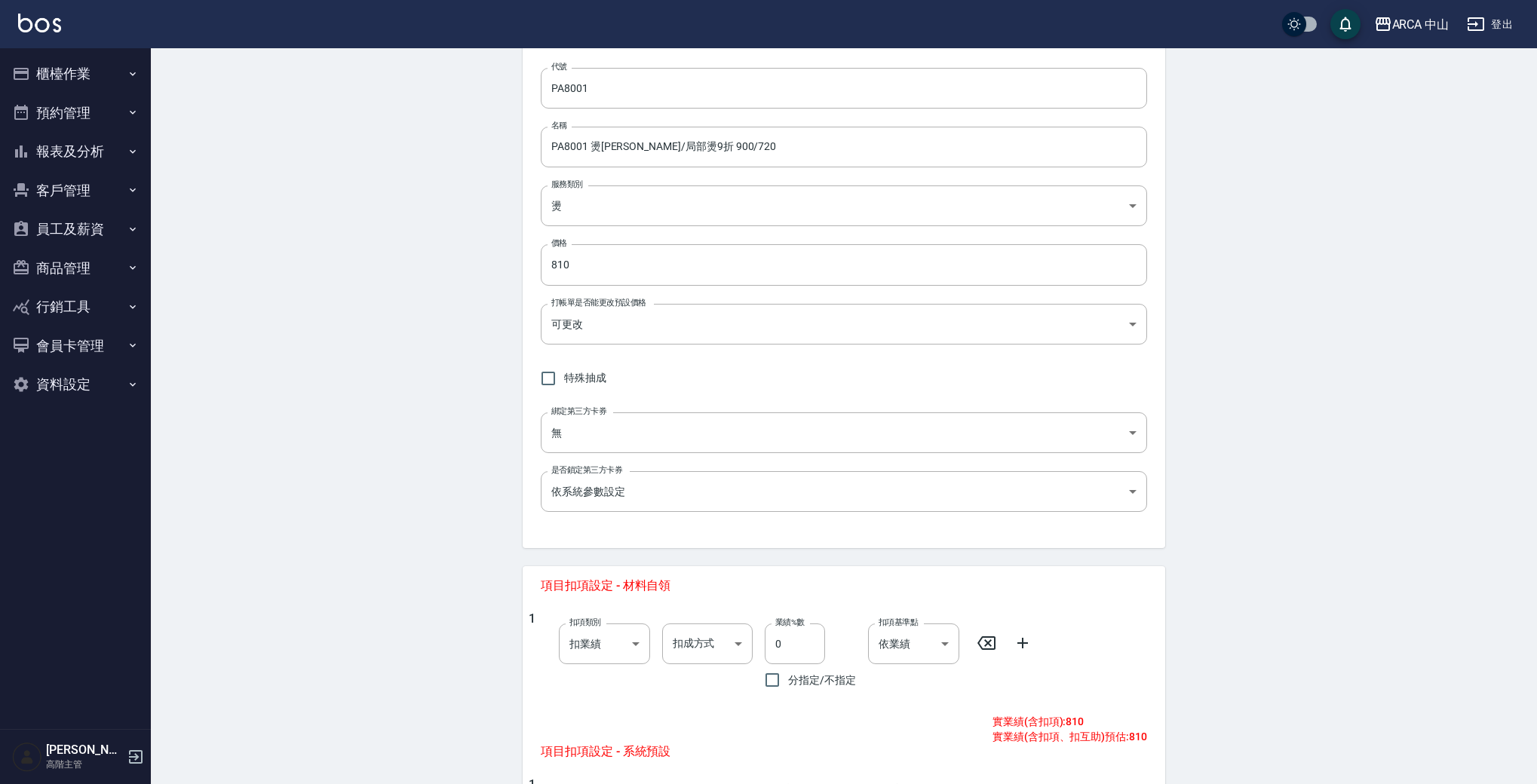
scroll to position [442, 0]
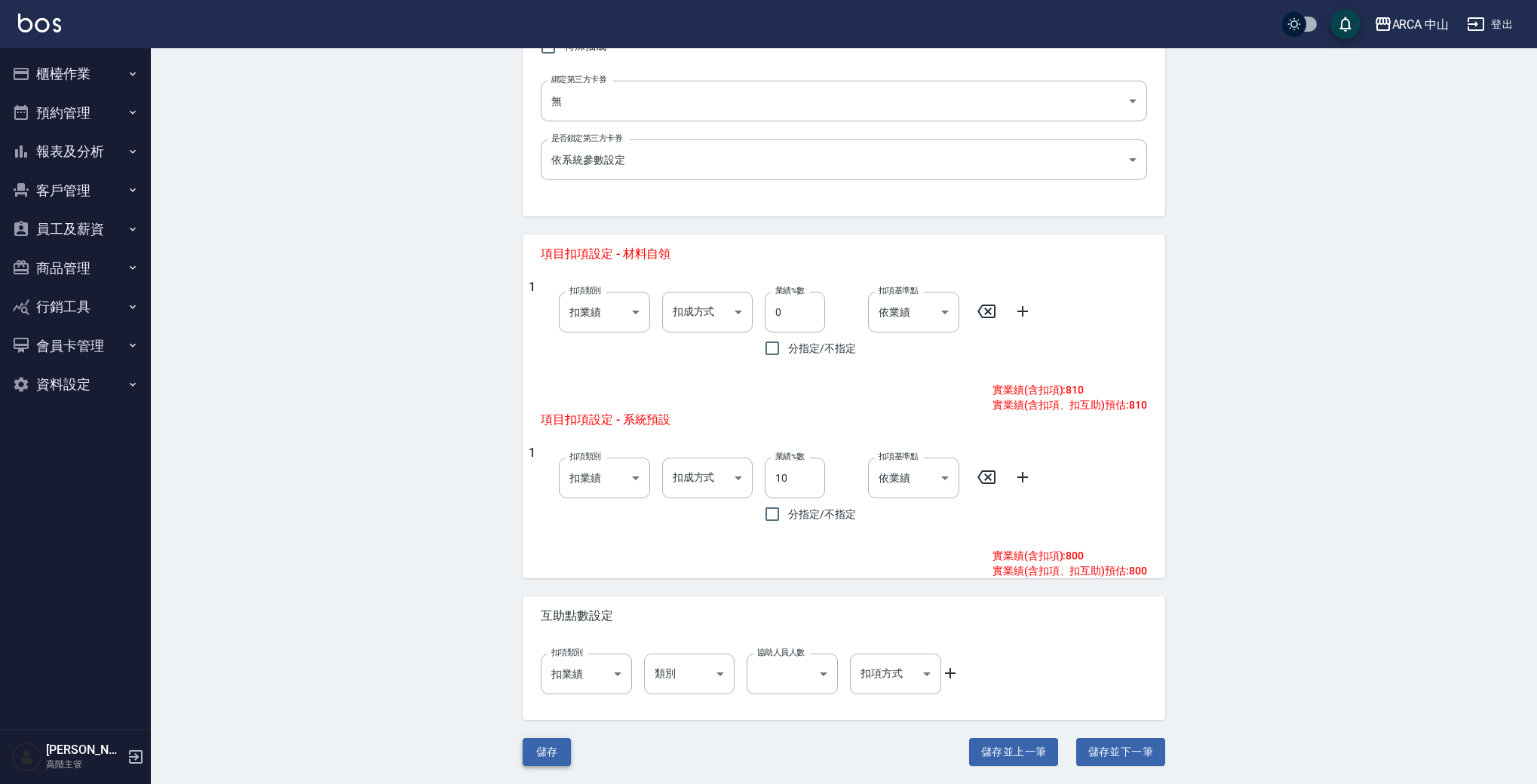
click at [555, 752] on button "儲存" at bounding box center [547, 751] width 48 height 28
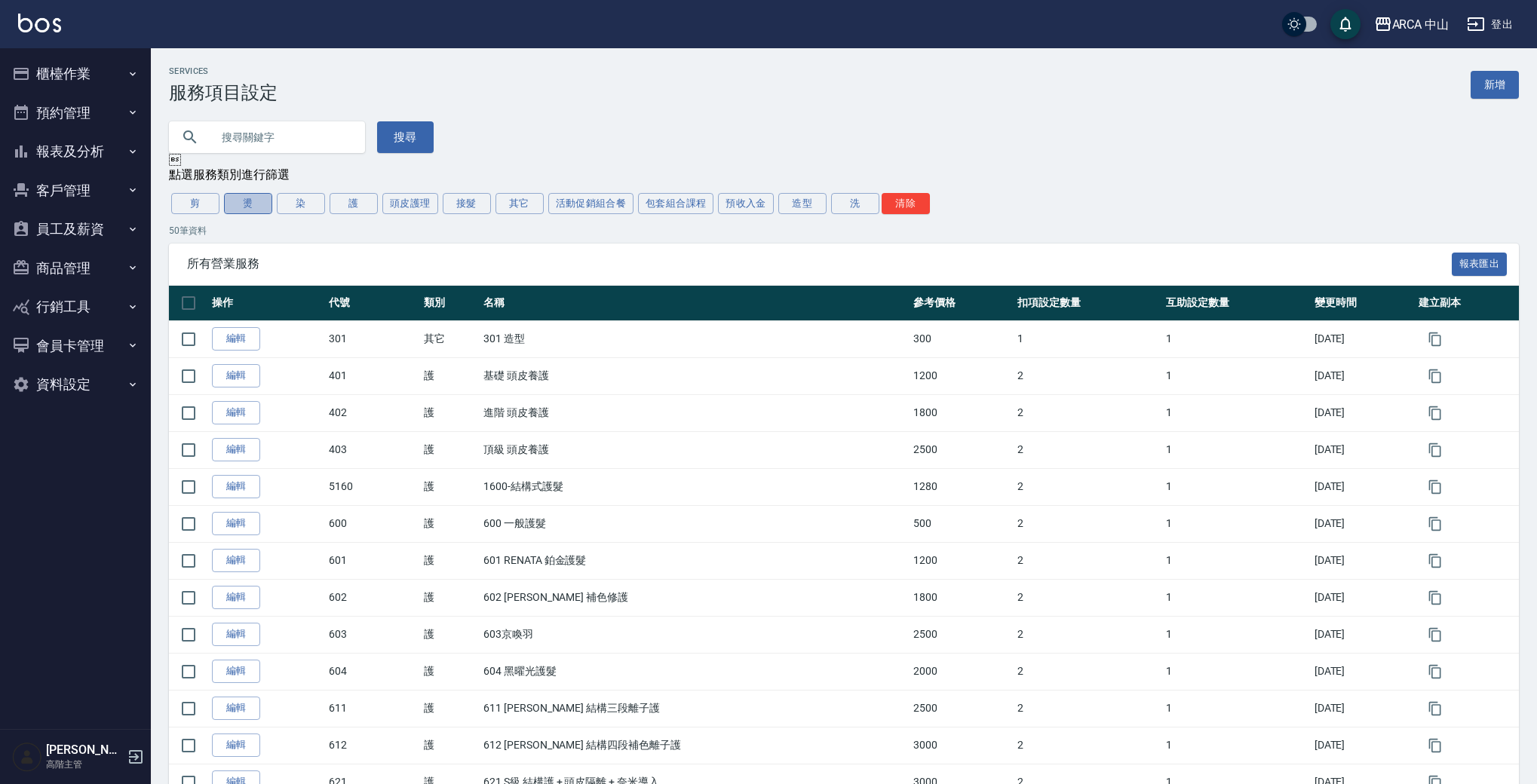
click at [249, 199] on button "燙" at bounding box center [248, 204] width 48 height 21
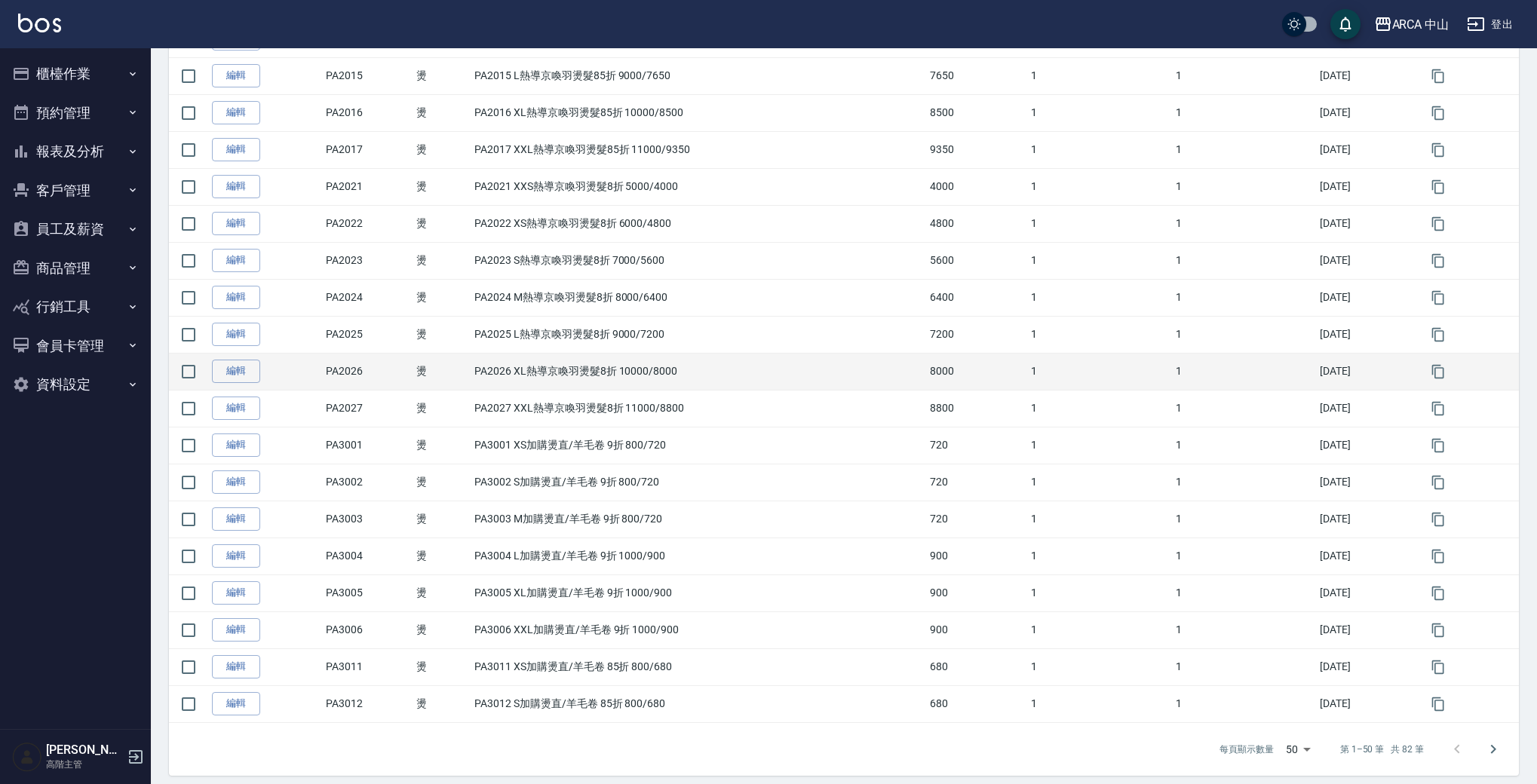
scroll to position [1456, 0]
